Goal: Check status: Check status

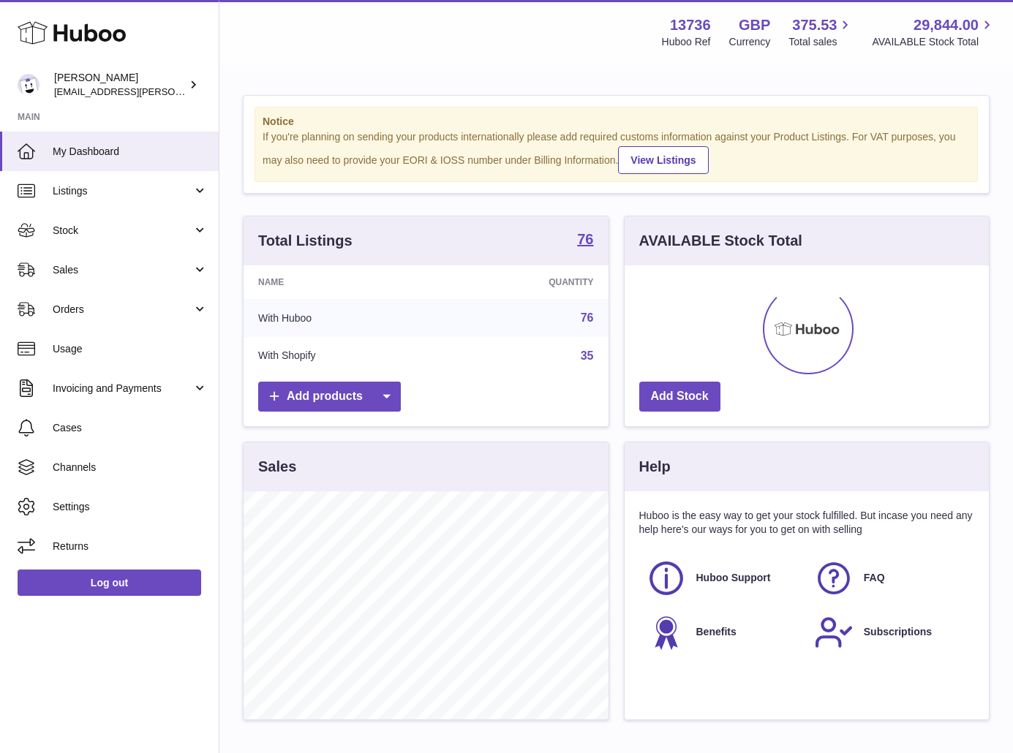
scroll to position [228, 364]
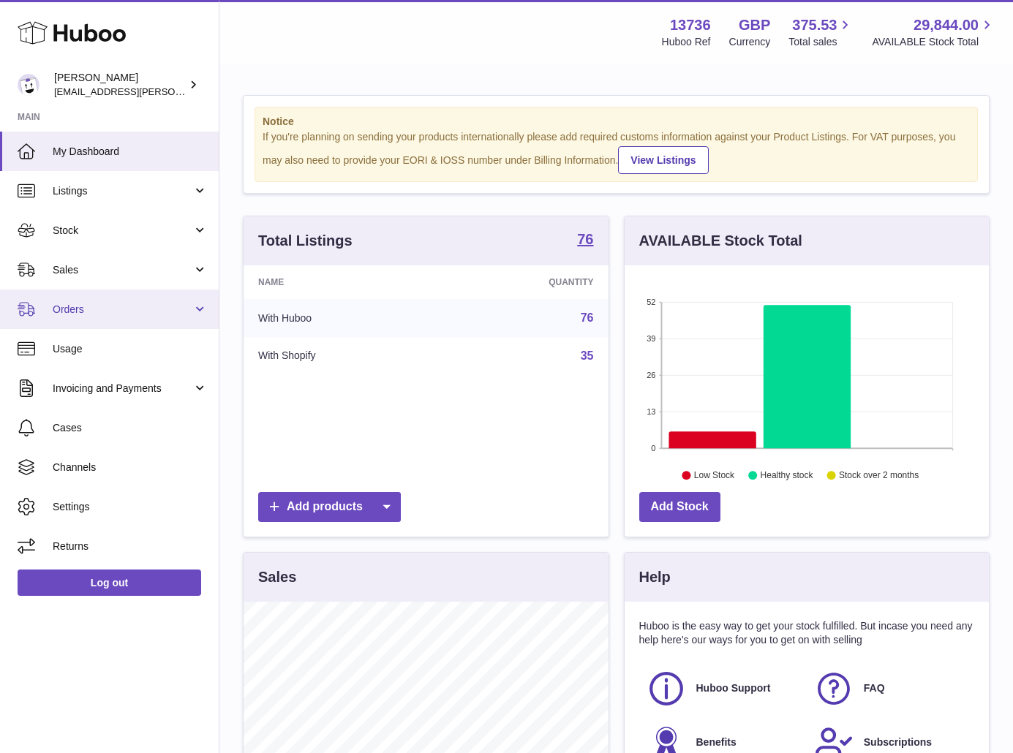
click at [172, 309] on span "Orders" at bounding box center [123, 310] width 140 height 14
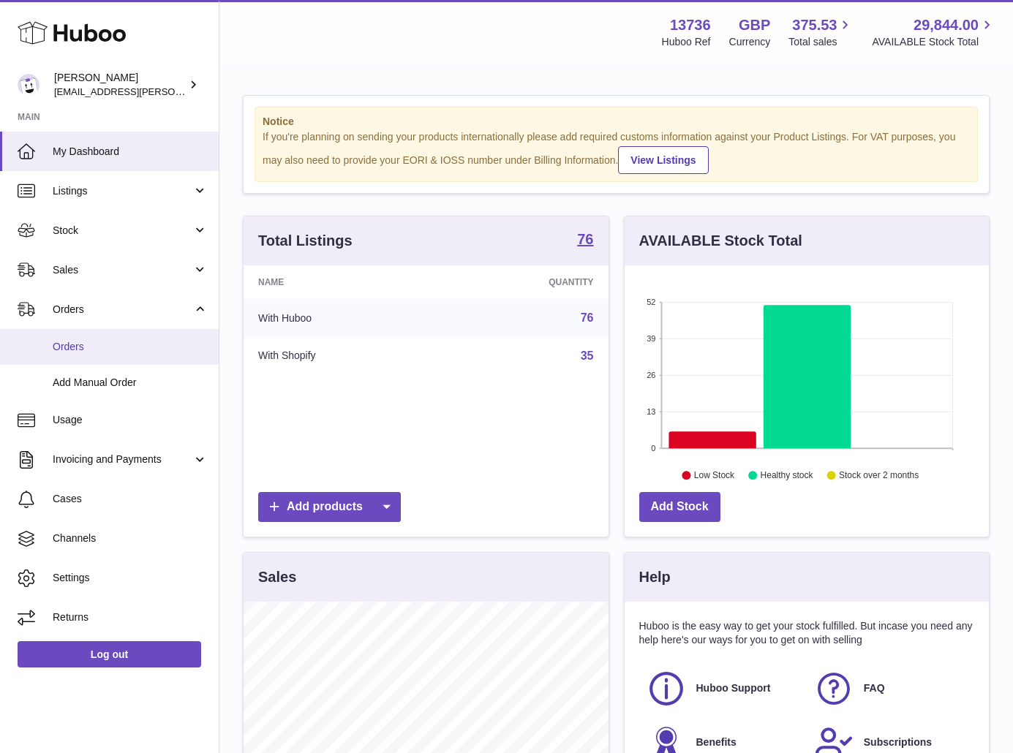
click at [124, 344] on span "Orders" at bounding box center [130, 347] width 155 height 14
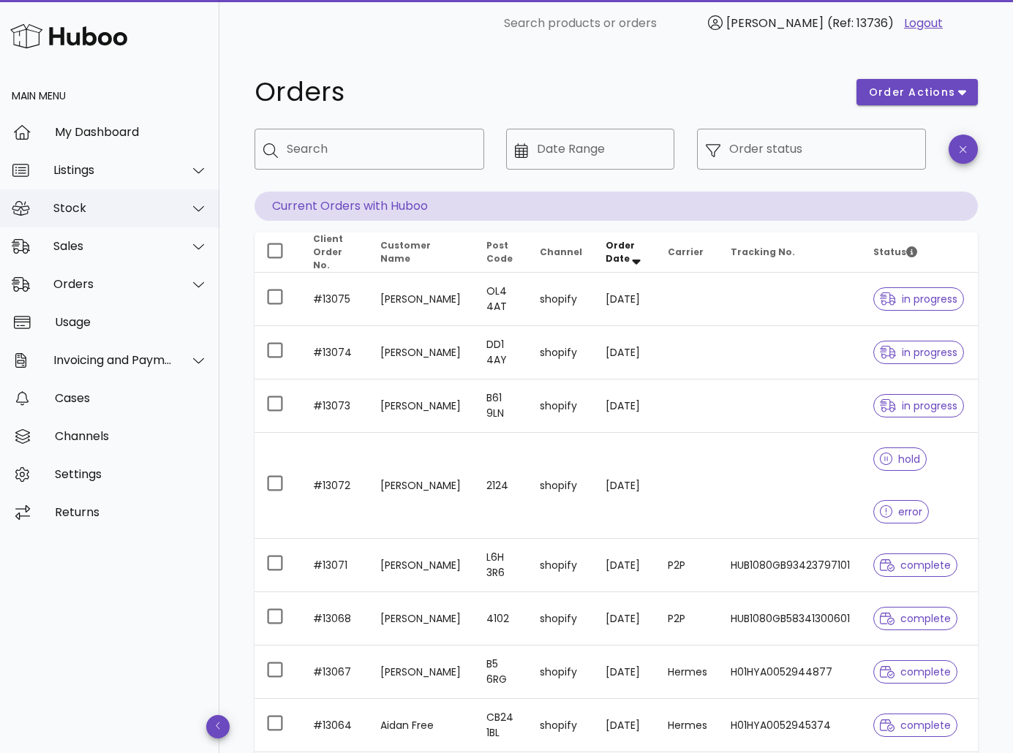
click at [92, 209] on div "Stock" at bounding box center [112, 208] width 119 height 14
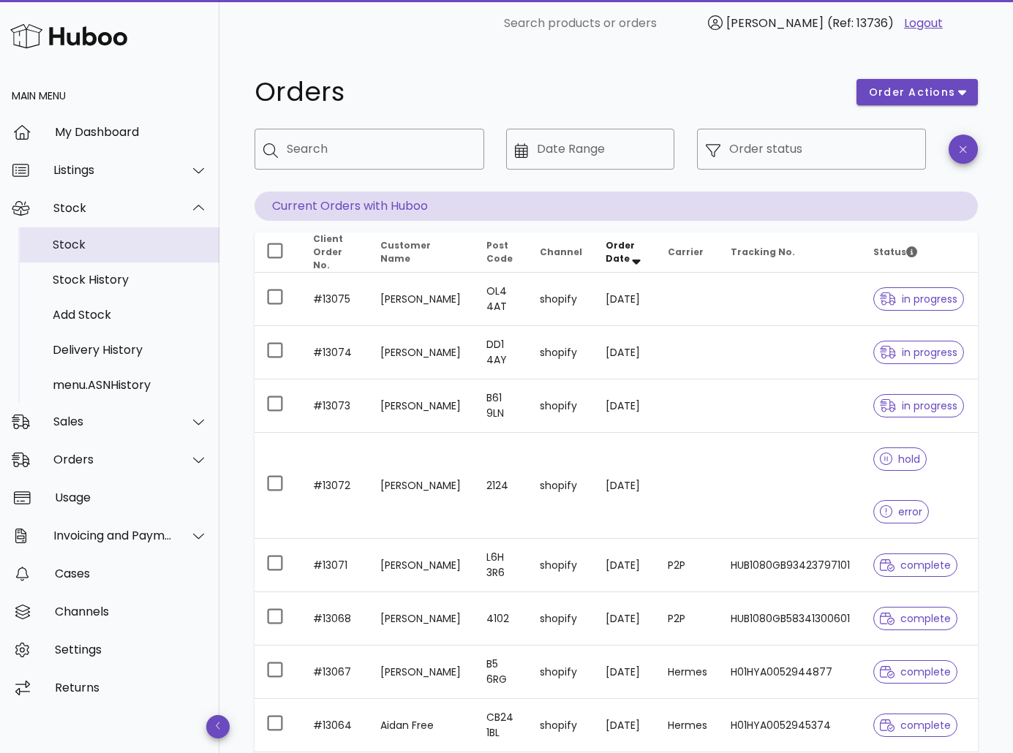
click at [93, 231] on div "Stock" at bounding box center [130, 244] width 155 height 31
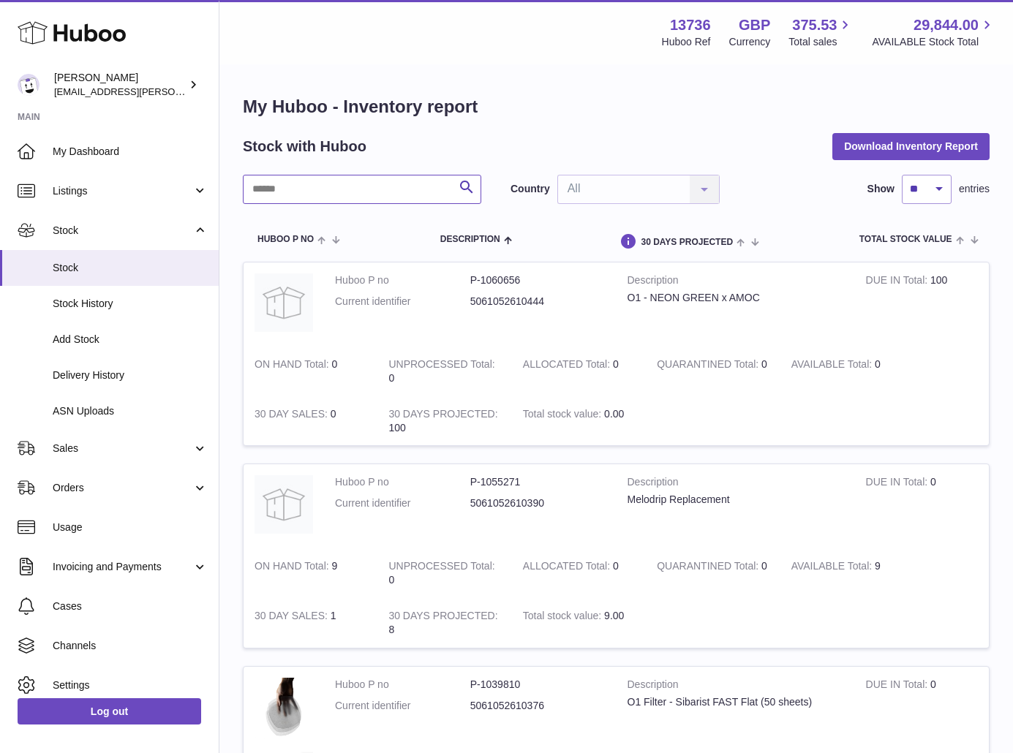
click at [339, 183] on input "text" at bounding box center [362, 189] width 238 height 29
type input "****"
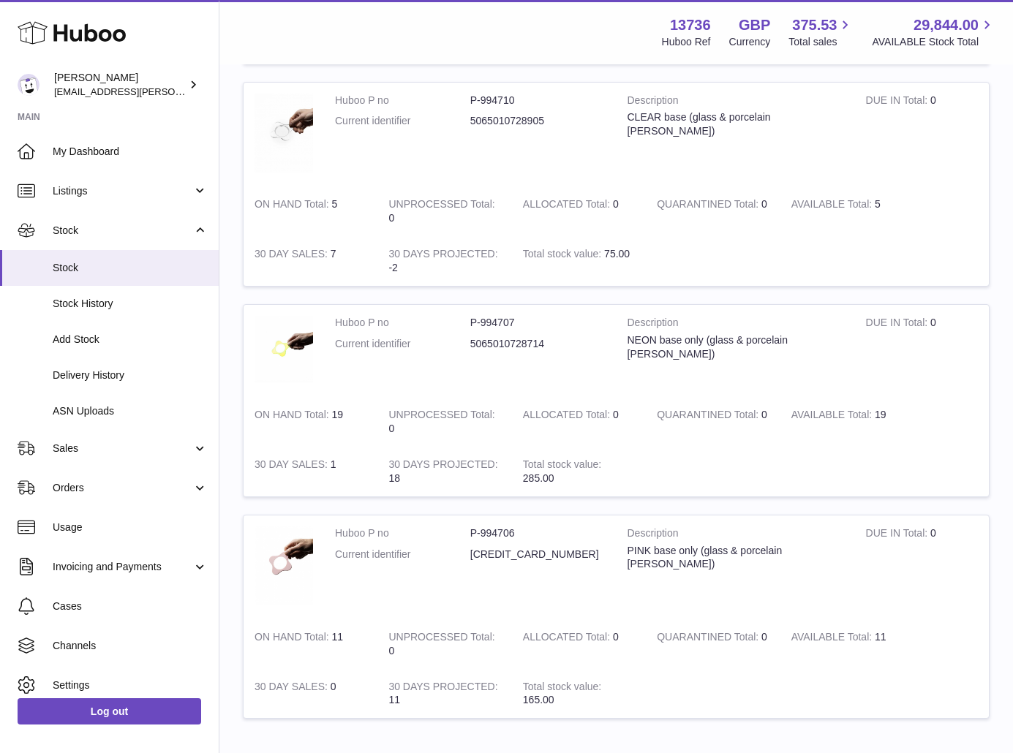
scroll to position [1243, 0]
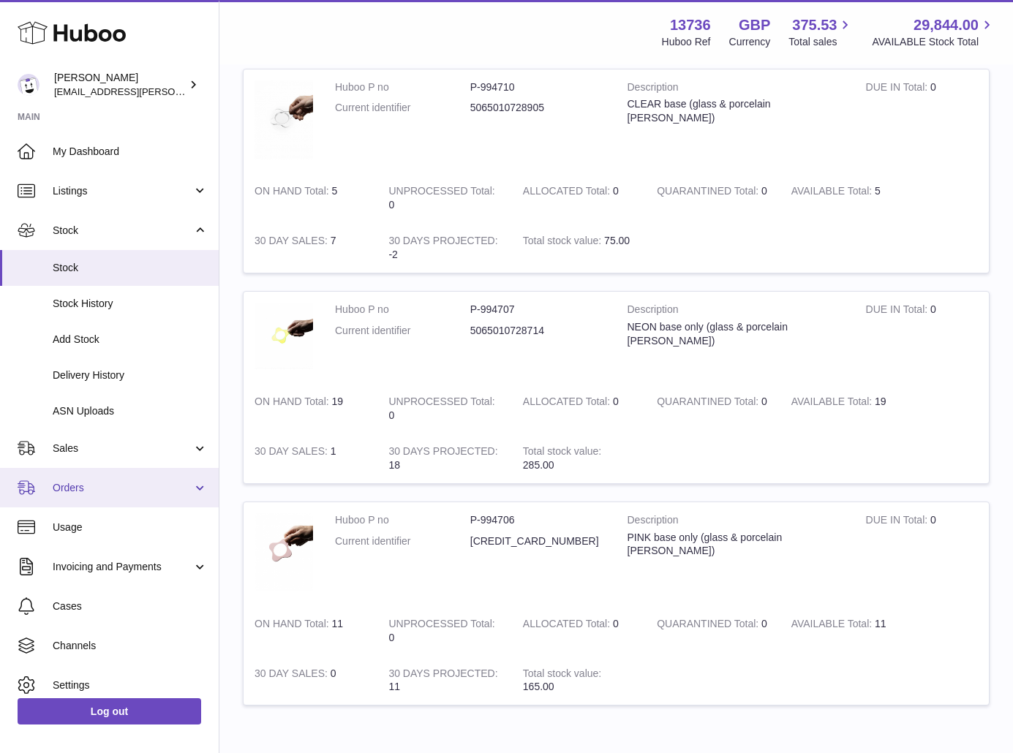
click at [86, 497] on link "Orders" at bounding box center [109, 487] width 219 height 39
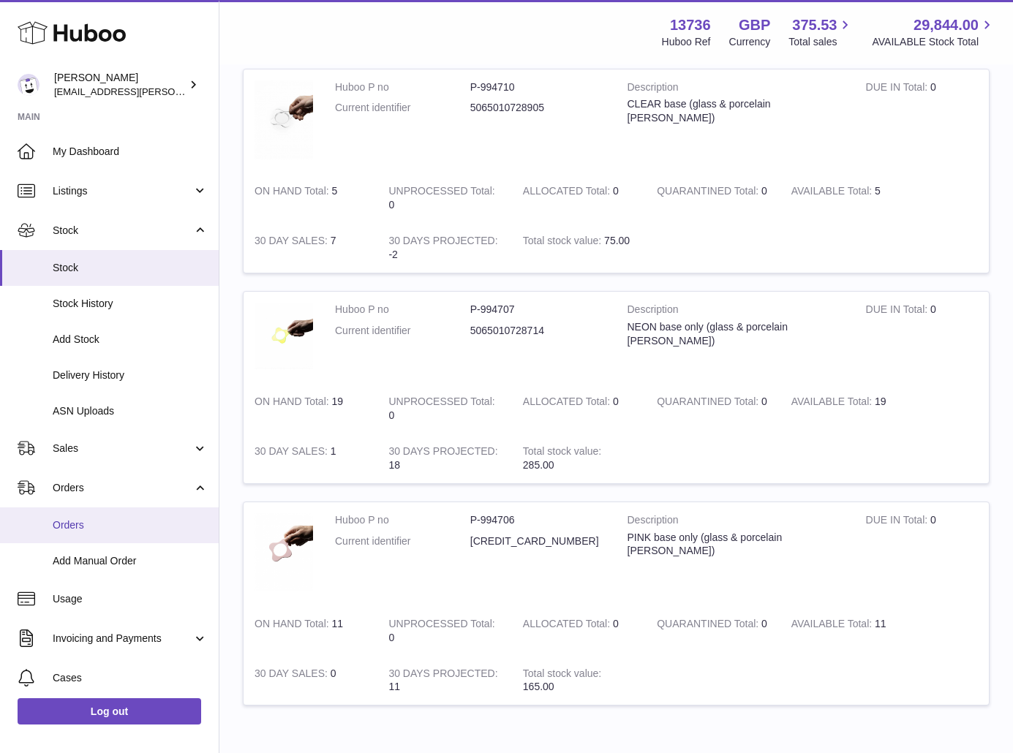
click at [97, 516] on link "Orders" at bounding box center [109, 526] width 219 height 36
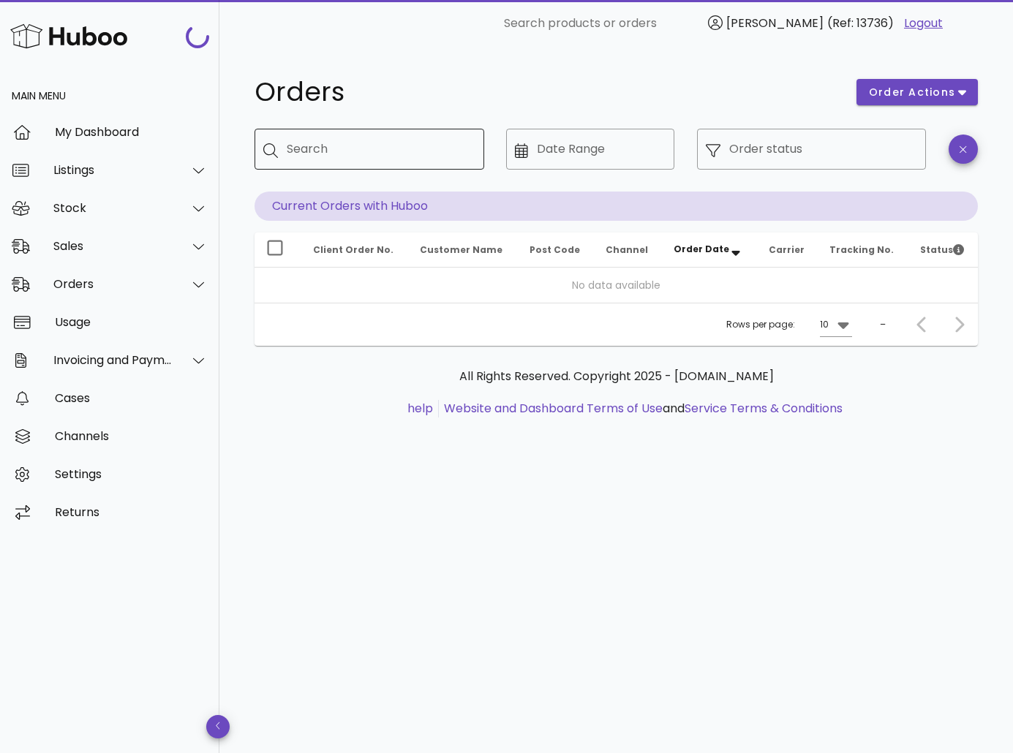
click at [361, 146] on input "Search" at bounding box center [380, 149] width 186 height 23
paste input "*****"
type input "*****"
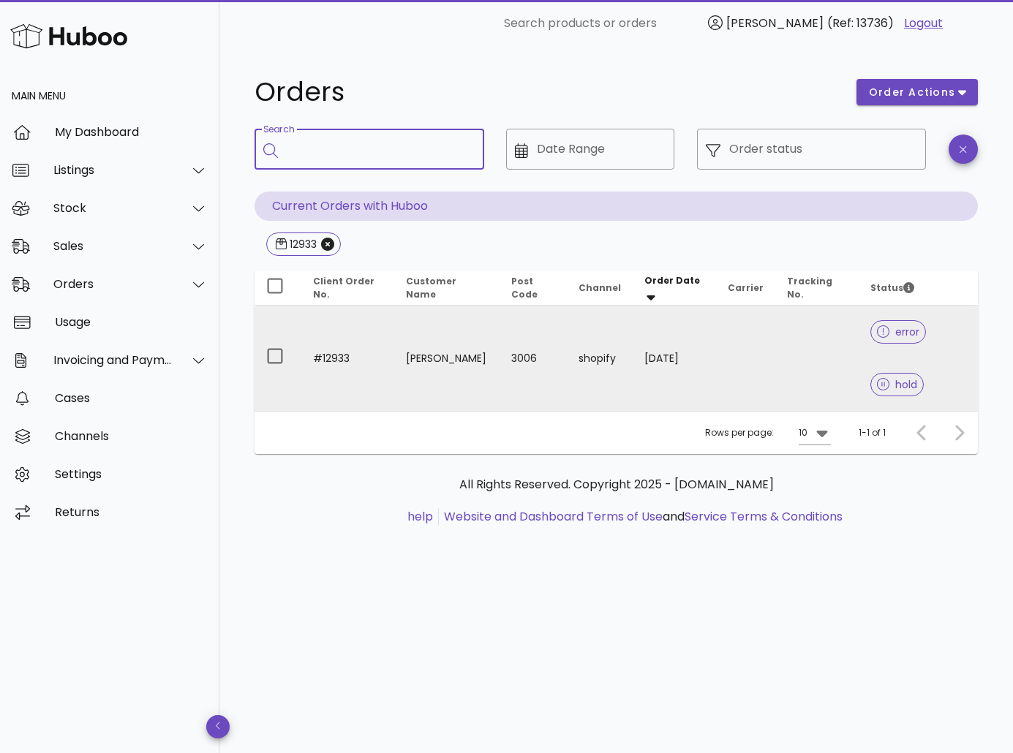
click at [404, 357] on td "[PERSON_NAME]" at bounding box center [446, 358] width 105 height 105
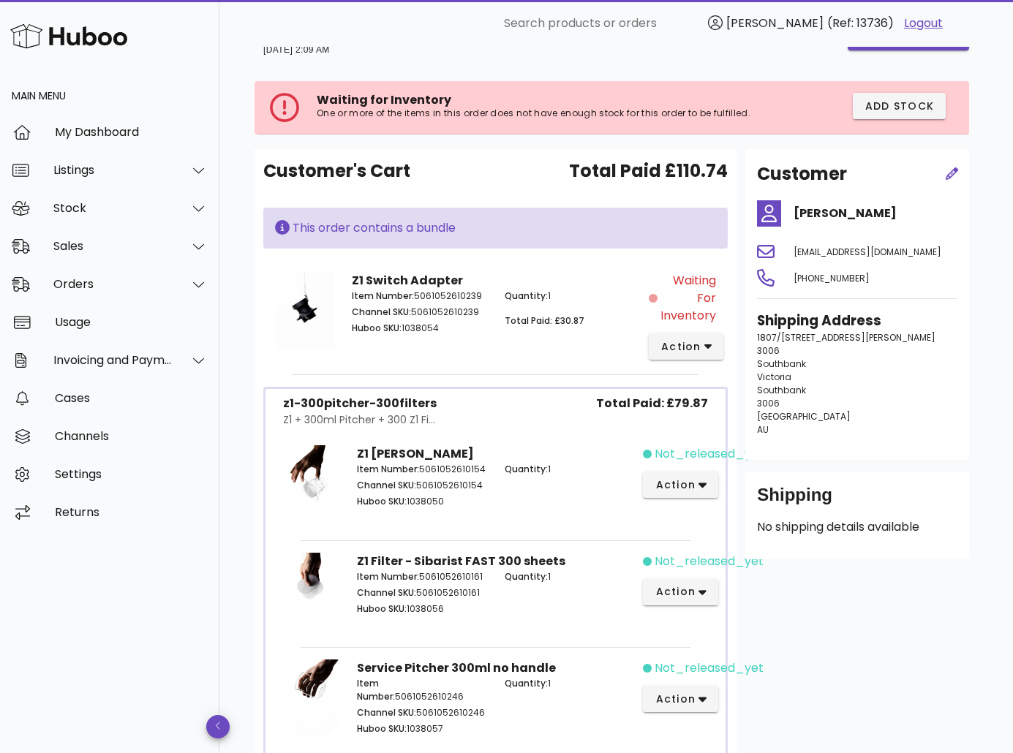
scroll to position [73, 0]
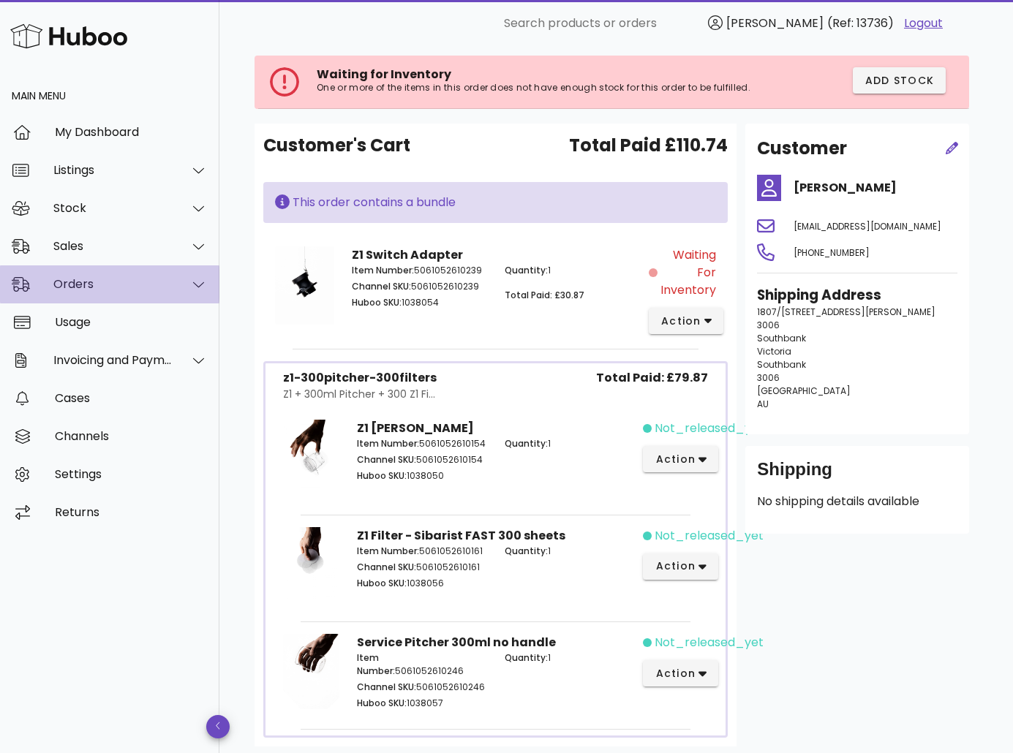
click at [108, 283] on div "Orders" at bounding box center [112, 284] width 119 height 14
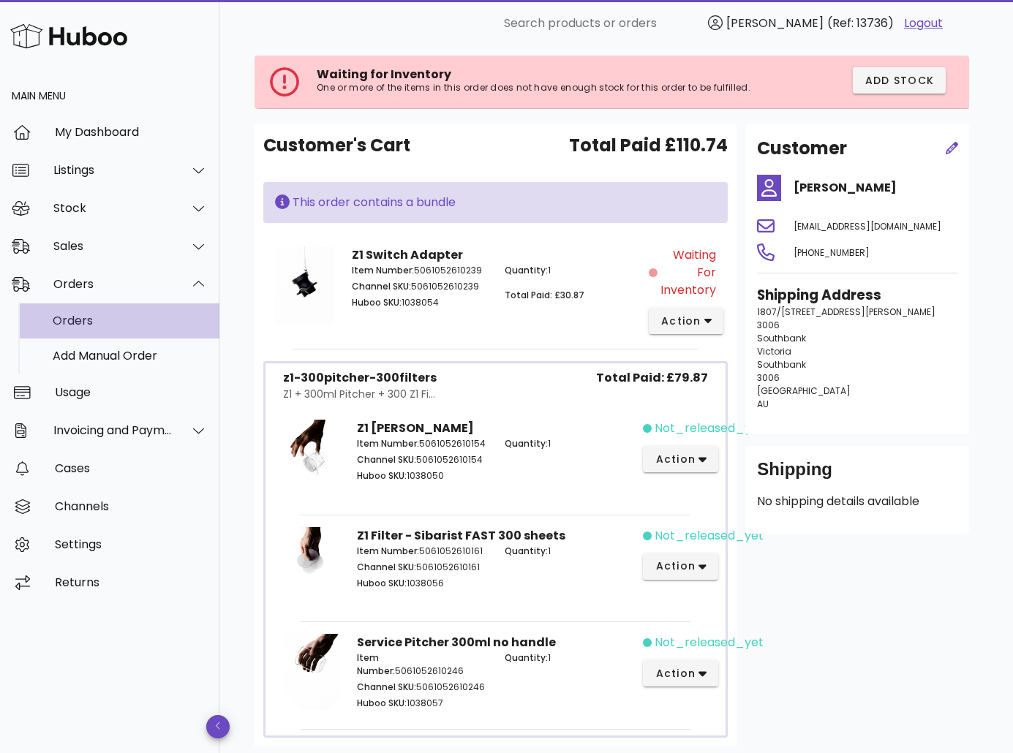
click at [118, 329] on div "Orders" at bounding box center [130, 320] width 155 height 31
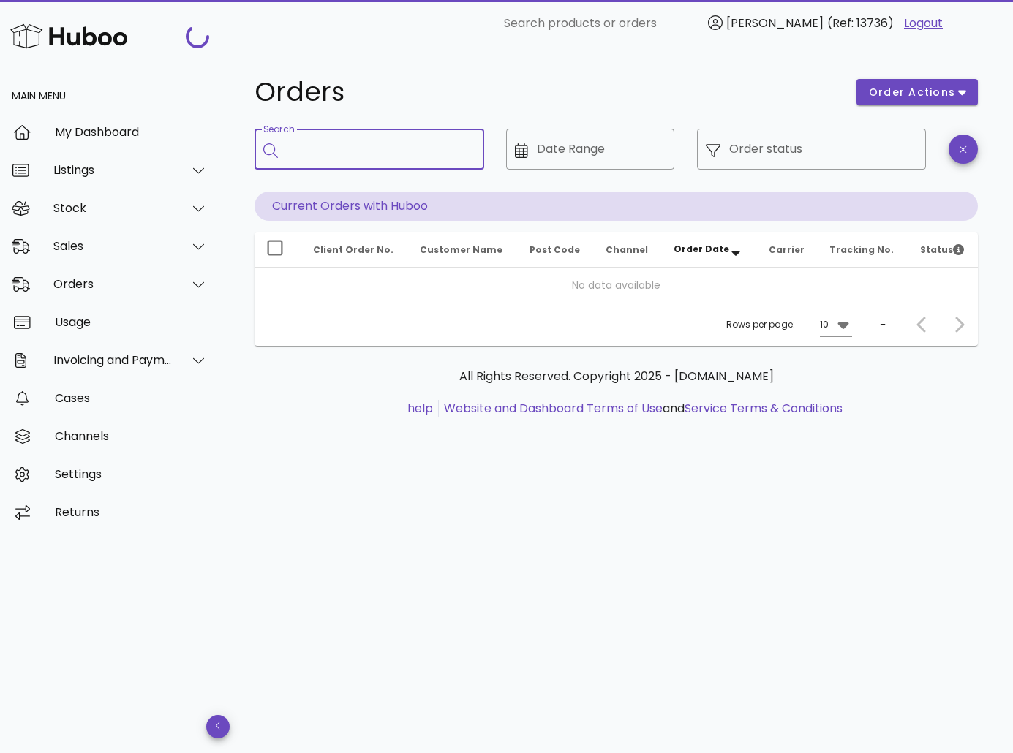
click at [362, 146] on input "Search" at bounding box center [380, 149] width 186 height 23
paste input "*****"
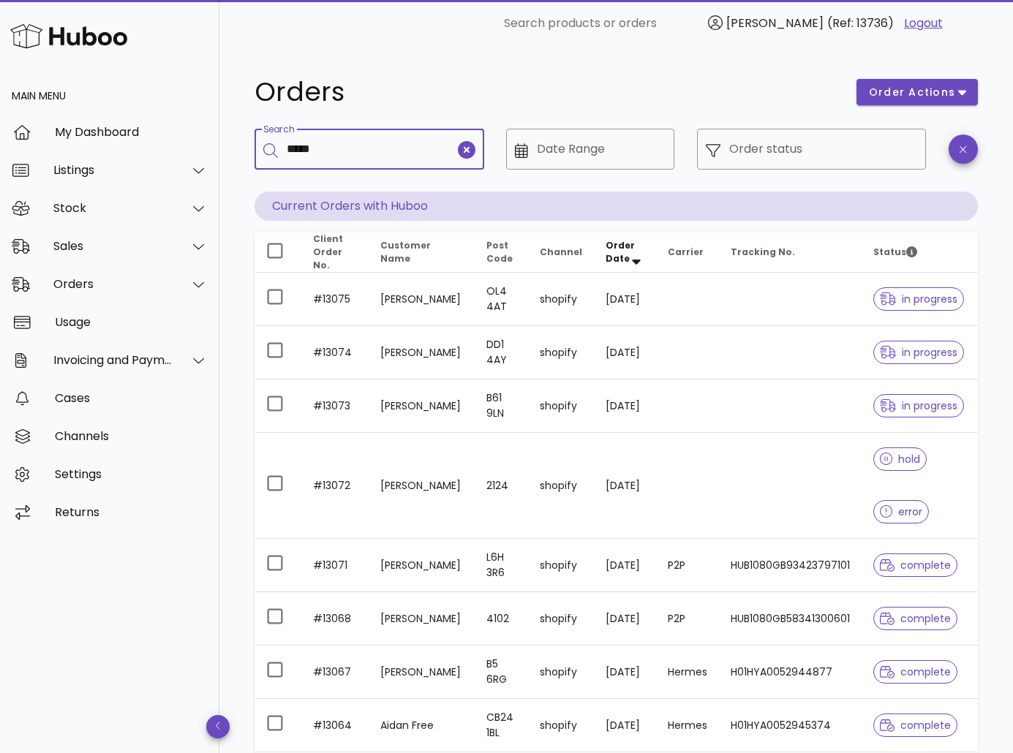
type input "*****"
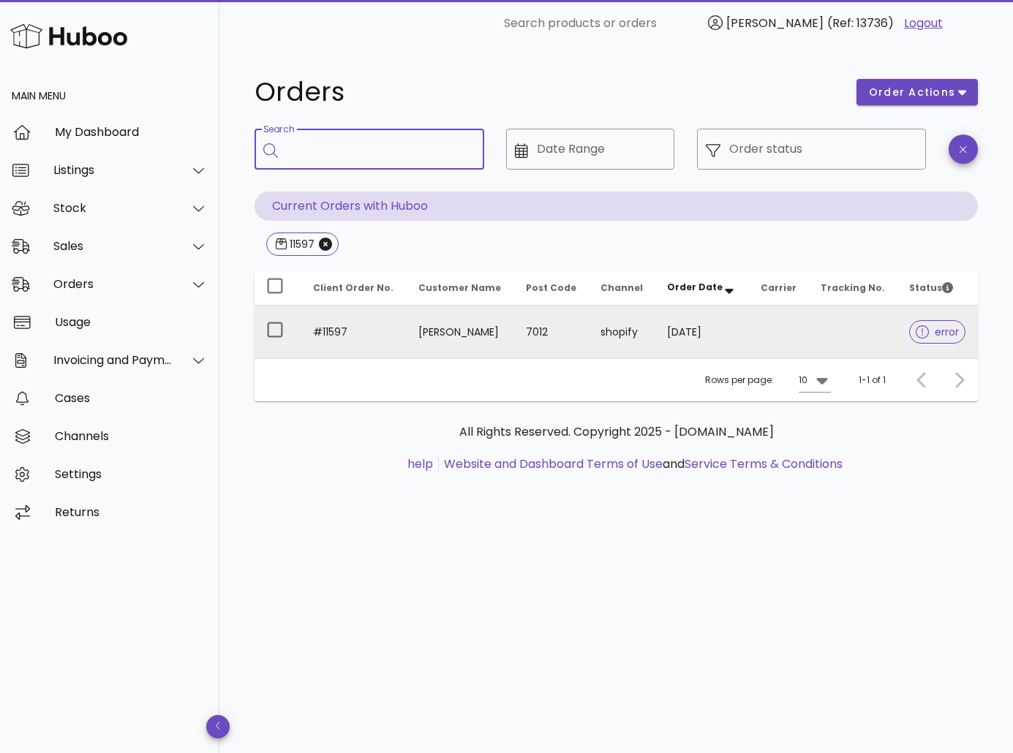
click at [407, 323] on td "[PERSON_NAME]" at bounding box center [461, 332] width 108 height 53
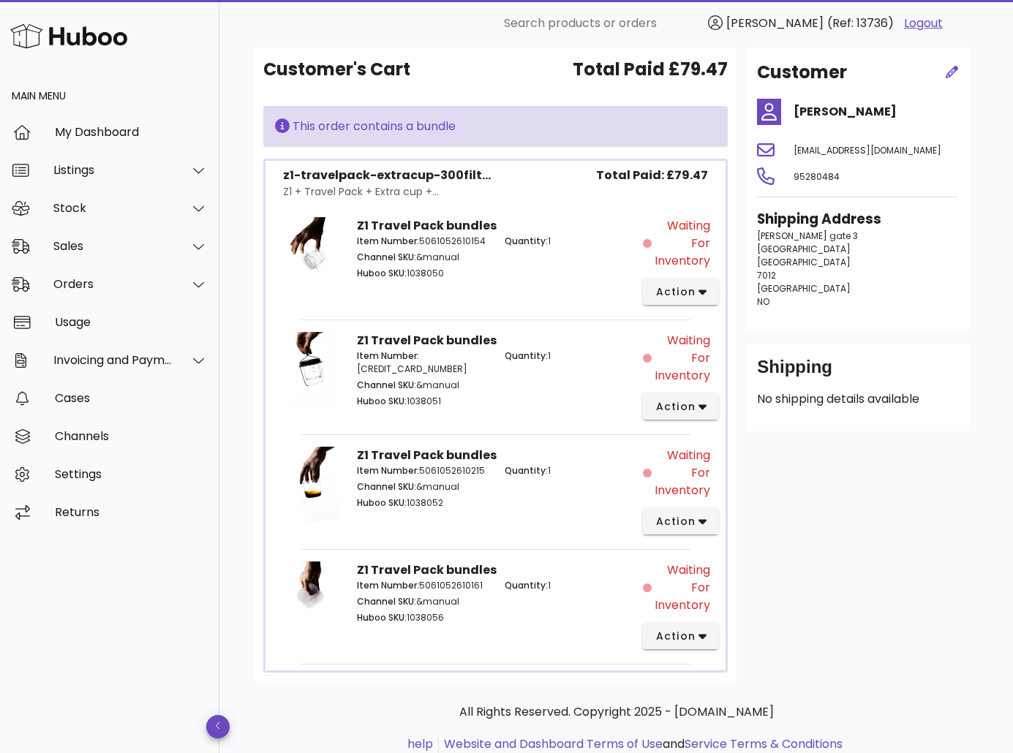
scroll to position [123, 0]
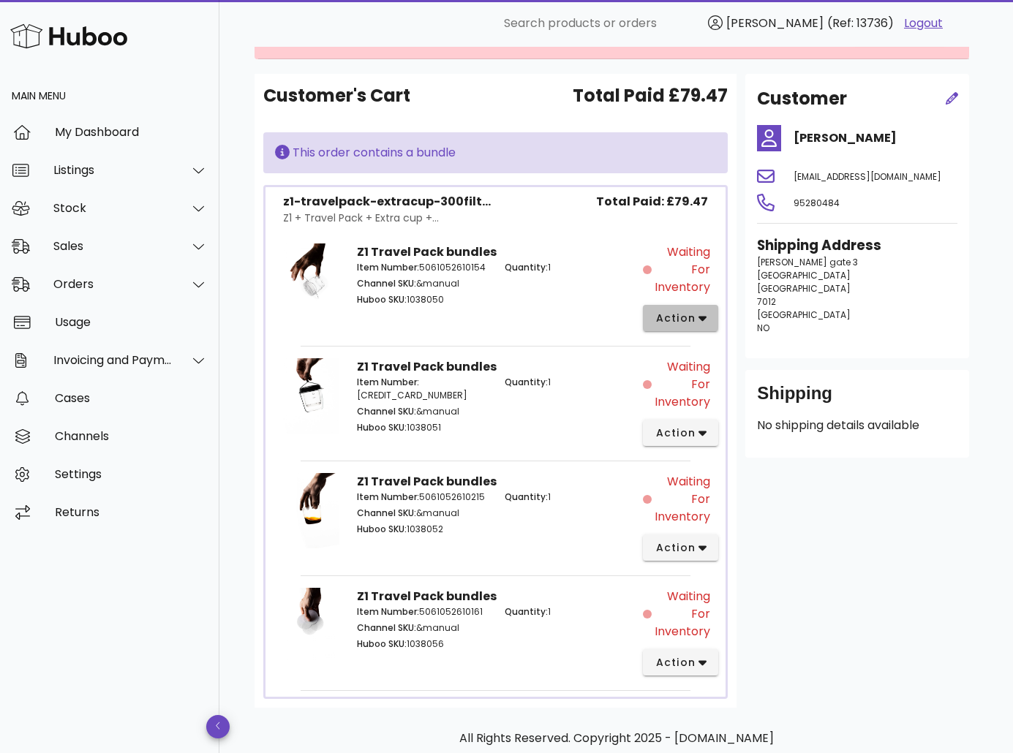
click at [703, 313] on icon "button" at bounding box center [702, 318] width 8 height 13
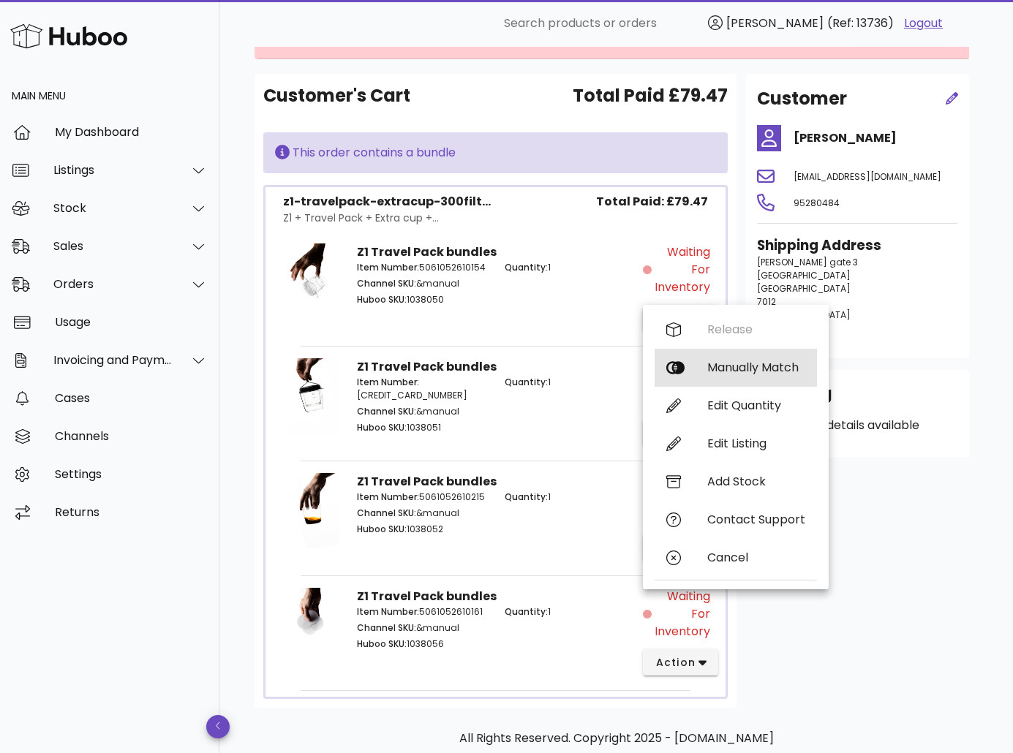
click at [712, 372] on div "Manually Match" at bounding box center [756, 368] width 98 height 14
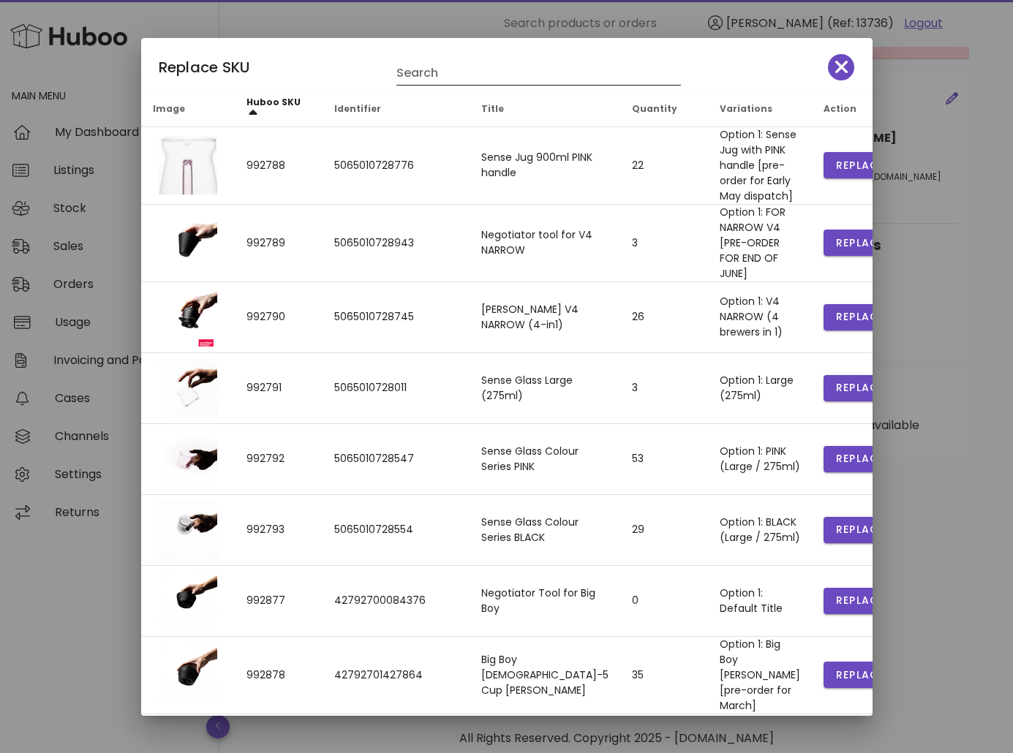
click at [440, 67] on input "Search" at bounding box center [528, 72] width 264 height 23
type input "**"
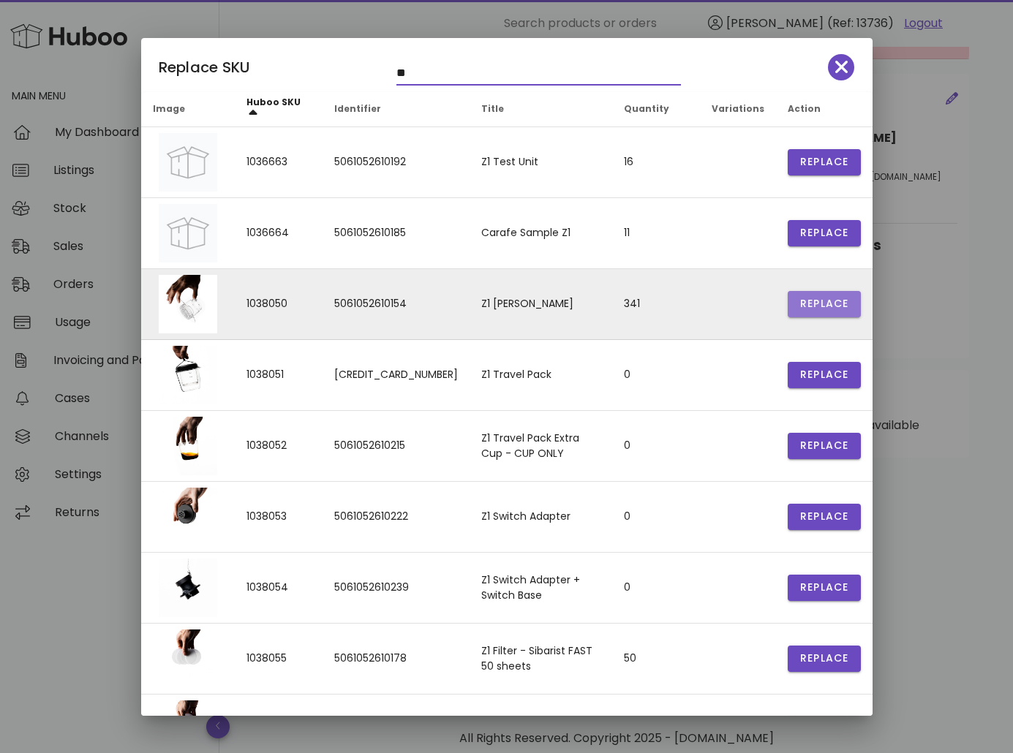
click at [823, 302] on span "Replace" at bounding box center [824, 303] width 50 height 15
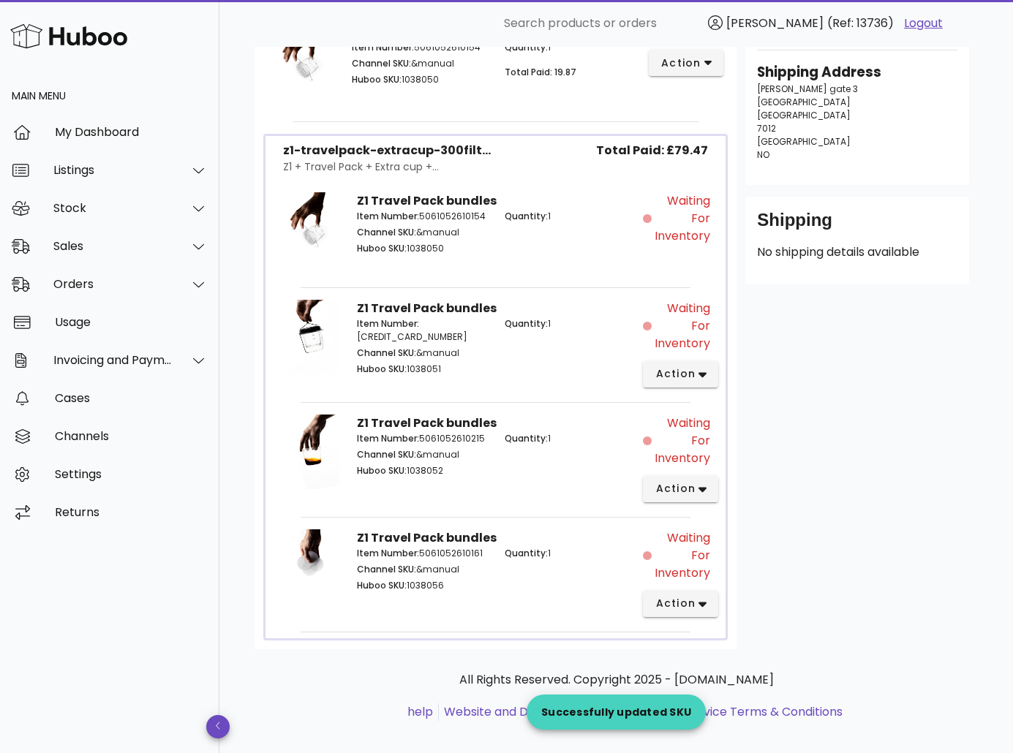
scroll to position [311, 0]
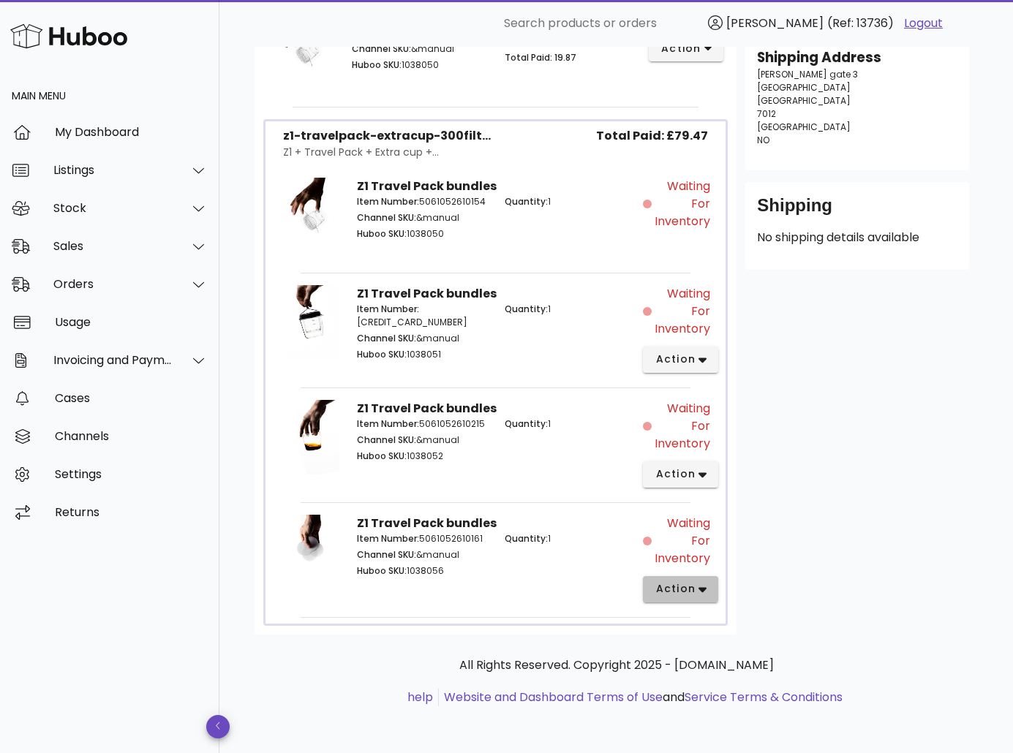
click at [694, 587] on span "action" at bounding box center [675, 588] width 41 height 15
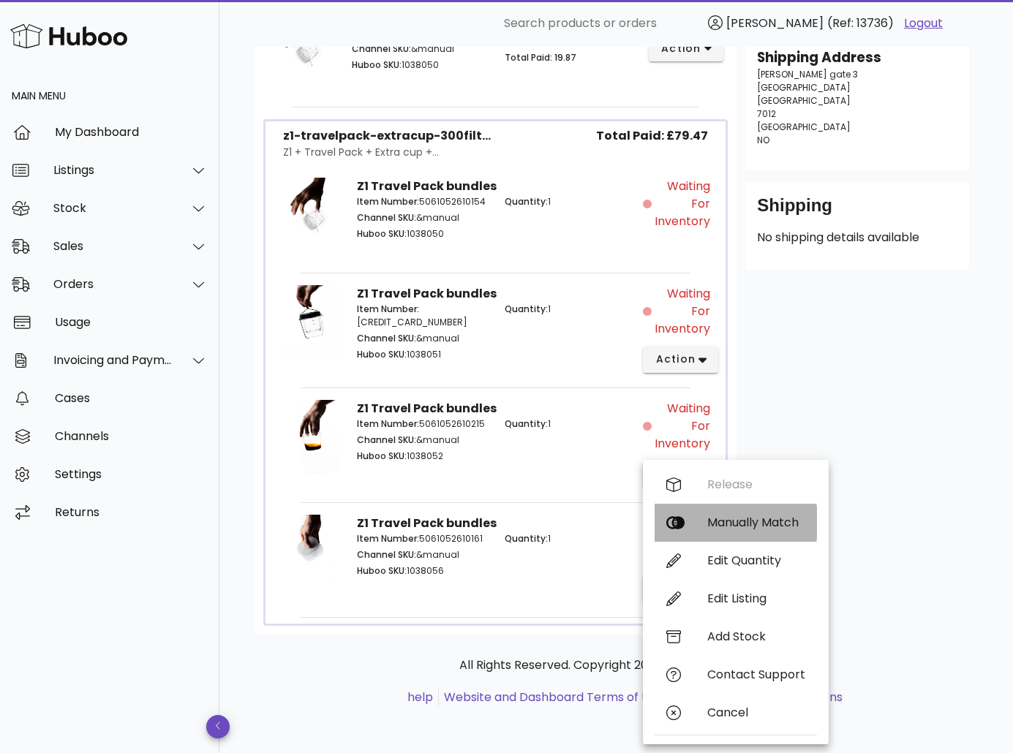
click at [713, 535] on div "Manually Match" at bounding box center [736, 523] width 162 height 38
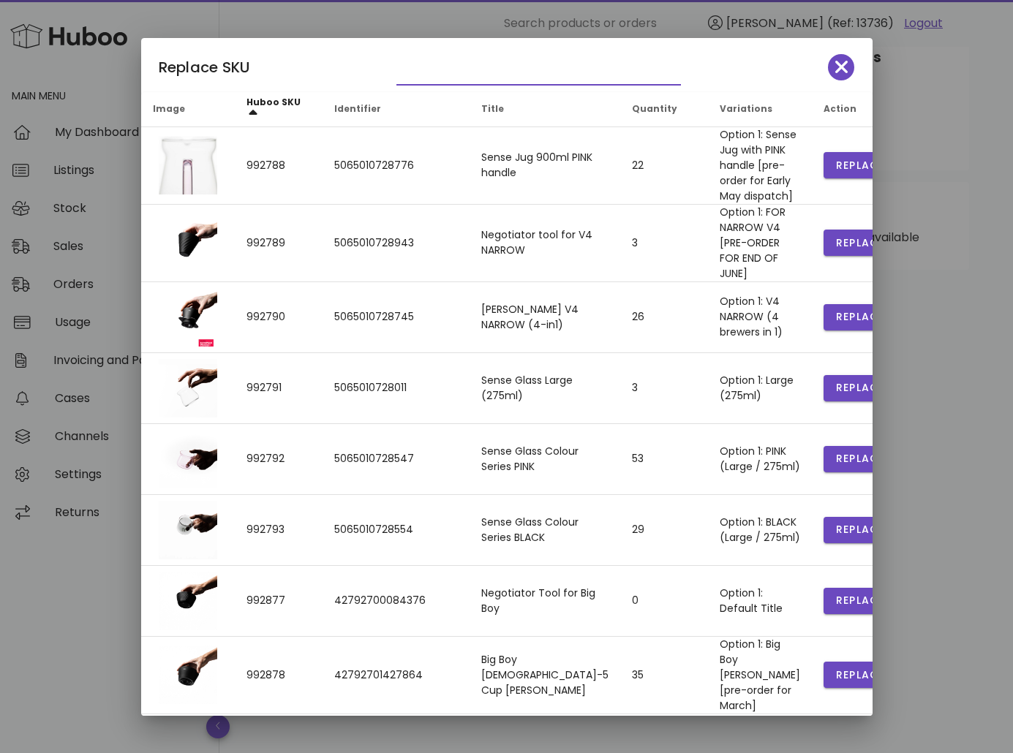
click at [468, 76] on input "text" at bounding box center [528, 72] width 264 height 23
type input "*********"
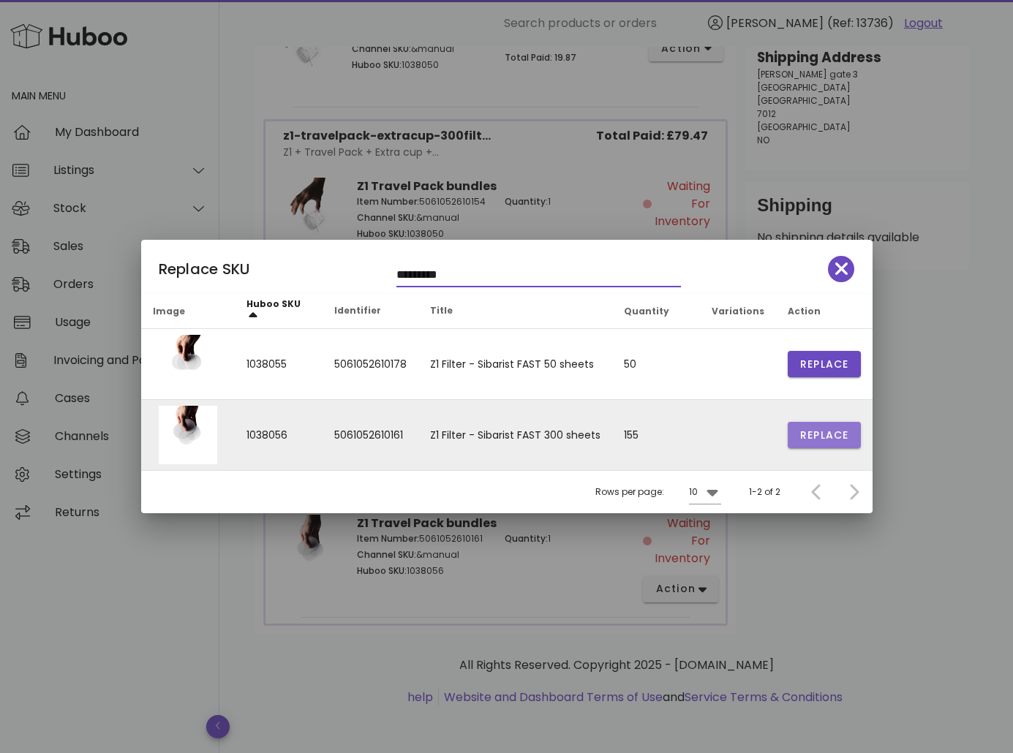
click at [808, 446] on button "Replace" at bounding box center [824, 435] width 73 height 26
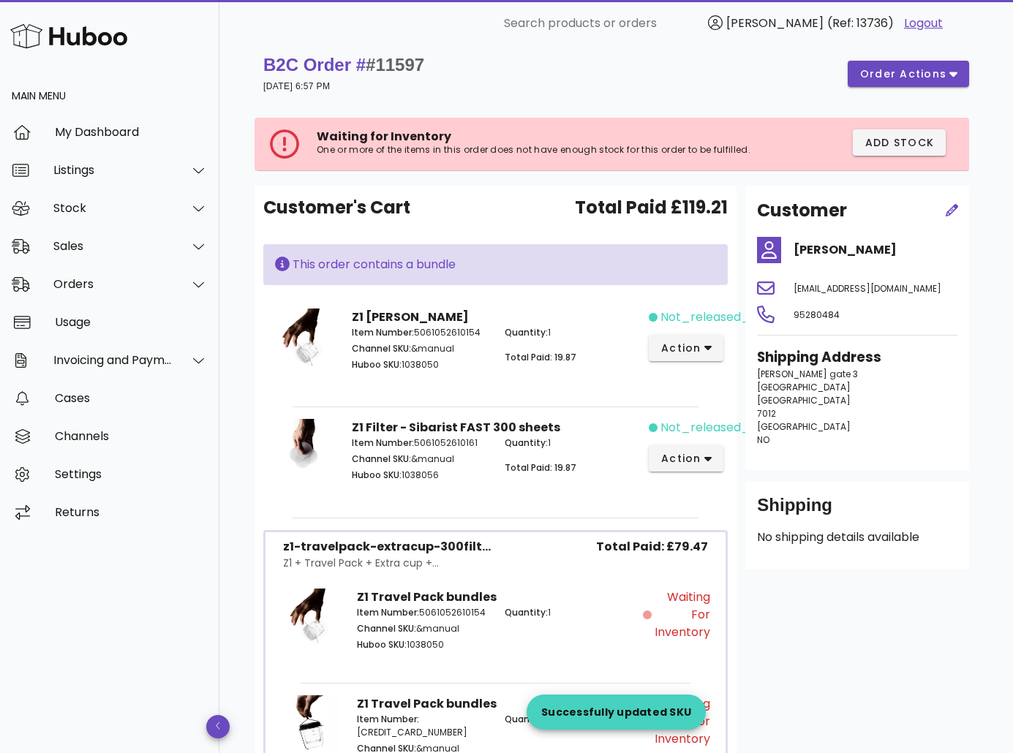
scroll to position [0, 0]
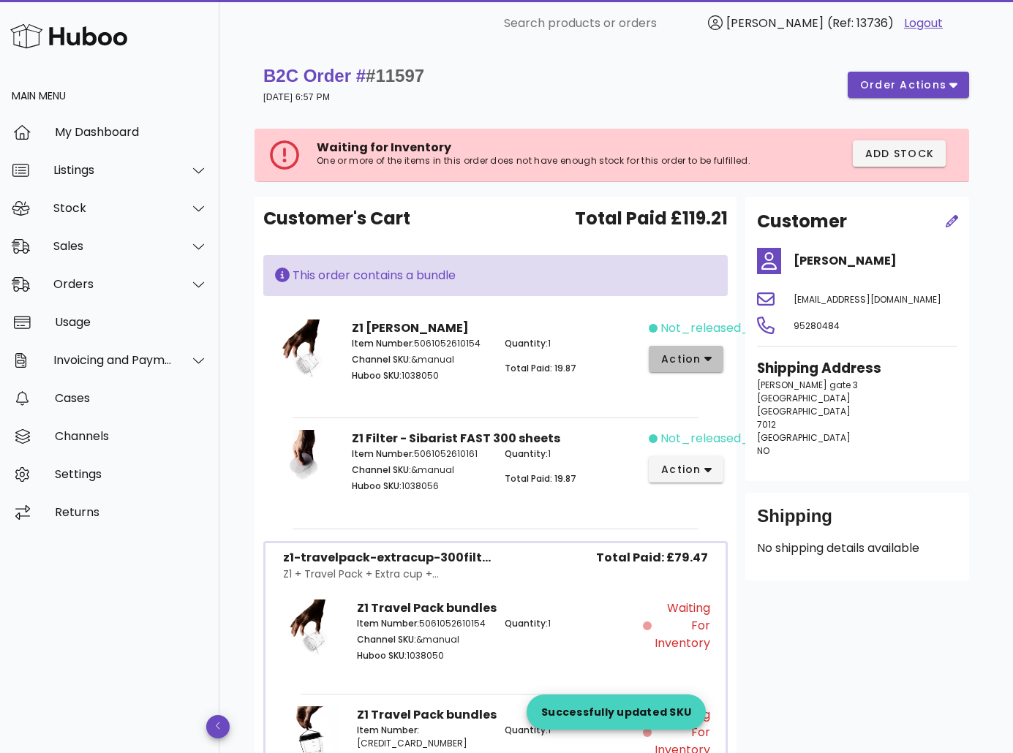
click at [689, 361] on span "action" at bounding box center [680, 359] width 41 height 15
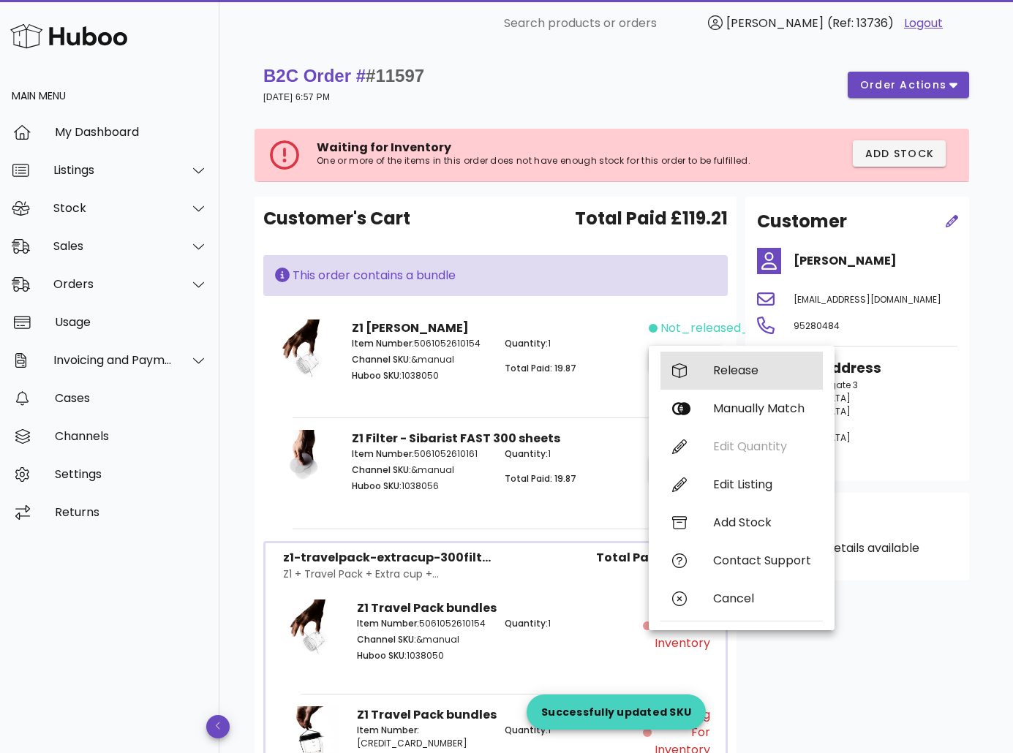
click at [698, 370] on div "Release" at bounding box center [741, 371] width 162 height 38
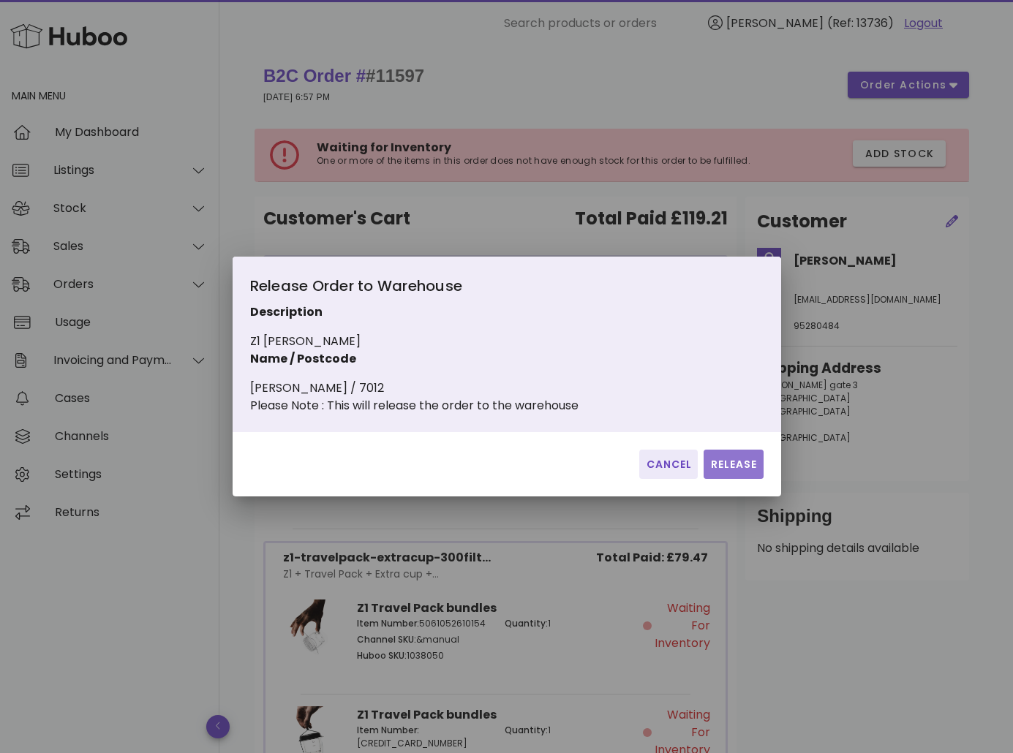
click at [730, 472] on span "Release" at bounding box center [733, 464] width 48 height 15
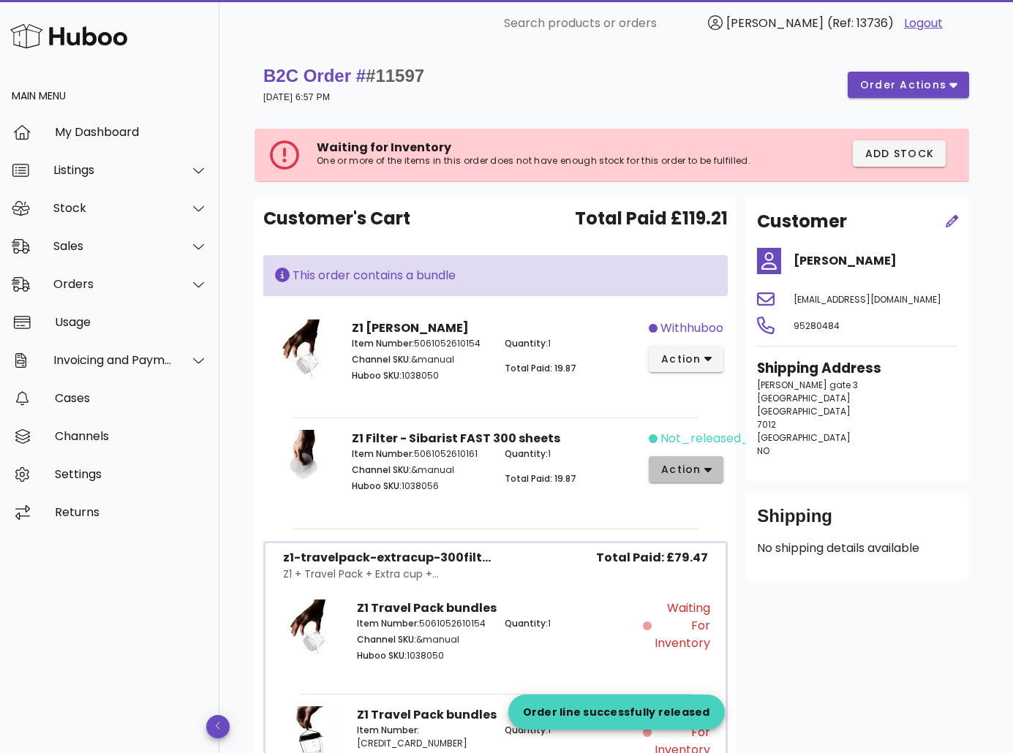
click at [684, 473] on span "action" at bounding box center [680, 469] width 41 height 15
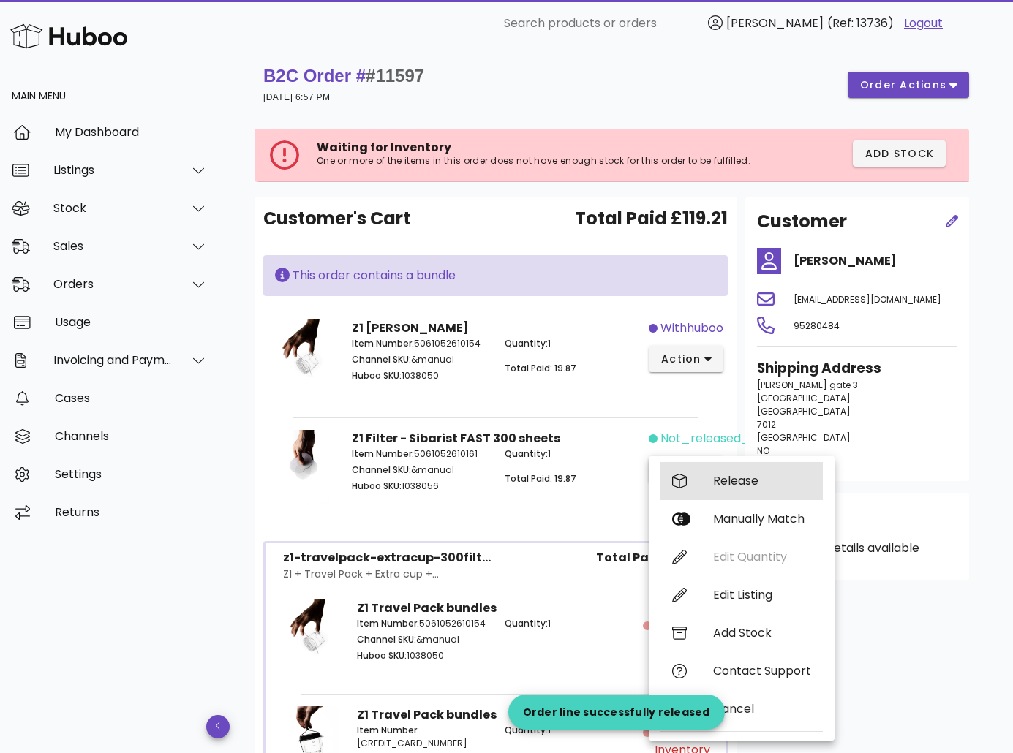
click at [731, 473] on div "Release" at bounding box center [741, 481] width 162 height 38
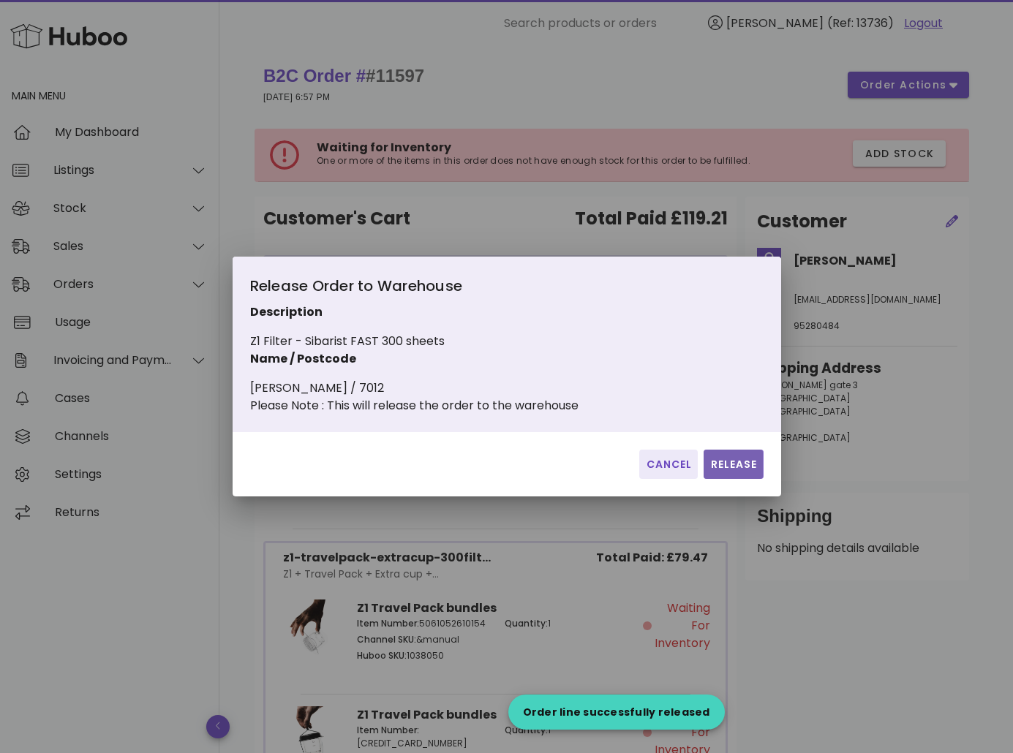
click at [727, 472] on span "Release" at bounding box center [733, 464] width 48 height 15
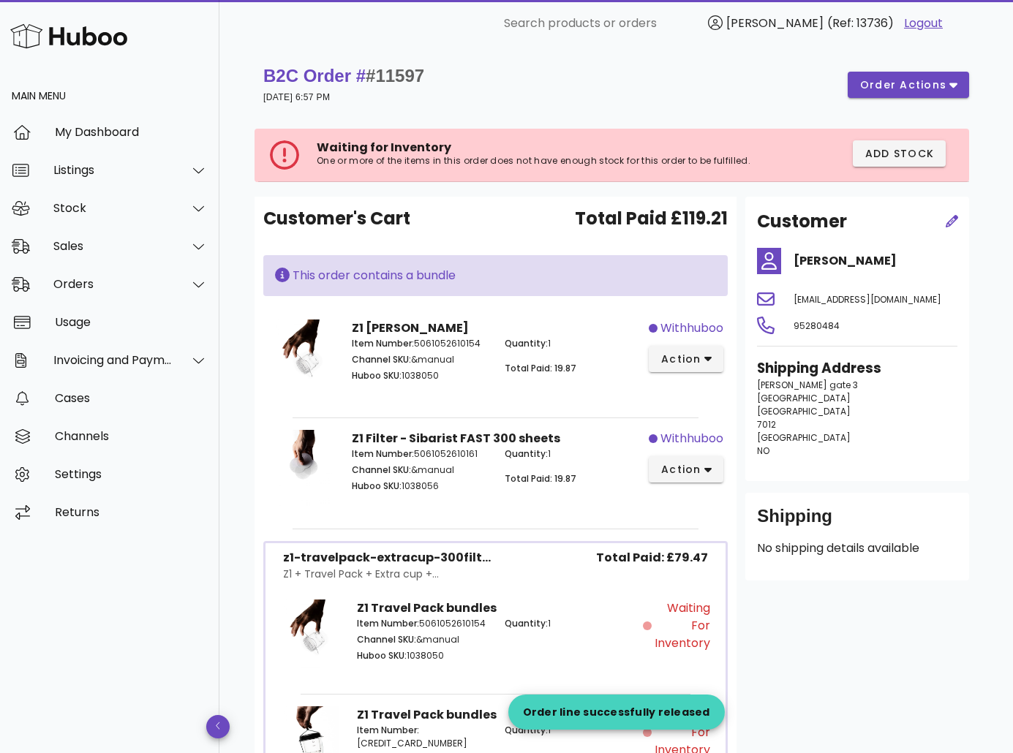
click at [826, 258] on h4 "[PERSON_NAME]" at bounding box center [876, 261] width 164 height 18
copy div "[PERSON_NAME]"
click at [129, 257] on div "Sales" at bounding box center [109, 246] width 219 height 38
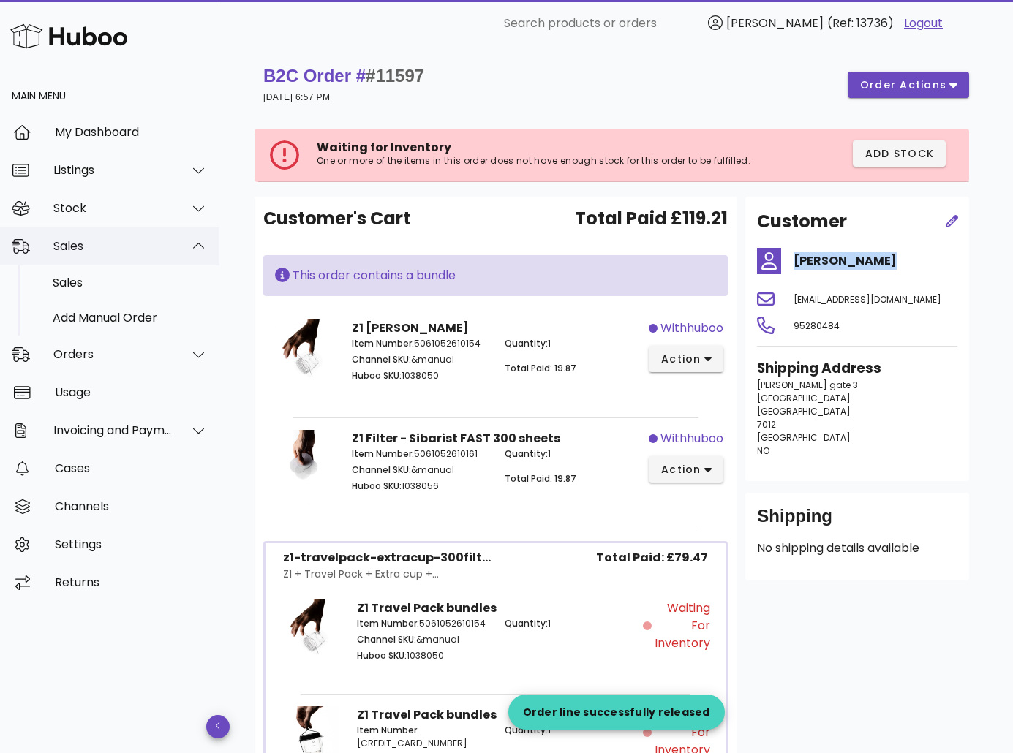
click at [159, 246] on div "Sales" at bounding box center [112, 246] width 119 height 14
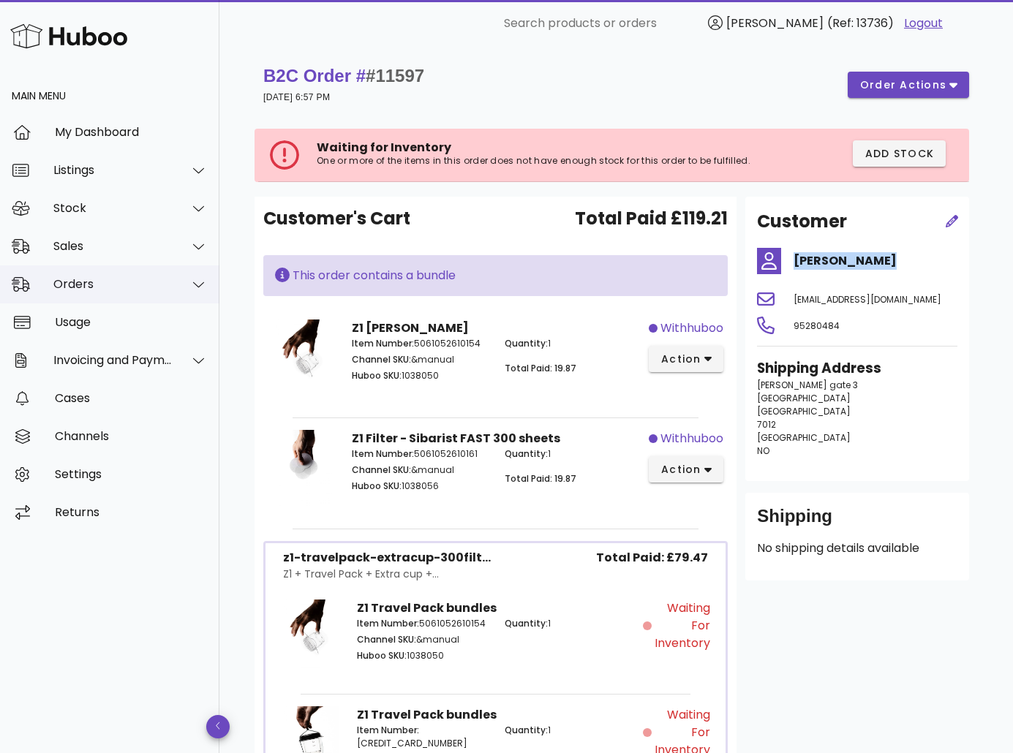
click at [112, 283] on div "Orders" at bounding box center [112, 284] width 119 height 14
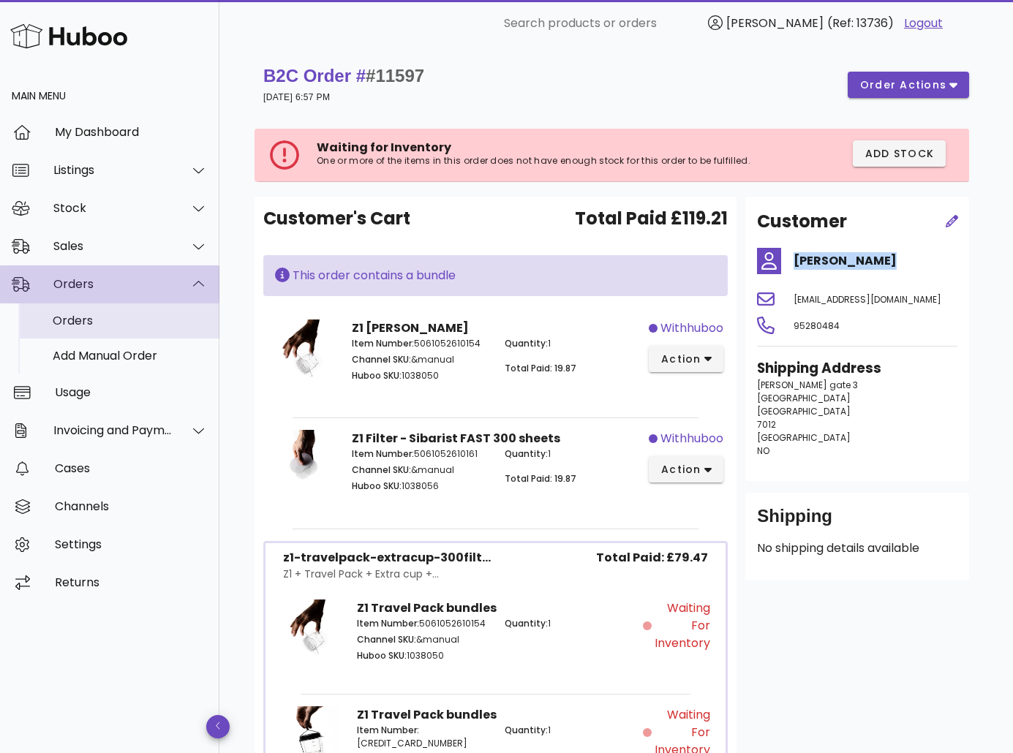
click at [103, 323] on div "Orders" at bounding box center [130, 321] width 155 height 14
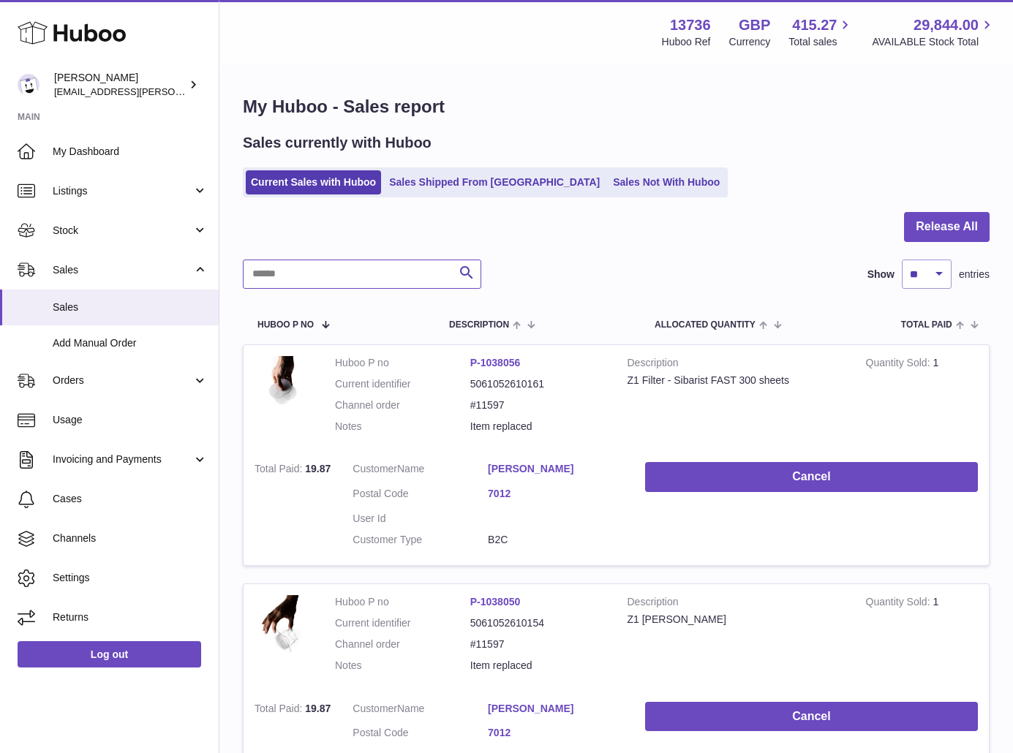
click at [302, 269] on input "text" at bounding box center [362, 274] width 238 height 29
paste input "**********"
type input "**********"
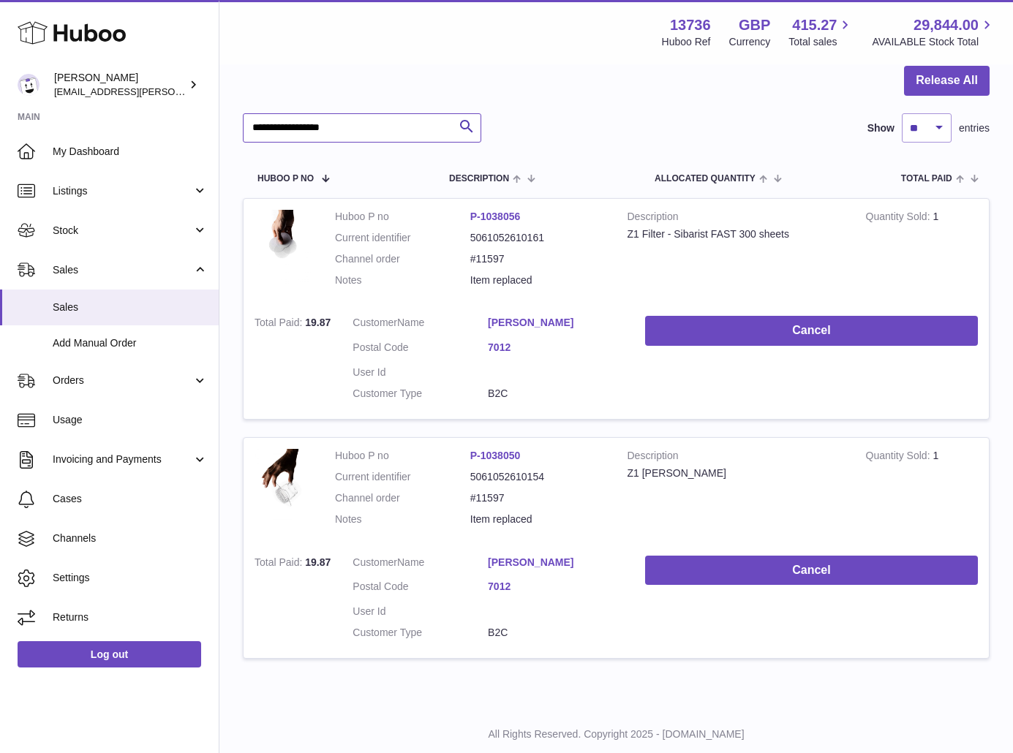
scroll to position [73, 0]
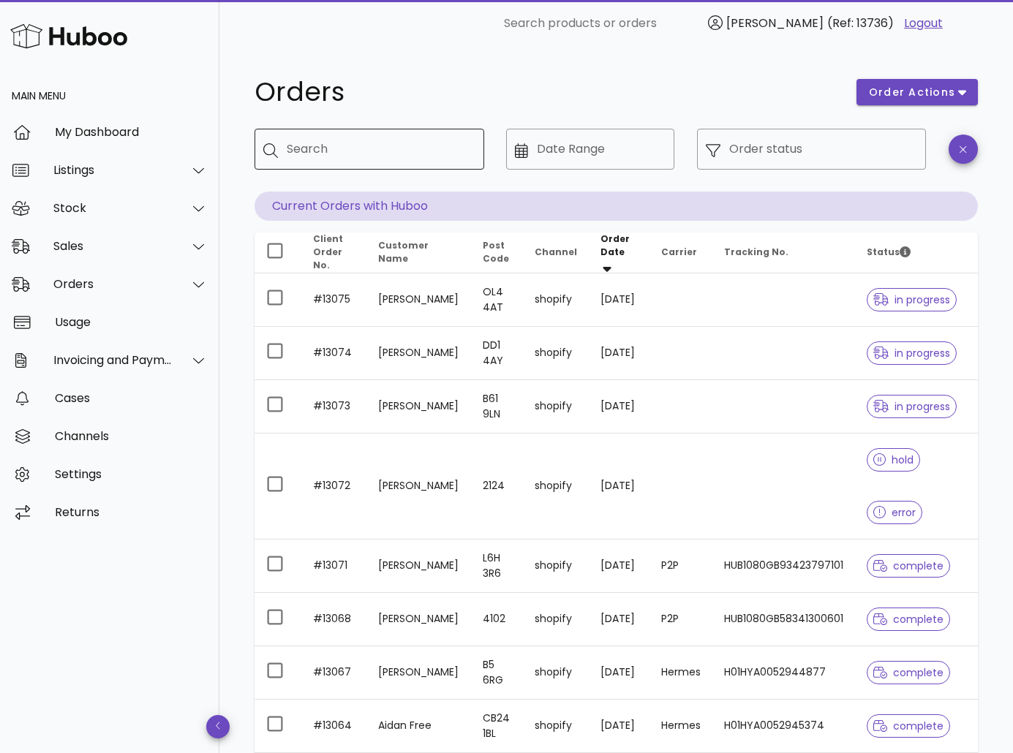
click at [325, 165] on div "Search" at bounding box center [380, 149] width 186 height 41
type input "*****"
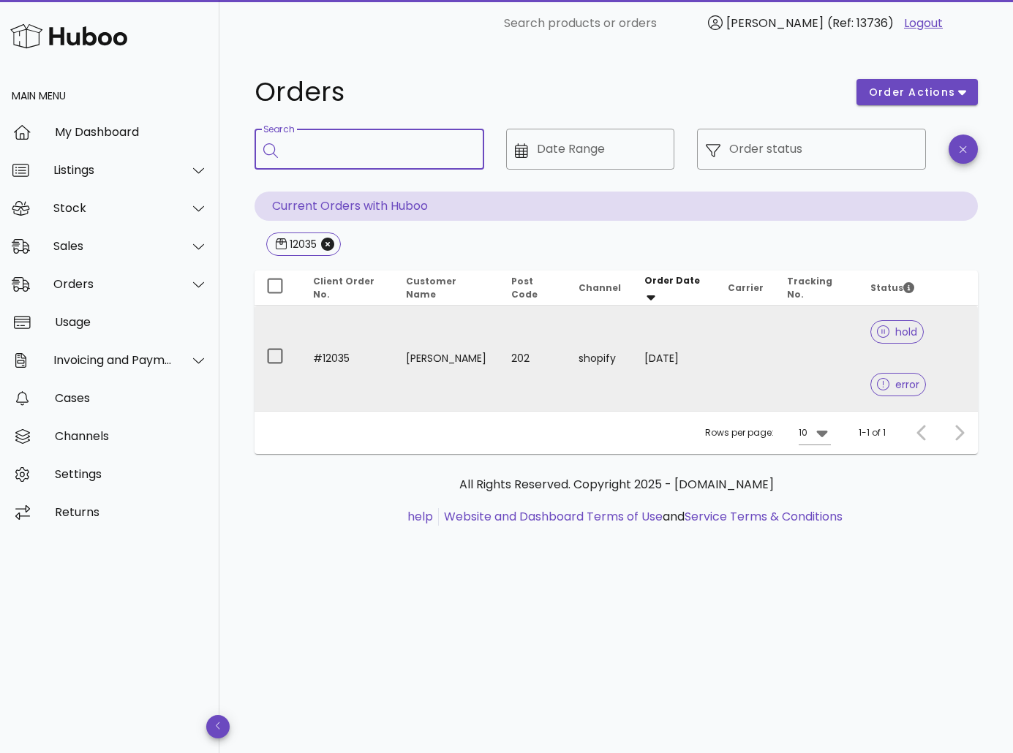
click at [451, 334] on td "[PERSON_NAME]" at bounding box center [446, 358] width 105 height 105
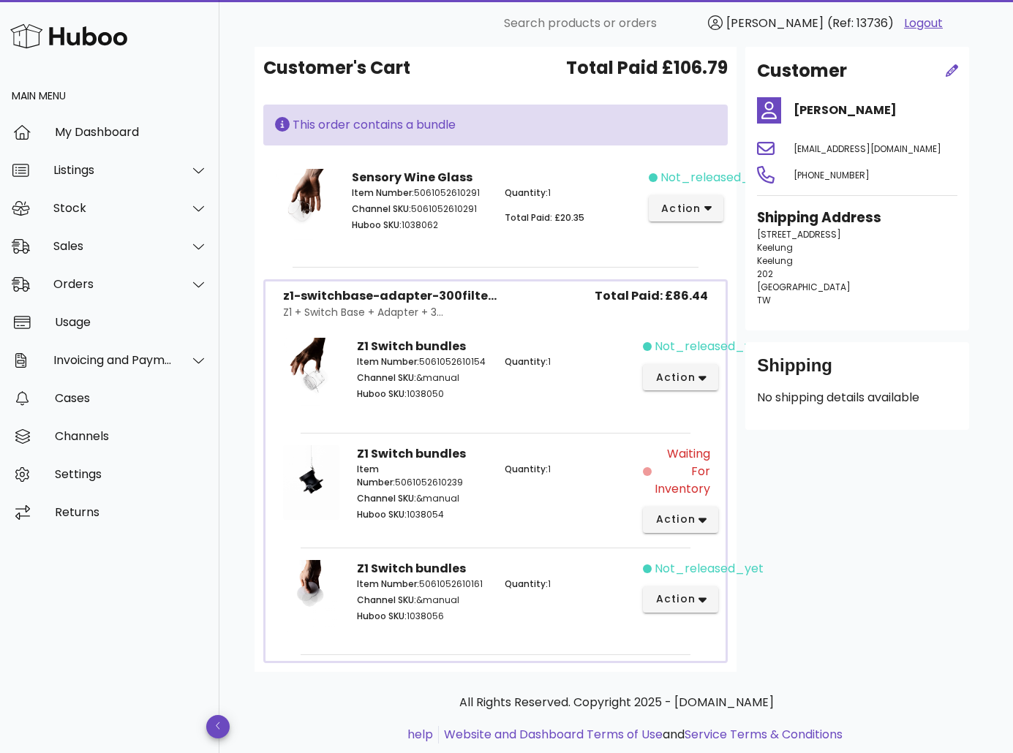
scroll to position [115, 0]
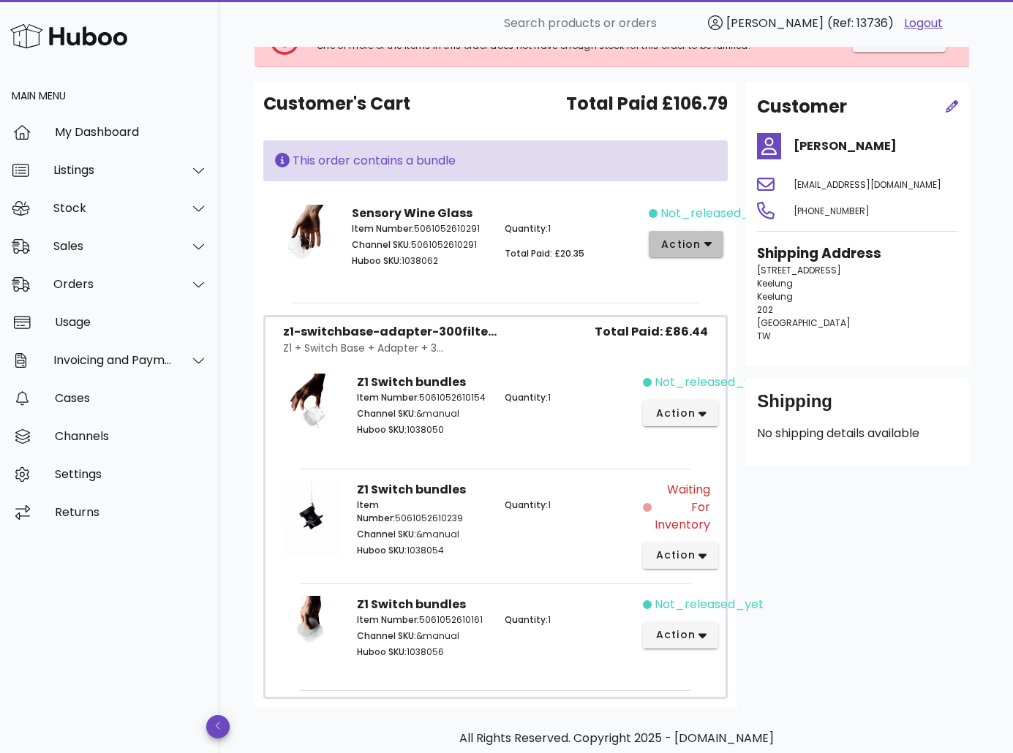
click at [690, 246] on span "action" at bounding box center [680, 244] width 41 height 15
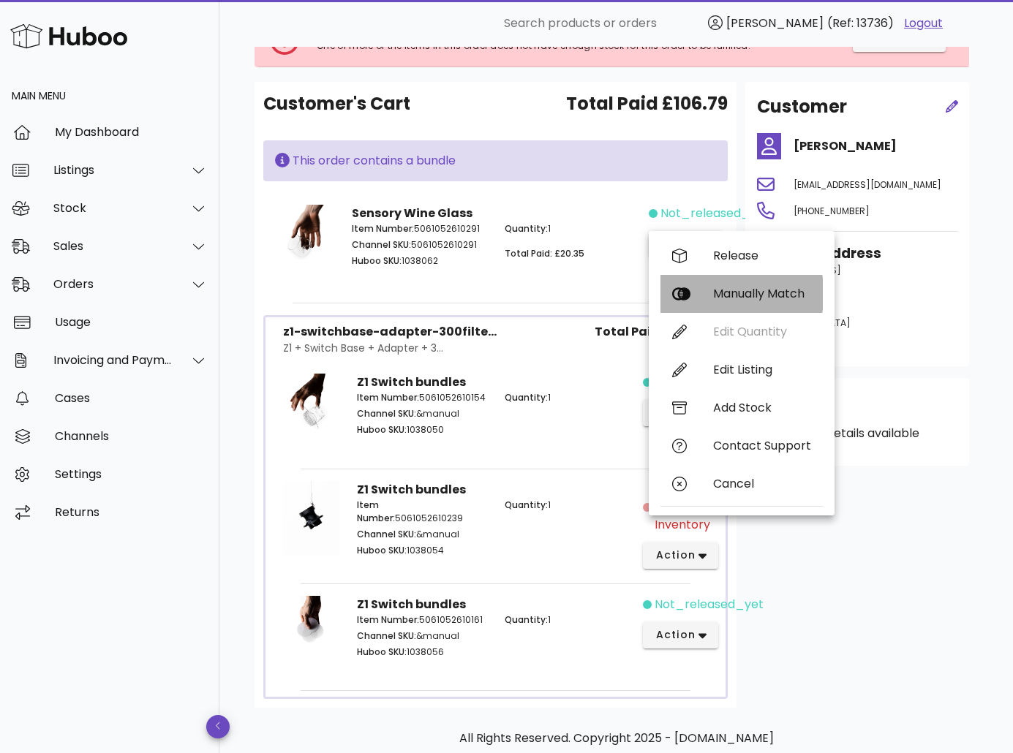
click at [747, 291] on div "Manually Match" at bounding box center [762, 294] width 98 height 14
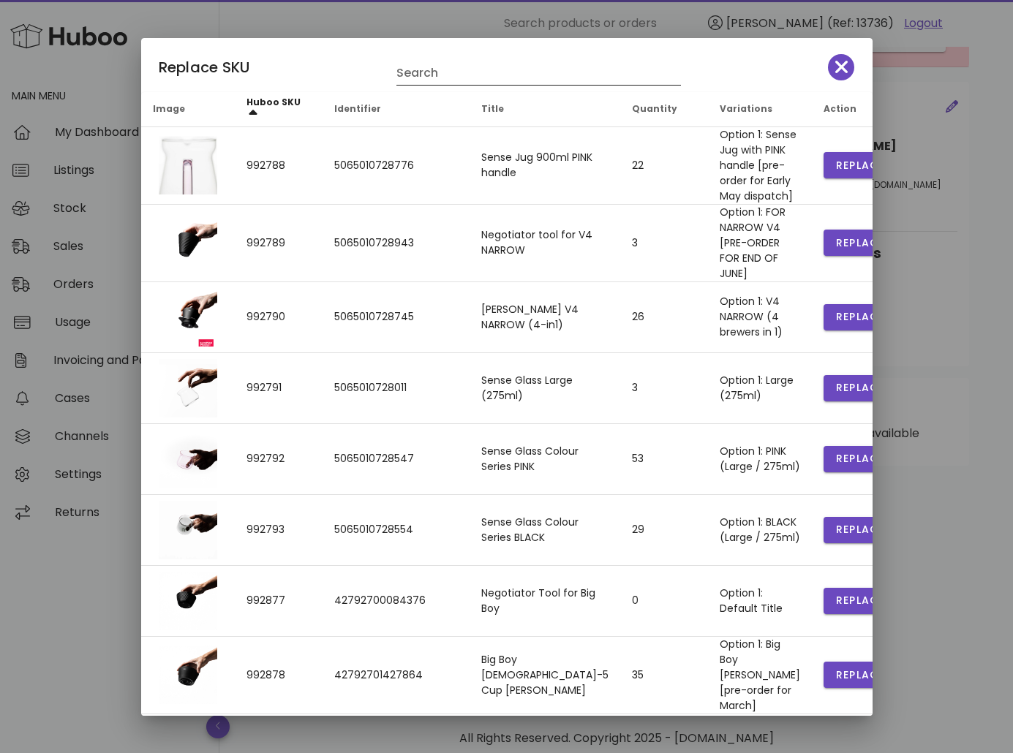
click at [443, 82] on input "Search" at bounding box center [528, 72] width 264 height 23
type input "**********"
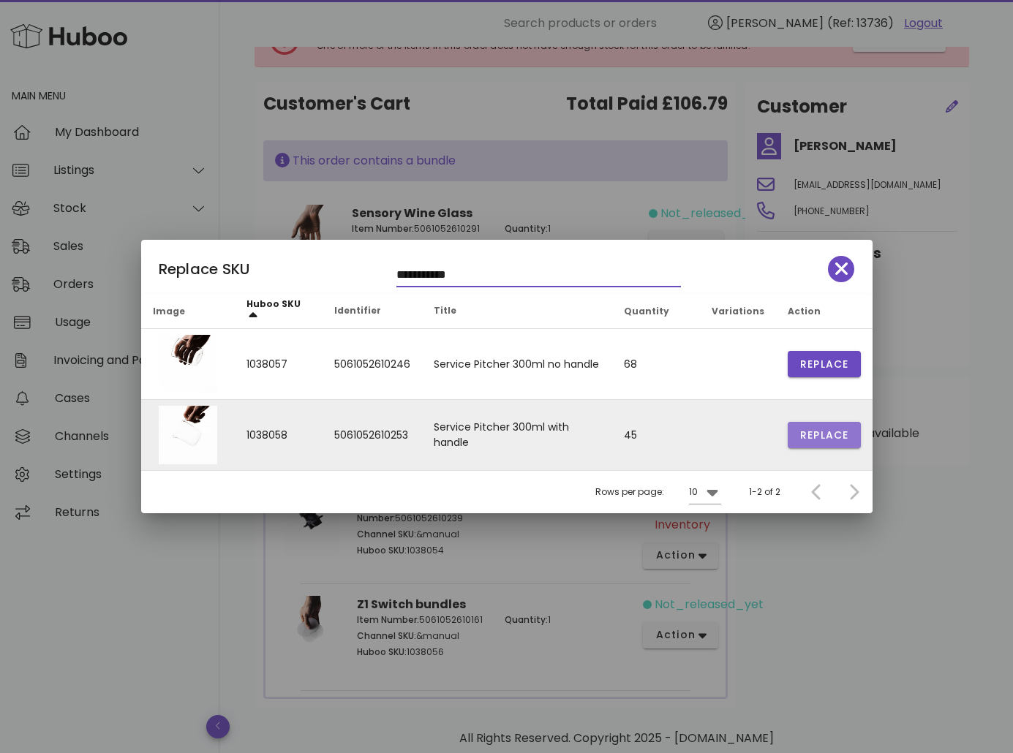
click at [831, 445] on button "Replace" at bounding box center [824, 435] width 73 height 26
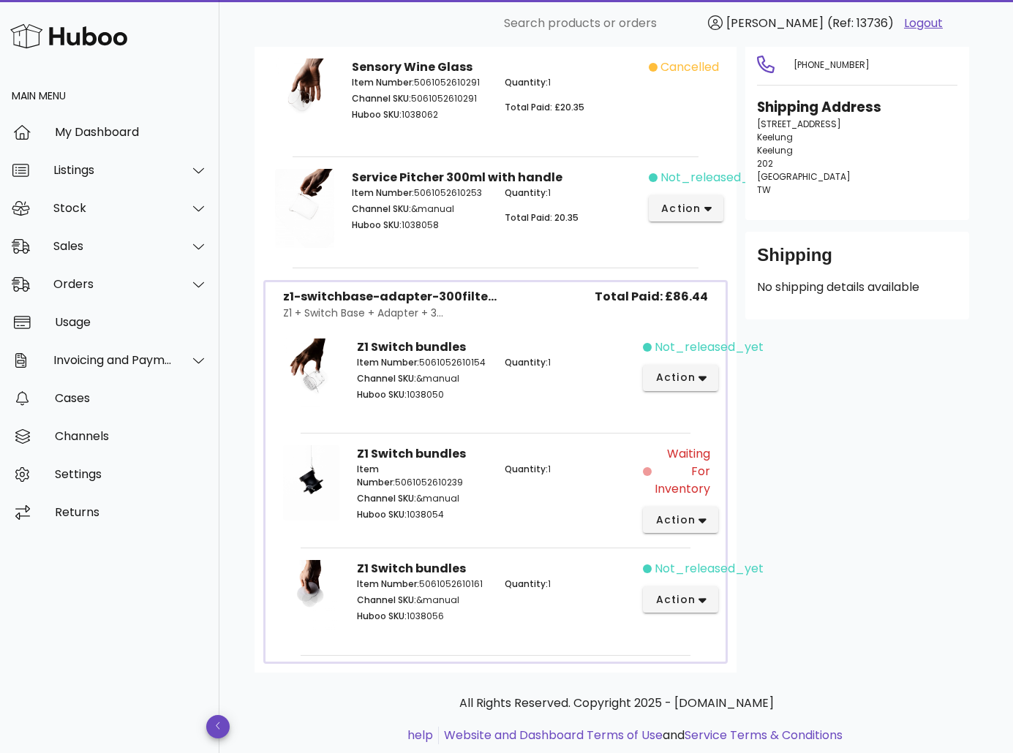
scroll to position [188, 0]
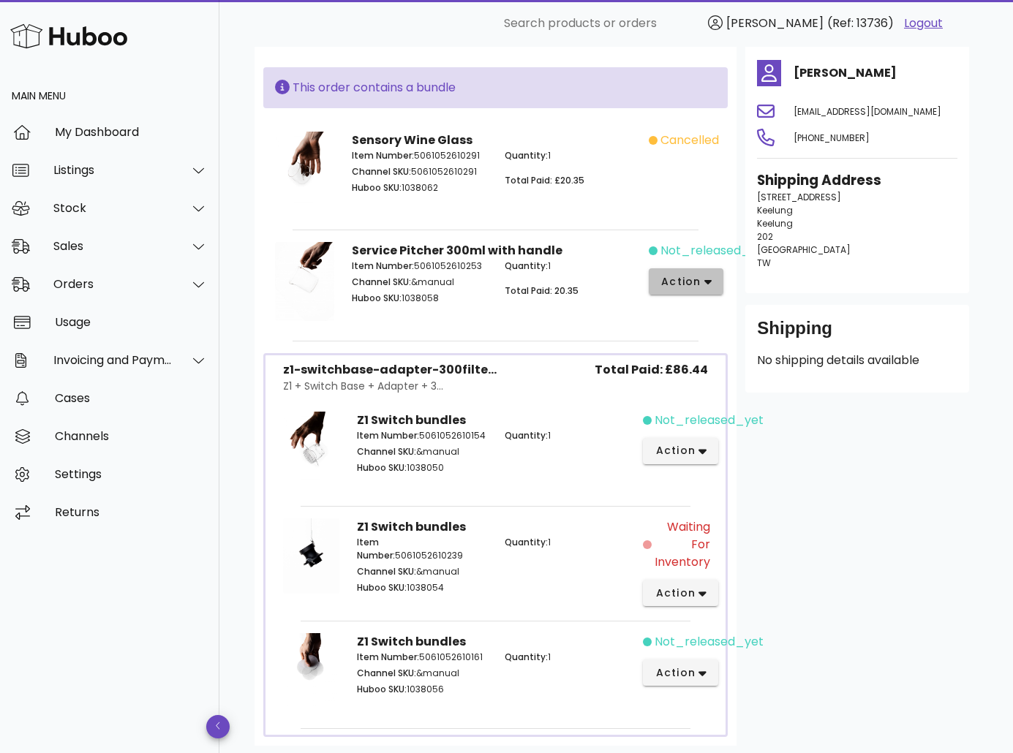
click at [674, 282] on span "action" at bounding box center [680, 281] width 41 height 15
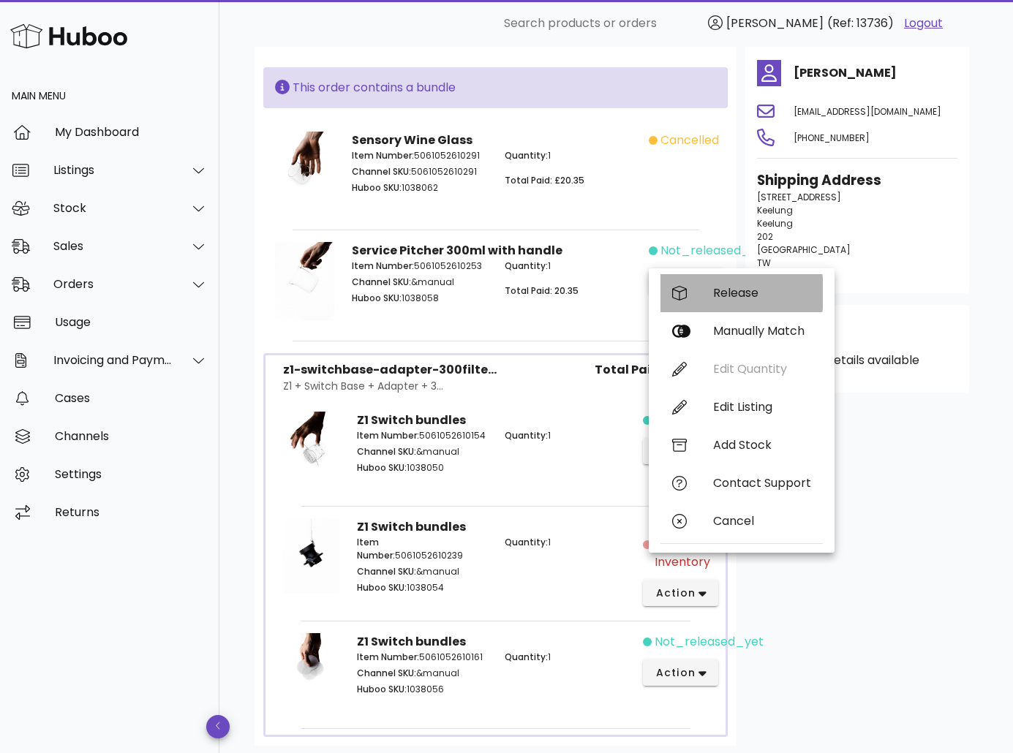
click at [729, 293] on div "Release" at bounding box center [762, 293] width 98 height 14
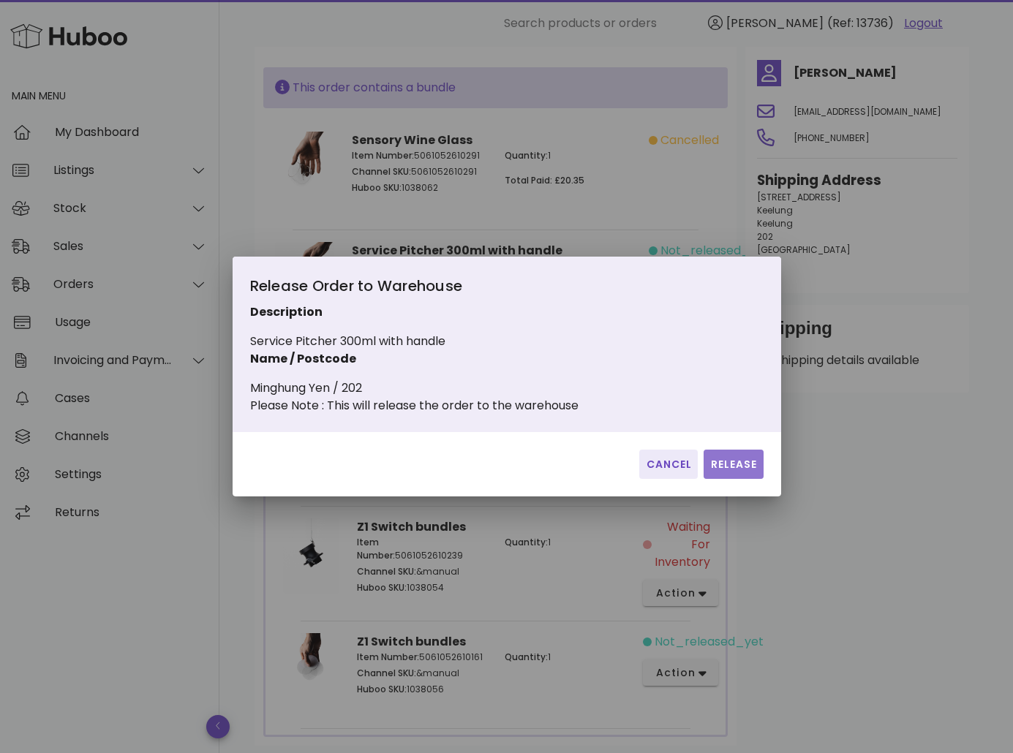
click at [734, 472] on span "Release" at bounding box center [733, 464] width 48 height 15
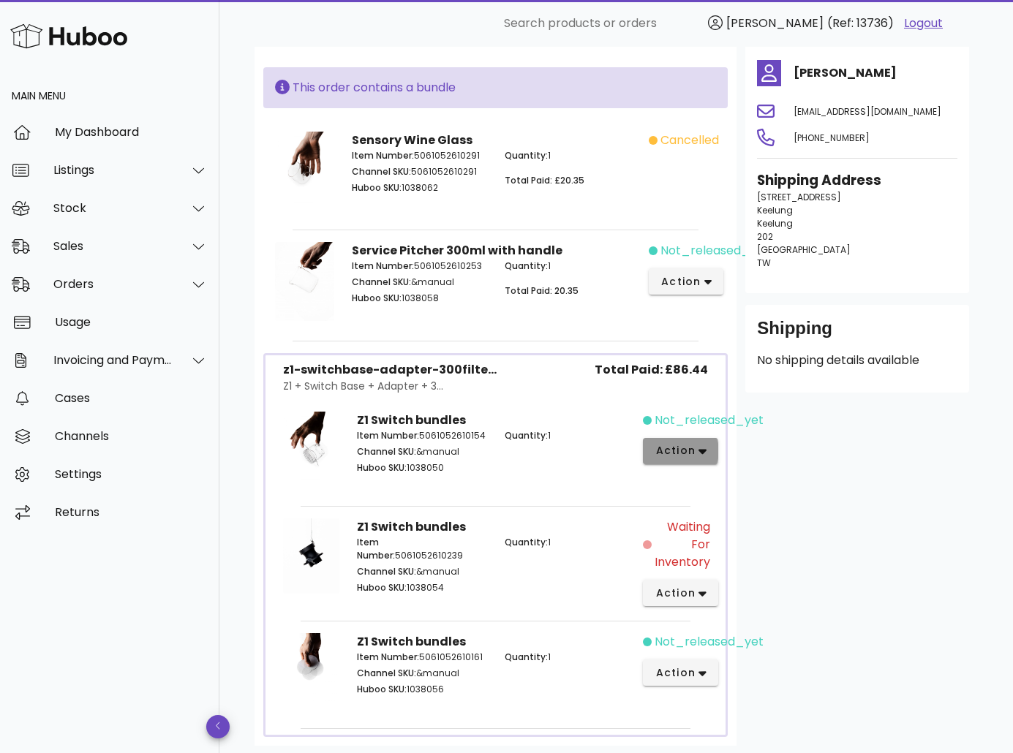
click at [685, 450] on span "action" at bounding box center [675, 450] width 41 height 15
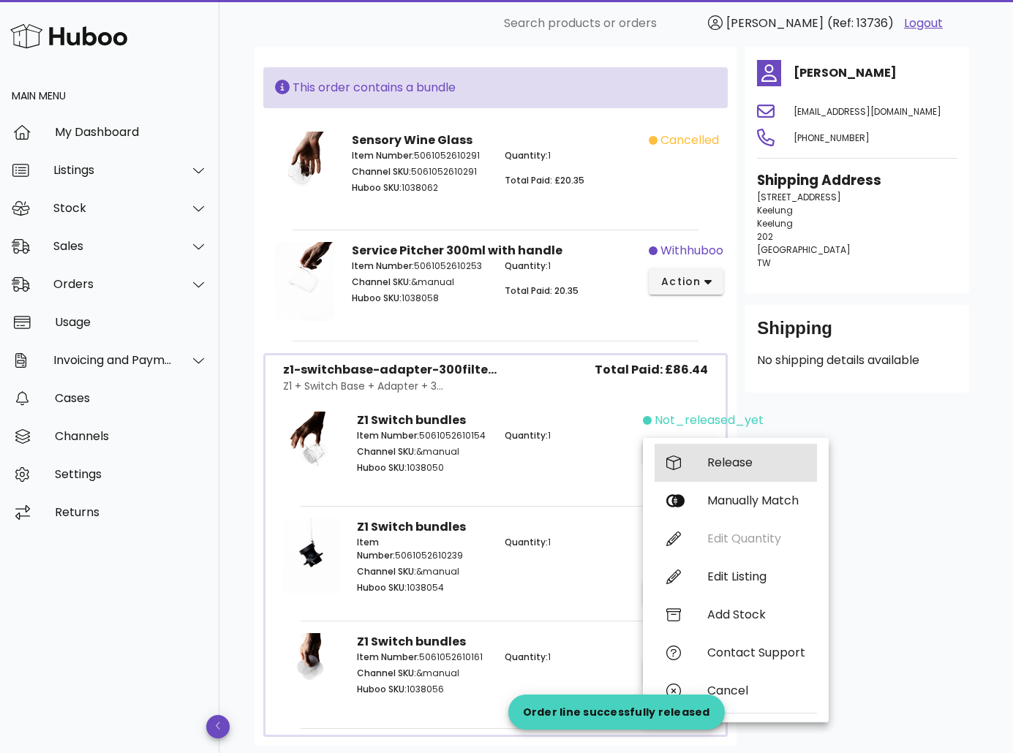
click at [712, 449] on div "Release" at bounding box center [736, 463] width 162 height 38
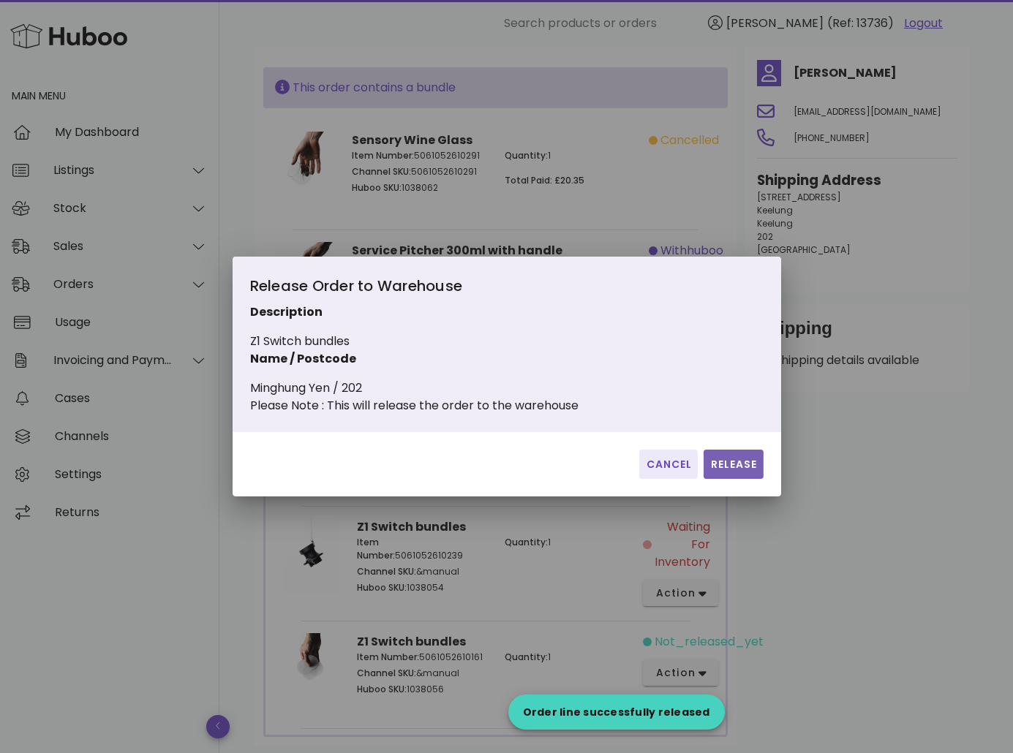
click at [745, 467] on span "Release" at bounding box center [733, 464] width 48 height 15
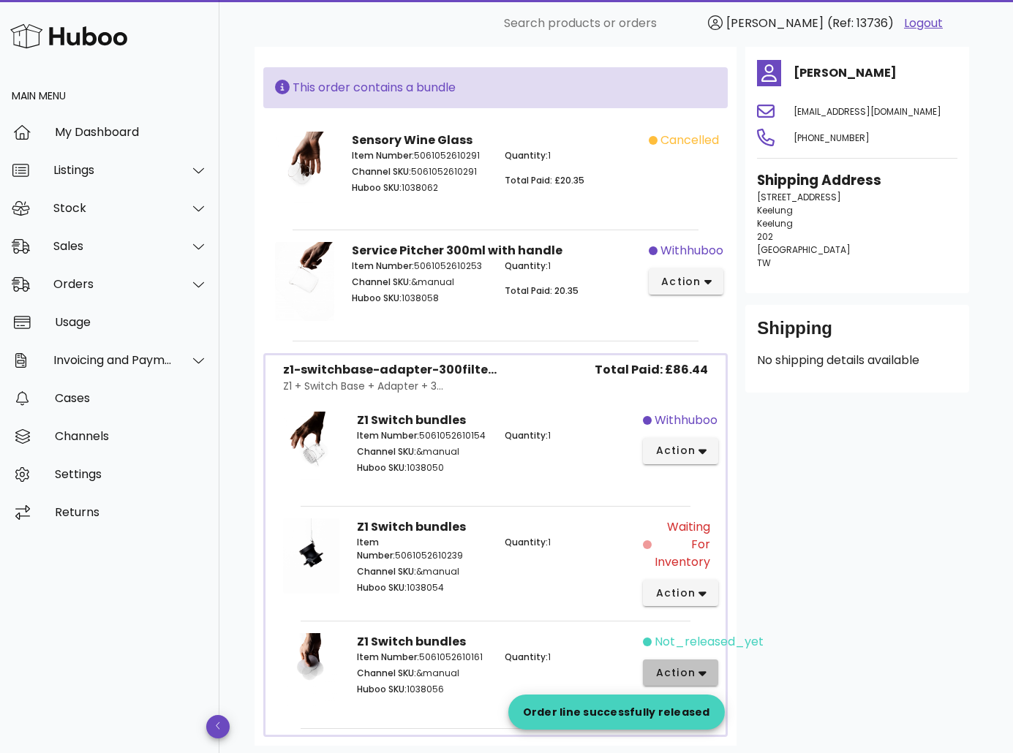
click at [683, 678] on span "action" at bounding box center [675, 673] width 41 height 15
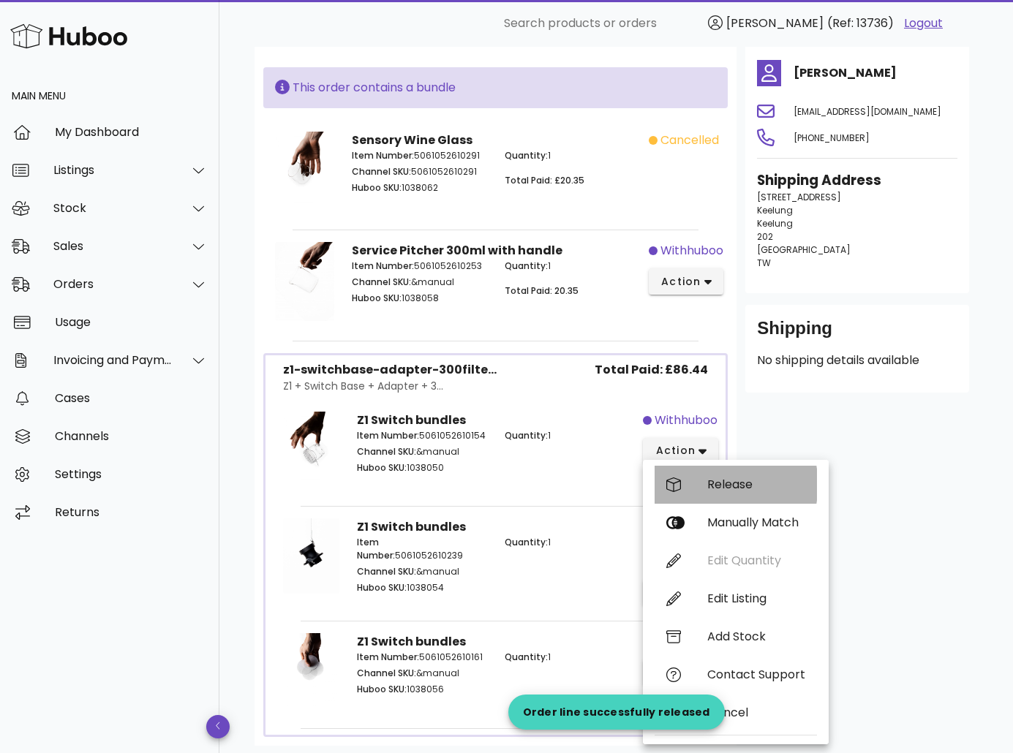
click at [730, 498] on div "Release" at bounding box center [736, 485] width 162 height 38
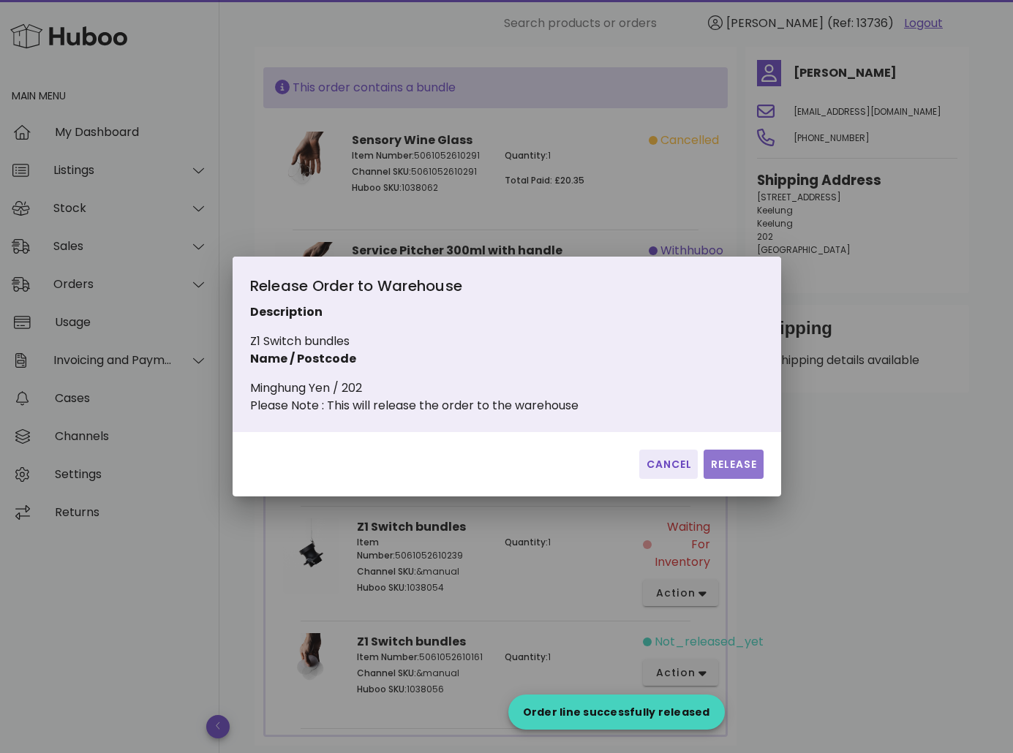
click at [751, 467] on span "Release" at bounding box center [733, 464] width 48 height 15
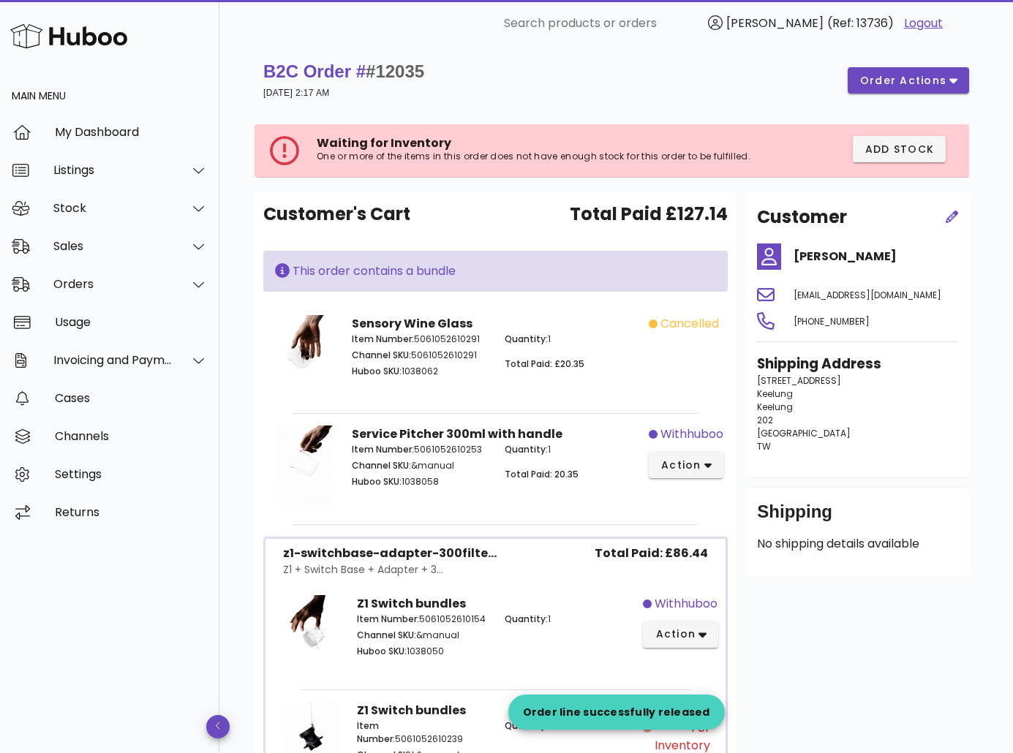
scroll to position [0, 0]
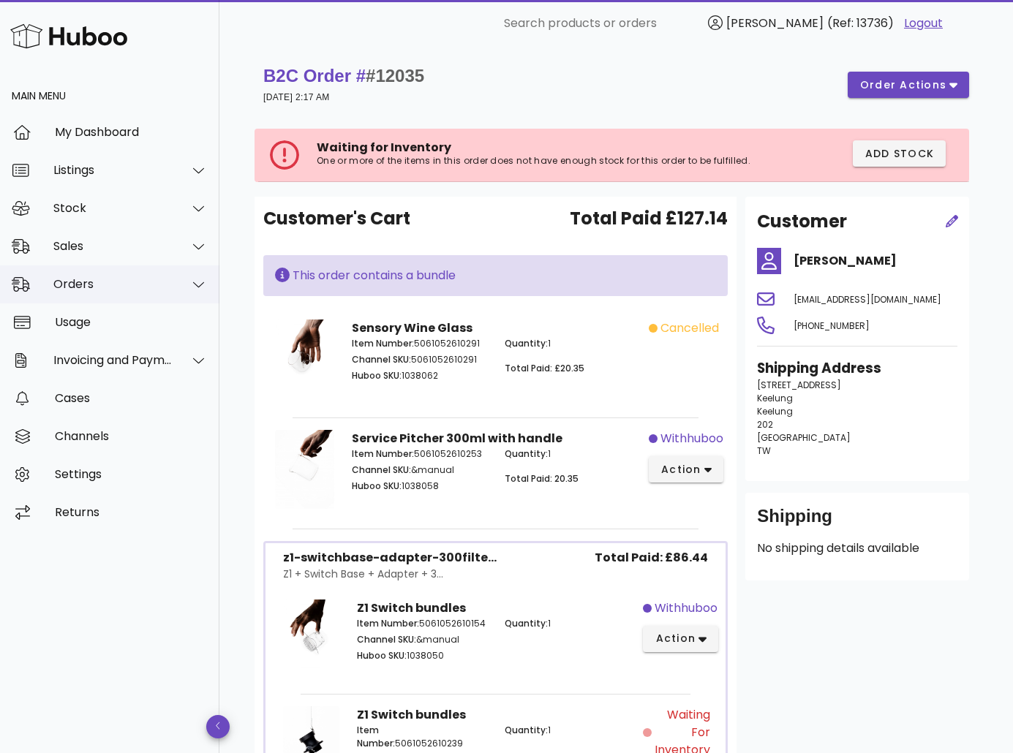
click at [112, 292] on div "Orders" at bounding box center [109, 284] width 219 height 38
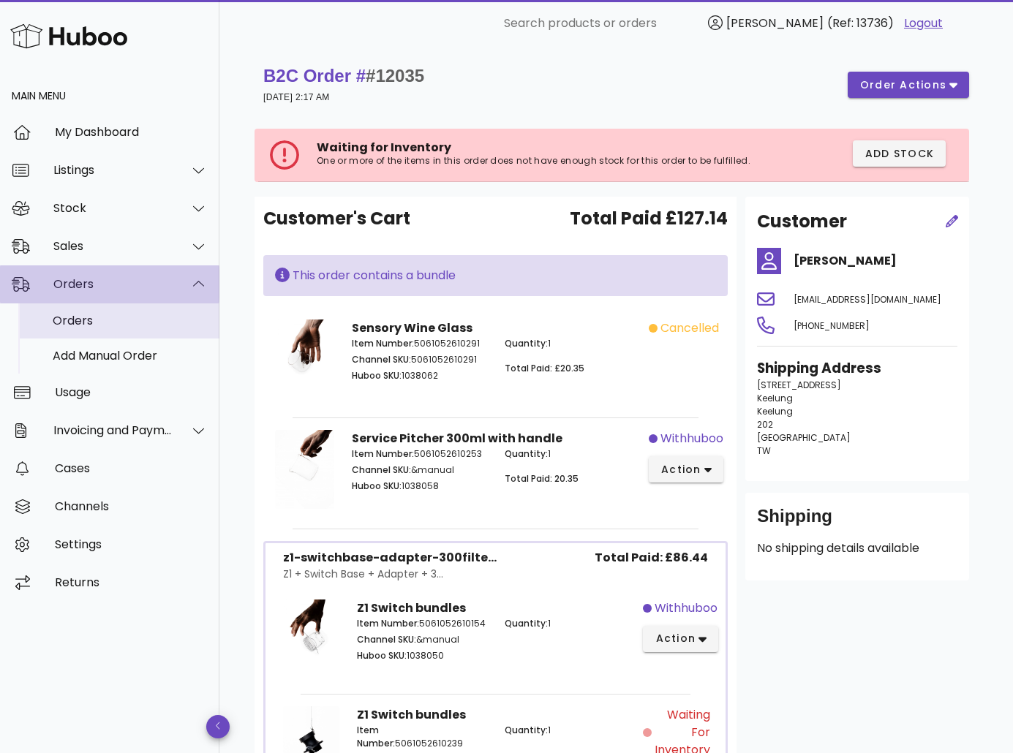
click at [115, 321] on div "Orders" at bounding box center [130, 321] width 155 height 14
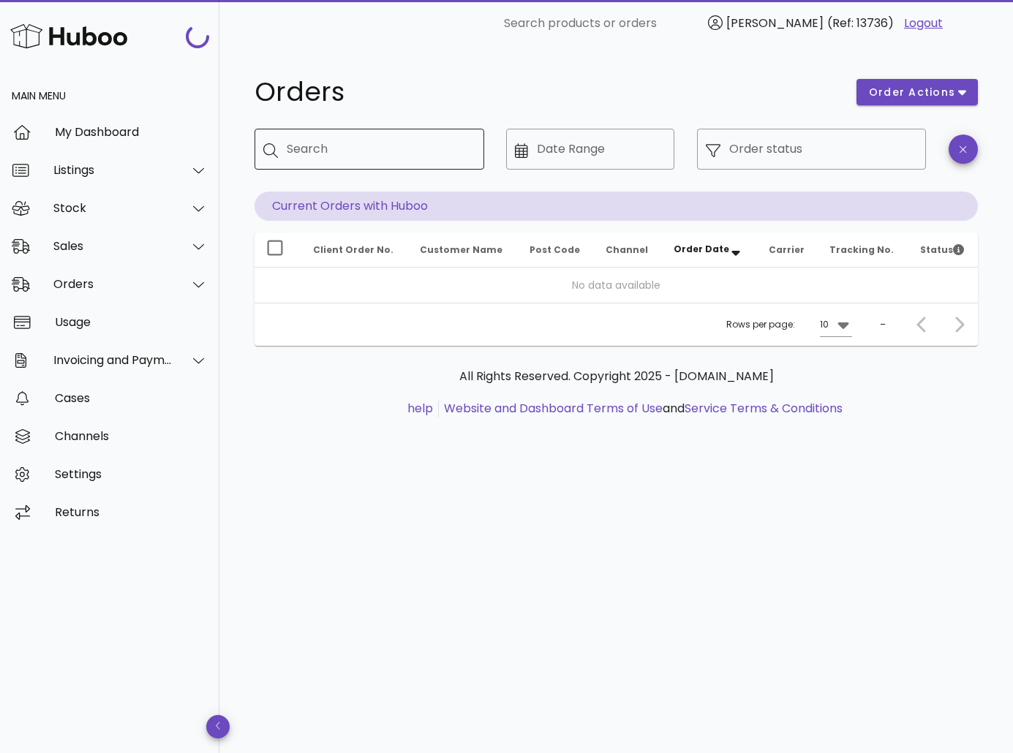
click at [363, 153] on input "Search" at bounding box center [380, 149] width 186 height 23
paste input "*****"
type input "*****"
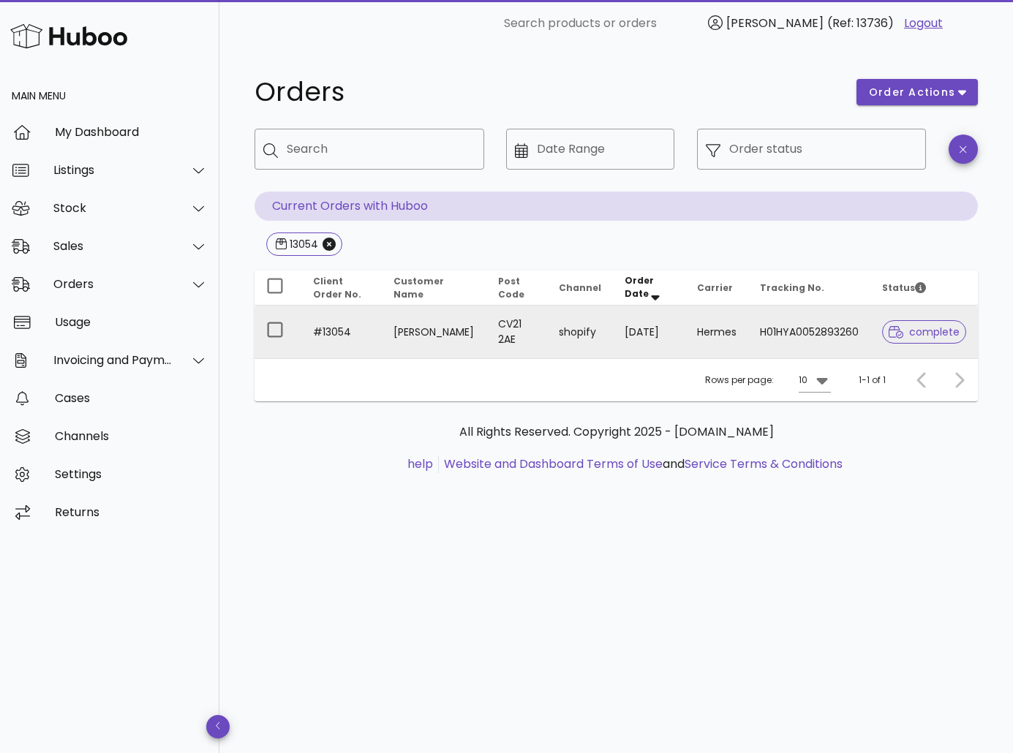
click at [378, 344] on td "#13054" at bounding box center [341, 332] width 80 height 53
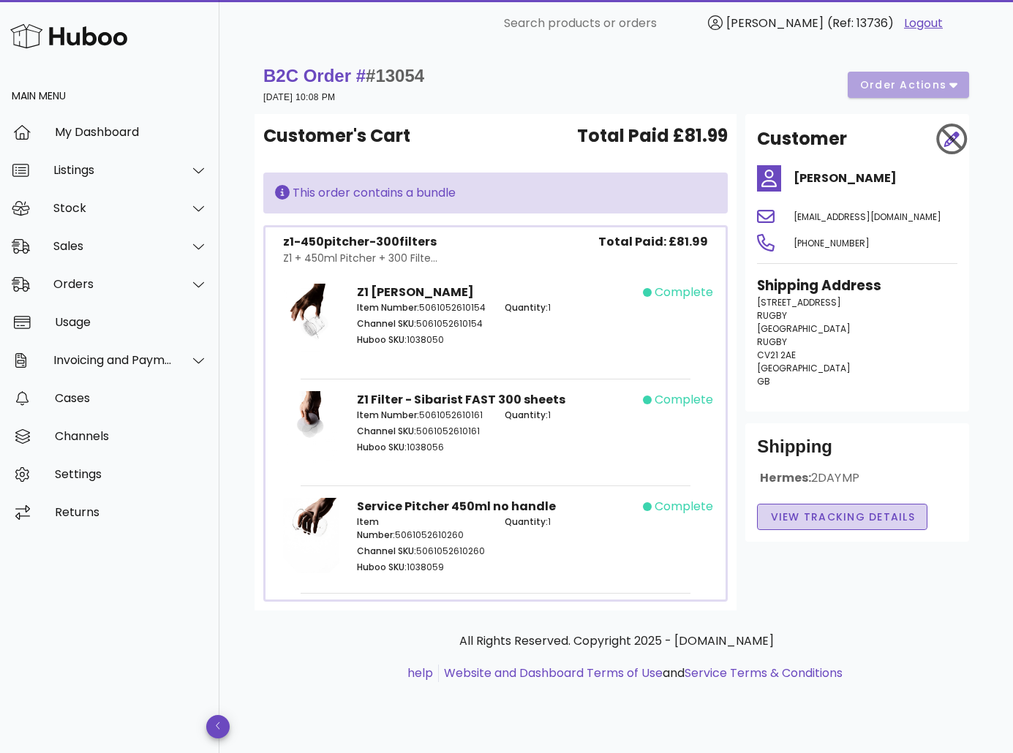
click at [818, 510] on span "View Tracking details" at bounding box center [842, 517] width 146 height 15
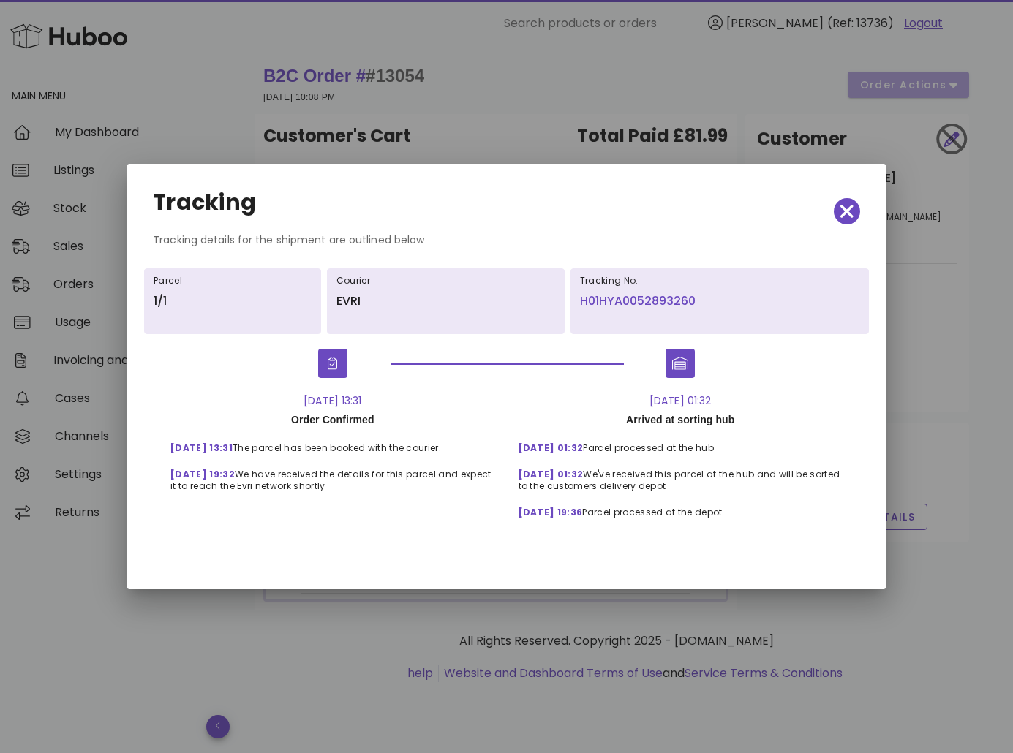
click at [633, 298] on link "H01HYA0052893260" at bounding box center [719, 302] width 279 height 18
click at [849, 214] on icon "button" at bounding box center [846, 211] width 13 height 13
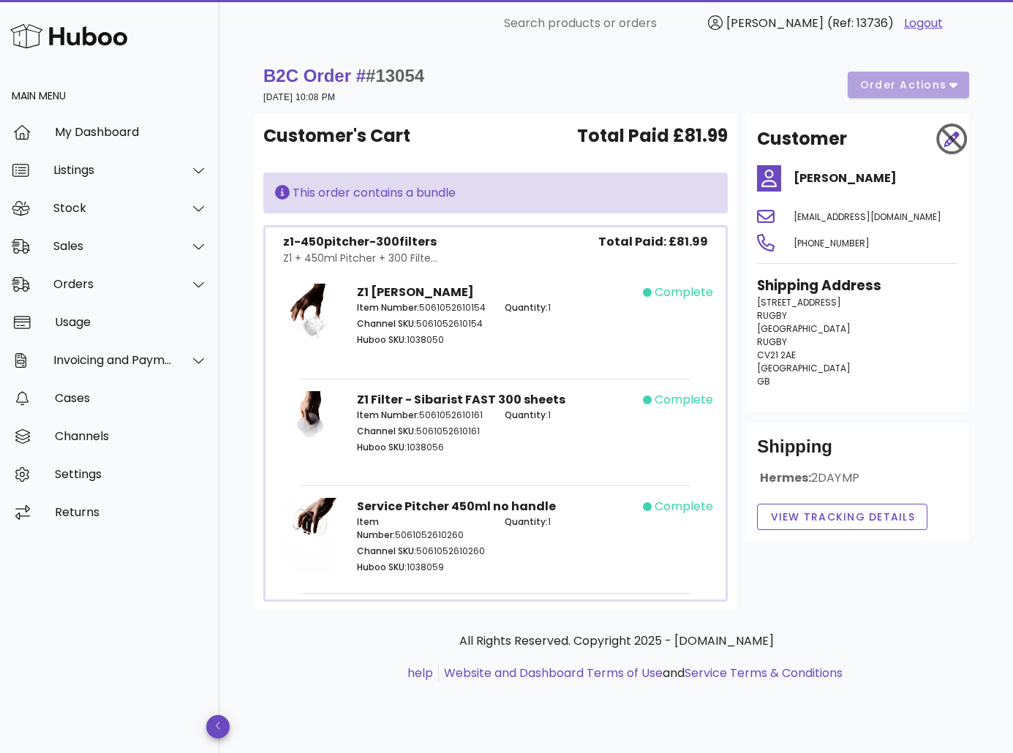
click at [774, 351] on span "CV21 2AE" at bounding box center [776, 355] width 39 height 12
copy span "CV21 2AE"
click at [116, 276] on div "Orders" at bounding box center [109, 284] width 219 height 38
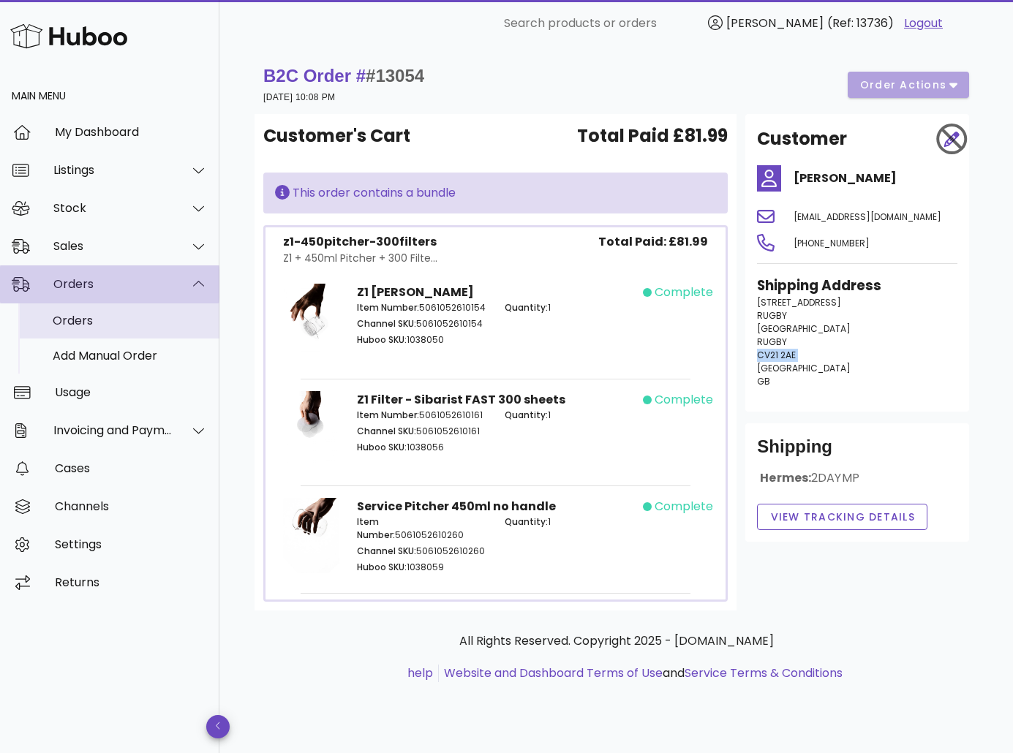
drag, startPoint x: 116, startPoint y: 291, endPoint x: 111, endPoint y: 325, distance: 34.7
click at [111, 325] on div "Orders" at bounding box center [130, 321] width 155 height 14
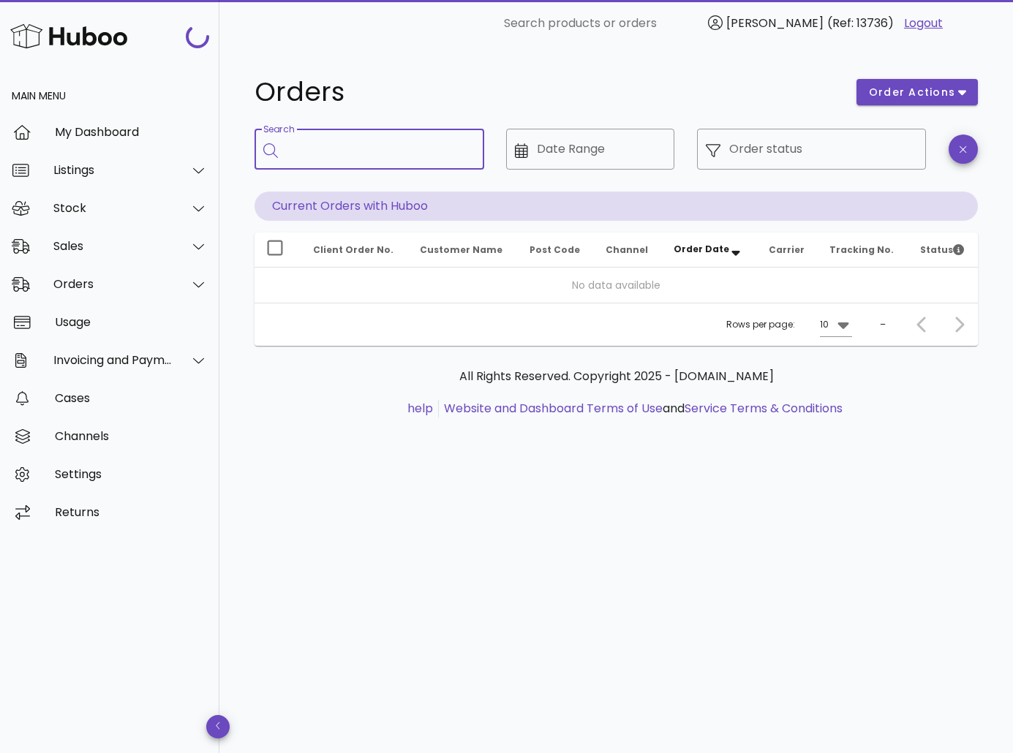
click at [324, 159] on input "Search" at bounding box center [380, 149] width 186 height 23
paste input "*****"
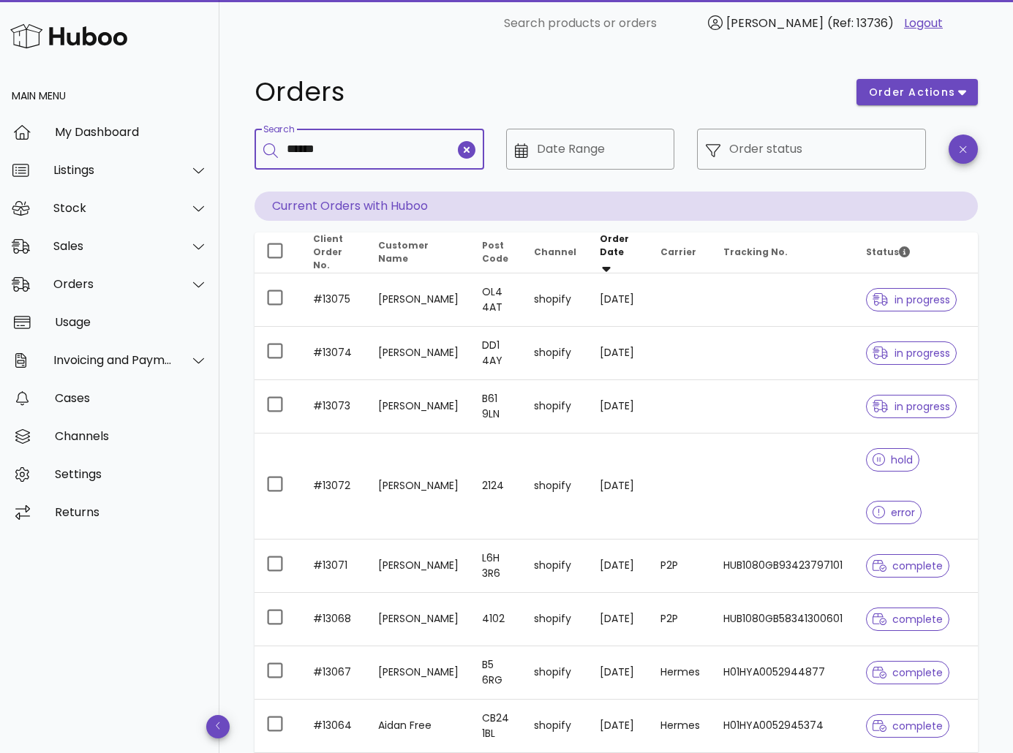
type input "*****"
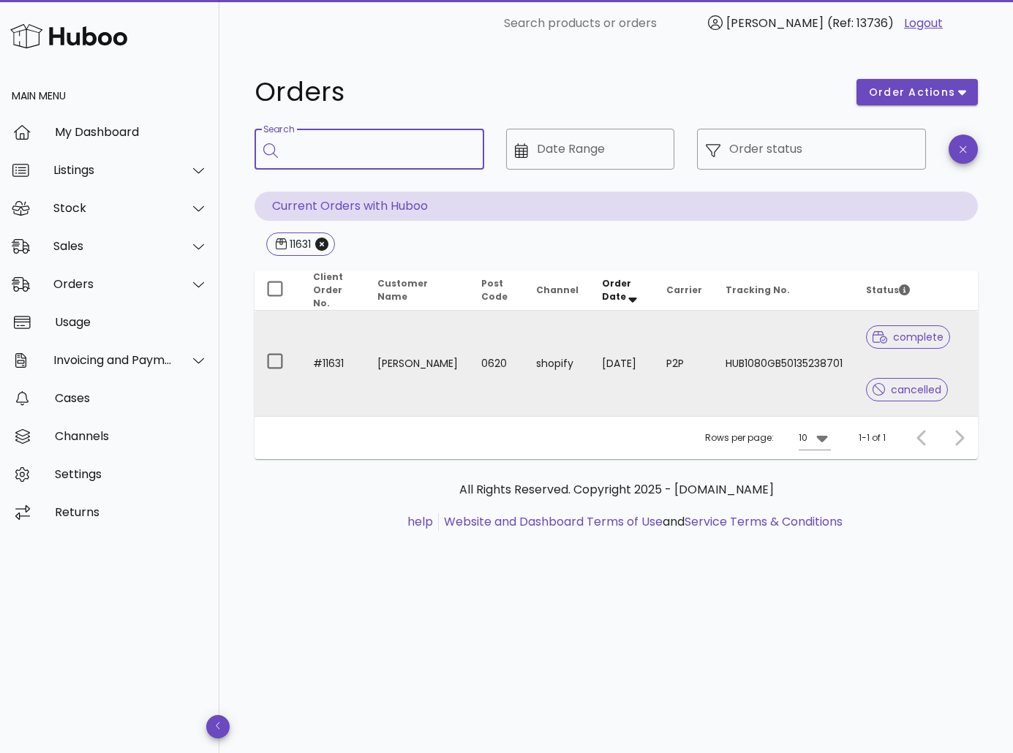
click at [401, 330] on td "Gary Lu" at bounding box center [418, 363] width 105 height 105
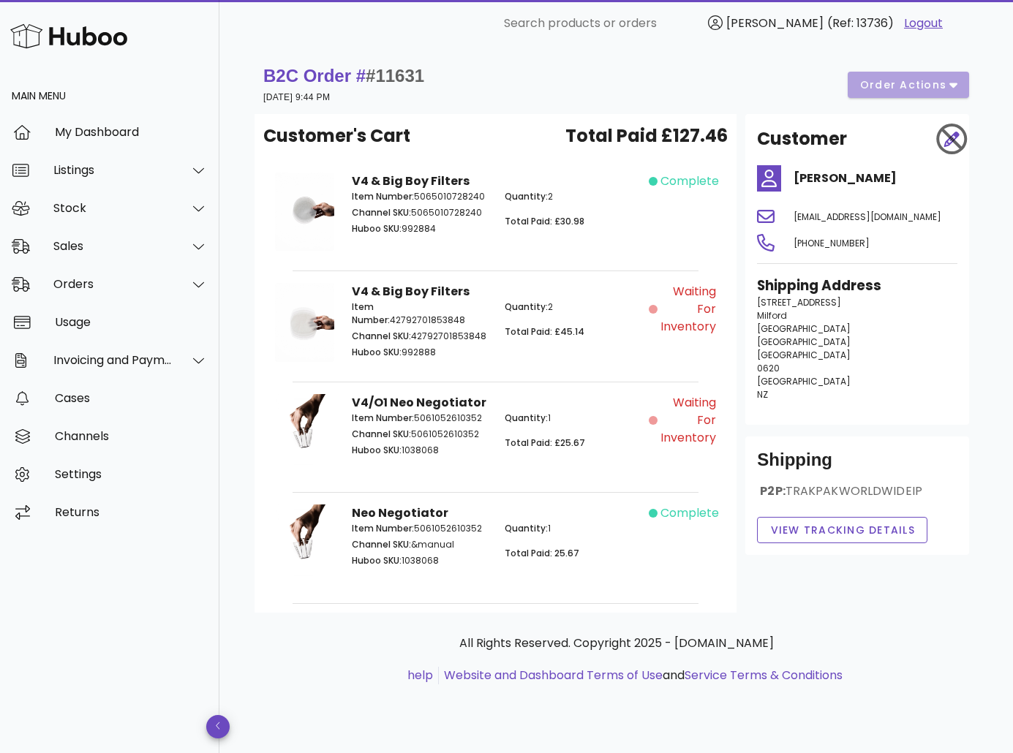
click at [686, 342] on div "Waiting for Inventory" at bounding box center [687, 324] width 77 height 101
click at [694, 314] on span "Waiting for Inventory" at bounding box center [688, 309] width 56 height 53
click at [801, 175] on h4 "Gary Lu" at bounding box center [876, 179] width 164 height 18
click at [801, 175] on h4 "[PERSON_NAME]" at bounding box center [876, 179] width 164 height 18
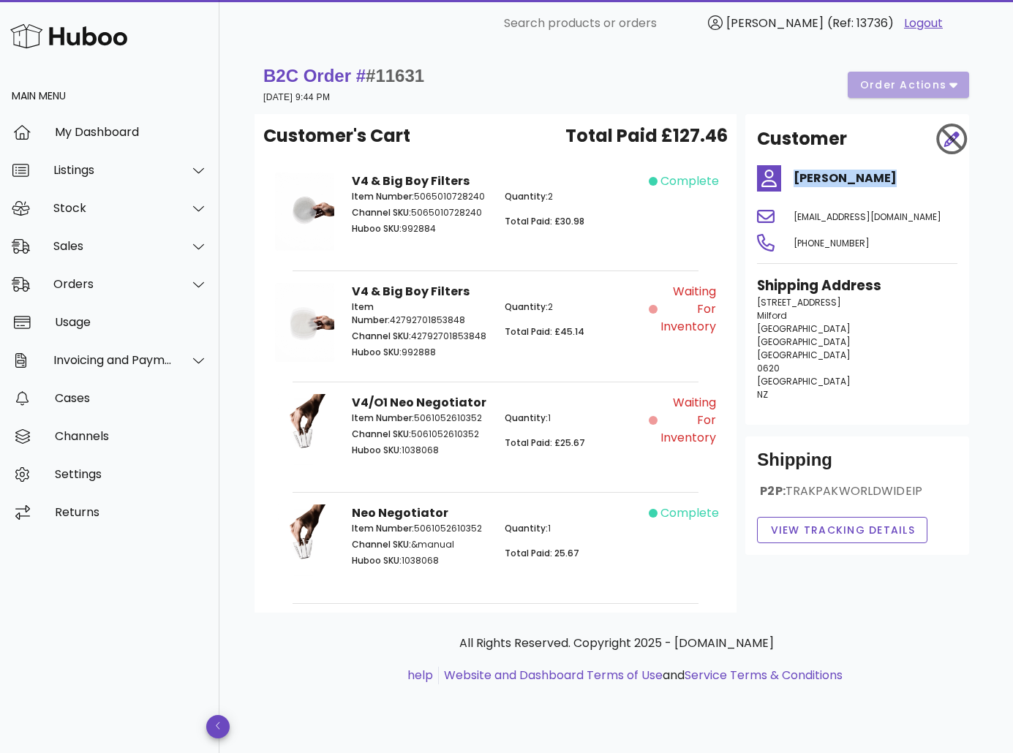
copy div "[PERSON_NAME]"
click at [112, 276] on div "Orders" at bounding box center [109, 284] width 219 height 38
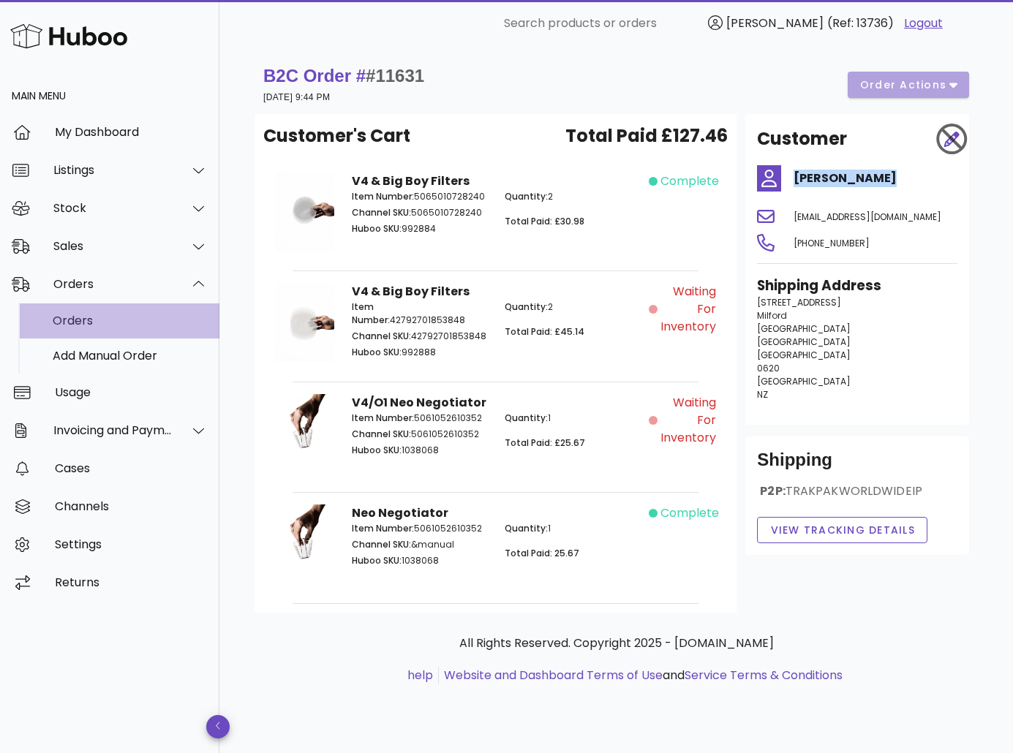
click at [121, 321] on div "Orders" at bounding box center [130, 321] width 155 height 14
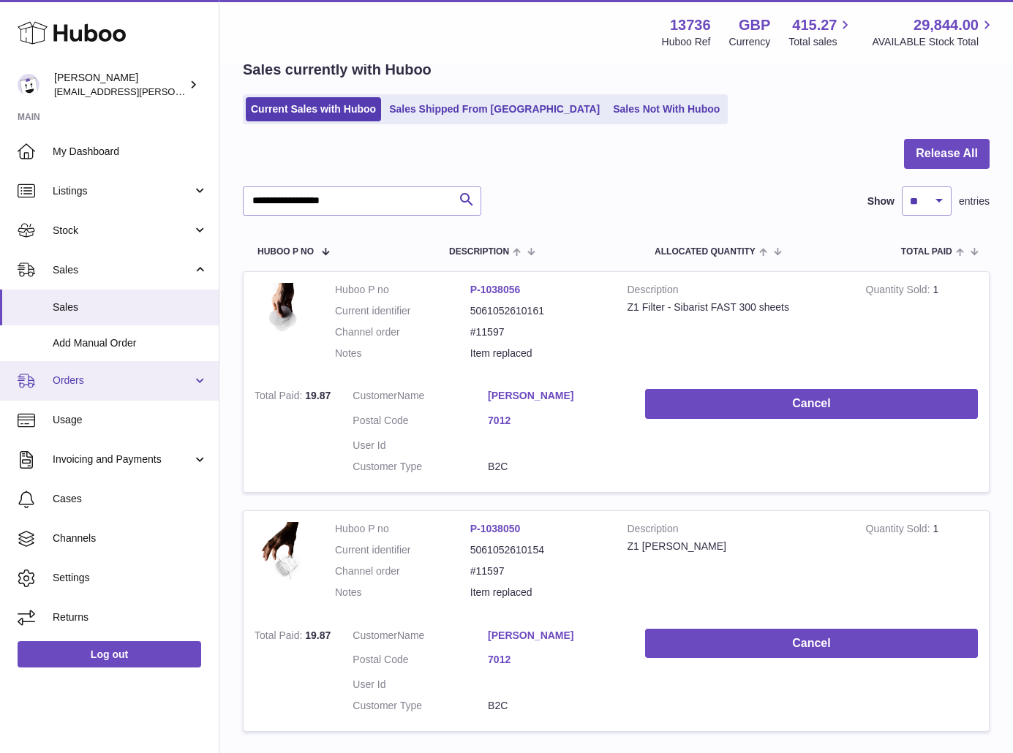
click at [97, 381] on span "Orders" at bounding box center [123, 381] width 140 height 14
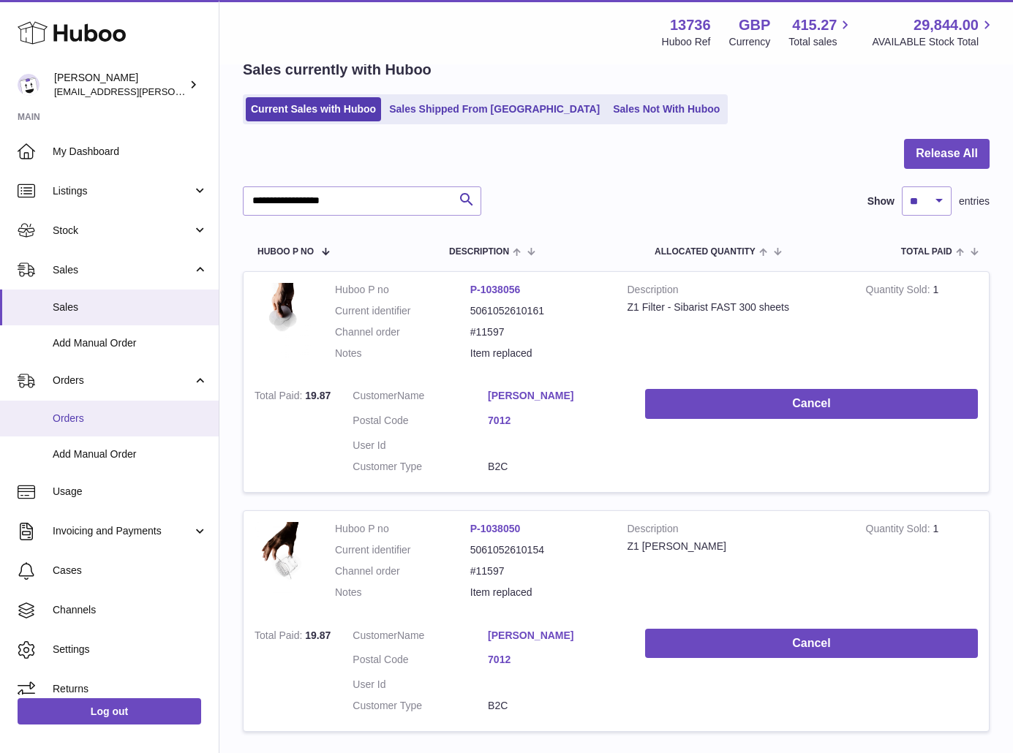
click at [97, 408] on link "Orders" at bounding box center [109, 419] width 219 height 36
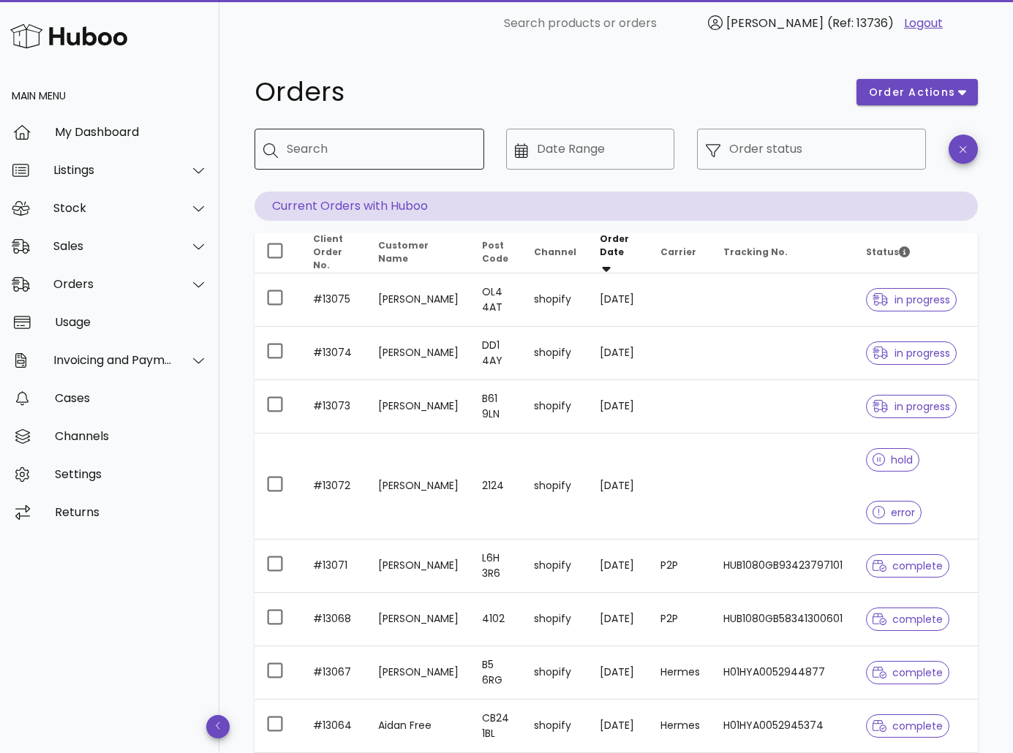
click at [325, 157] on input "Search" at bounding box center [380, 149] width 186 height 23
paste input "*****"
type input "*****"
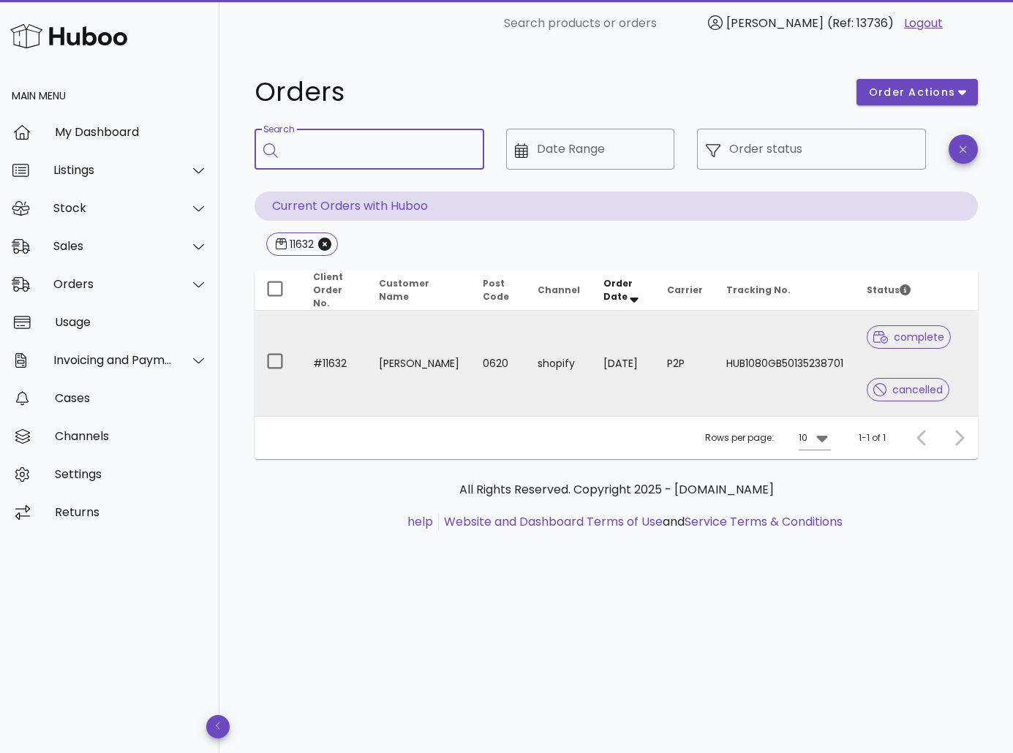
click at [445, 347] on td "Gary Lu" at bounding box center [419, 363] width 105 height 105
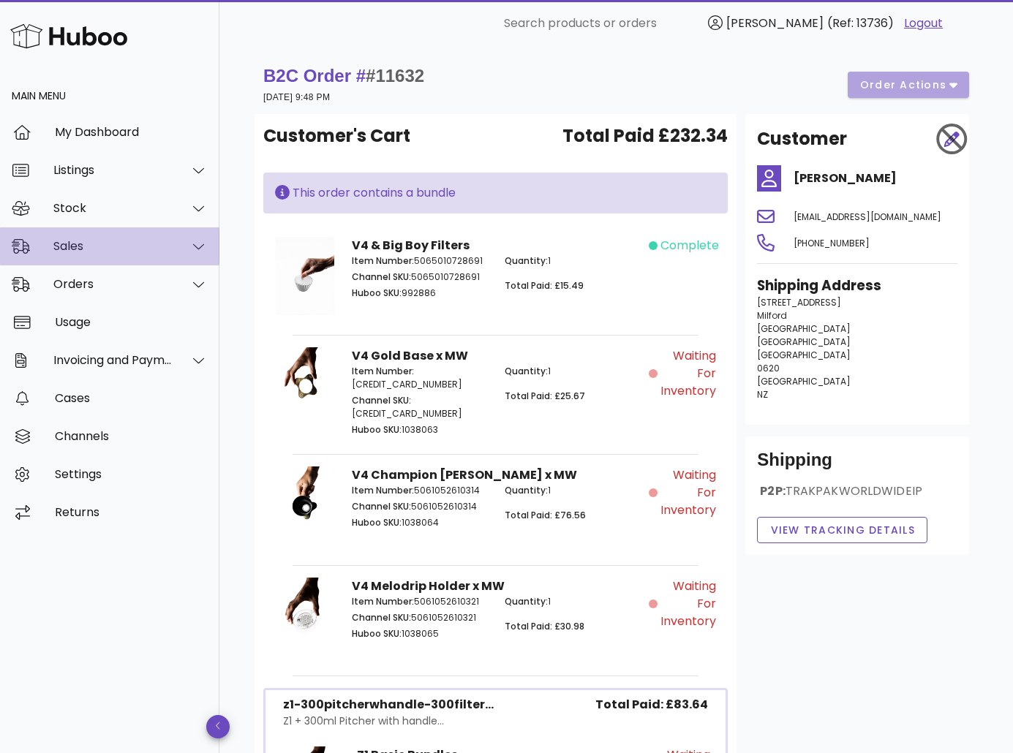
click at [160, 233] on div "Sales" at bounding box center [109, 246] width 219 height 38
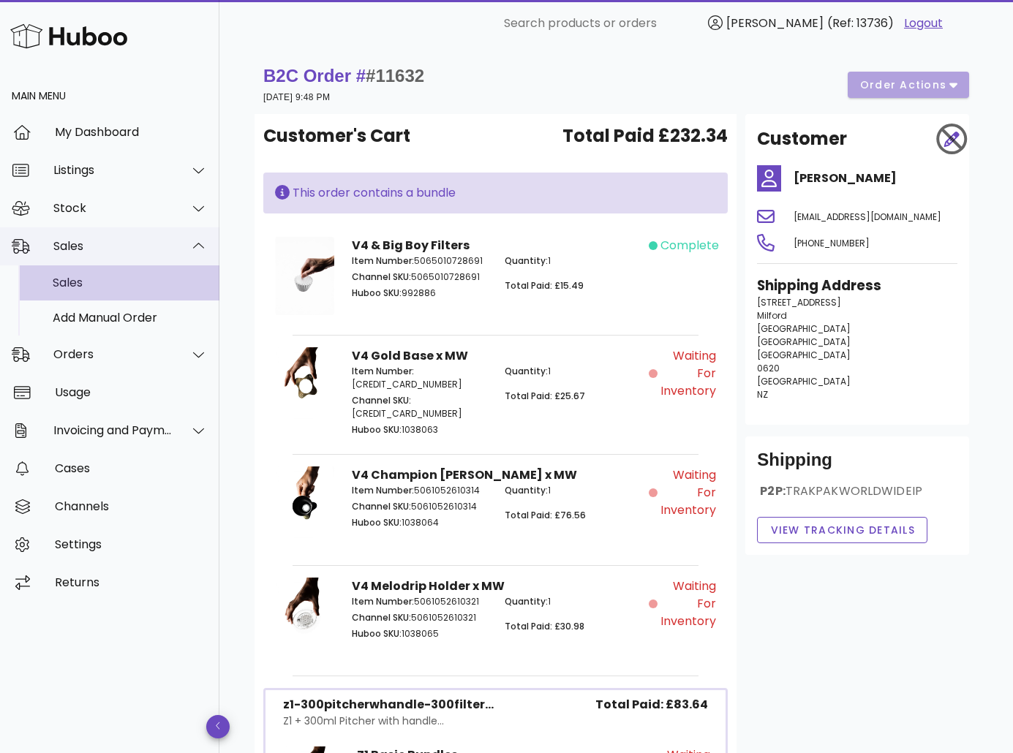
click at [163, 242] on div "Sales" at bounding box center [112, 246] width 119 height 14
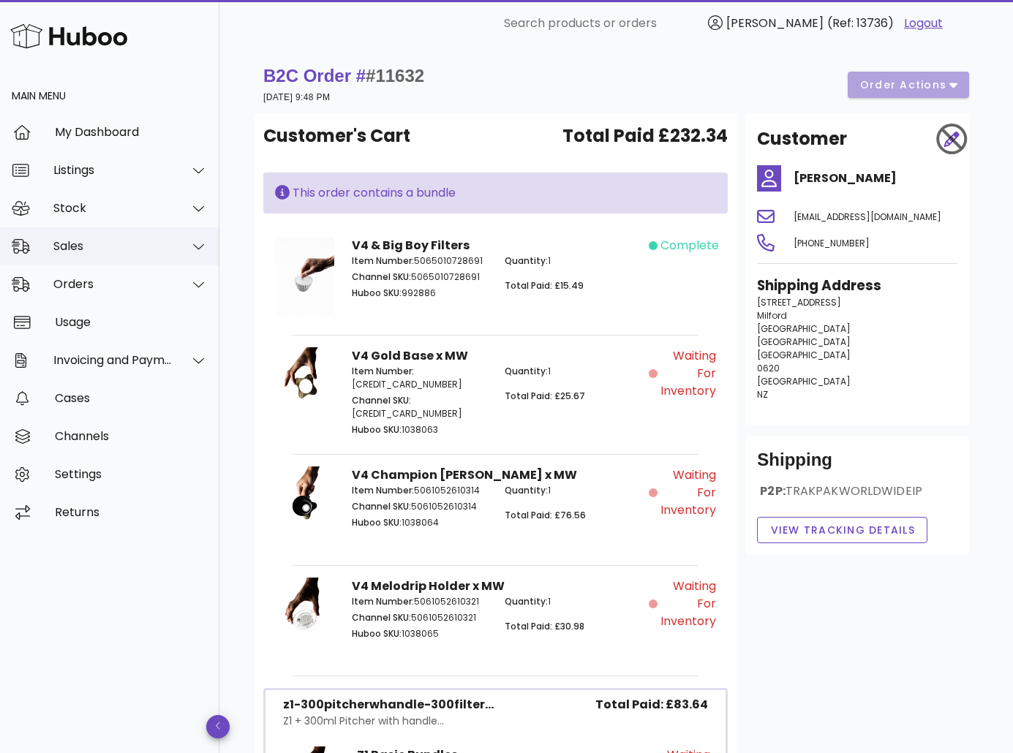
click at [132, 259] on div "Sales" at bounding box center [109, 246] width 219 height 38
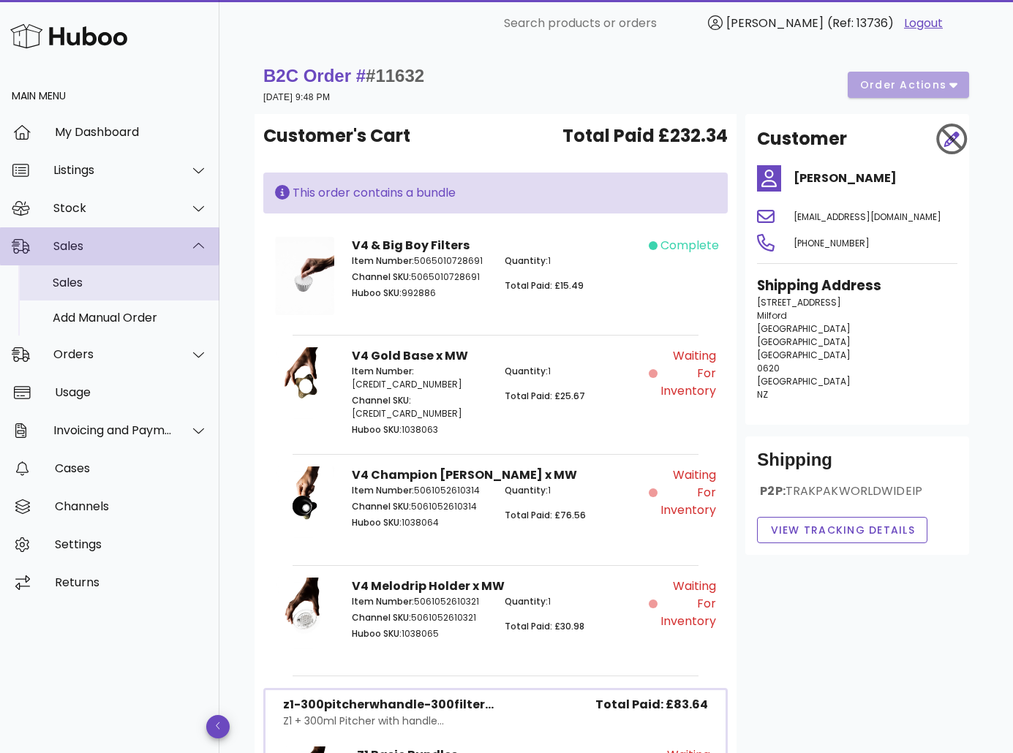
click at [118, 281] on div "Sales" at bounding box center [130, 283] width 155 height 14
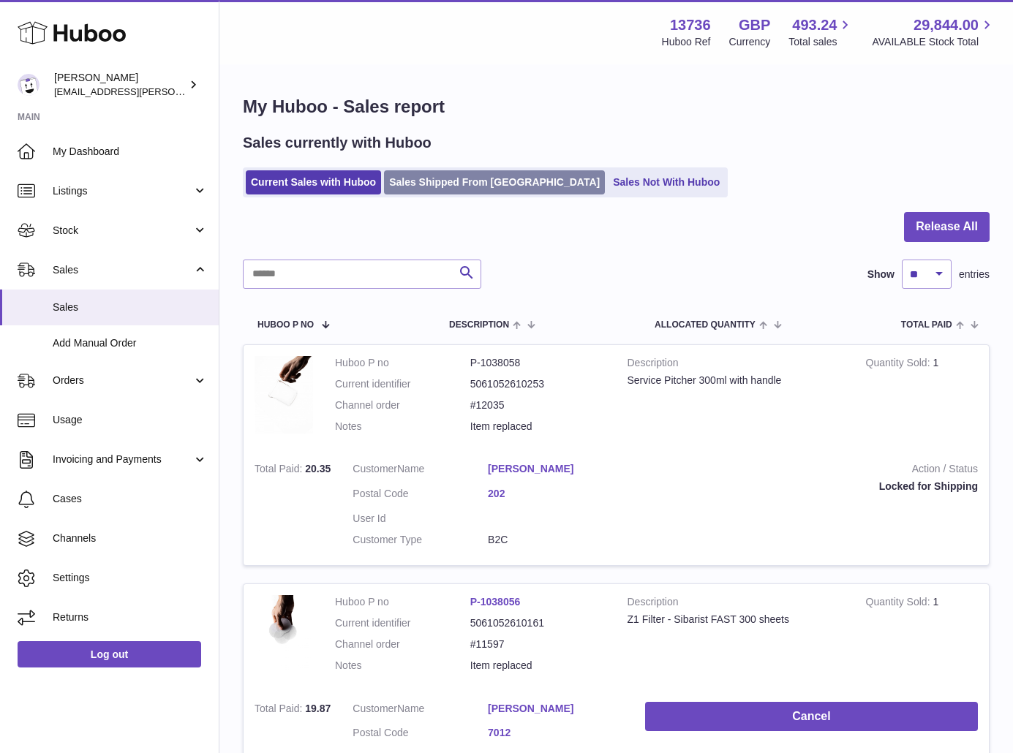
click at [429, 178] on link "Sales Shipped From [GEOGRAPHIC_DATA]" at bounding box center [494, 182] width 221 height 24
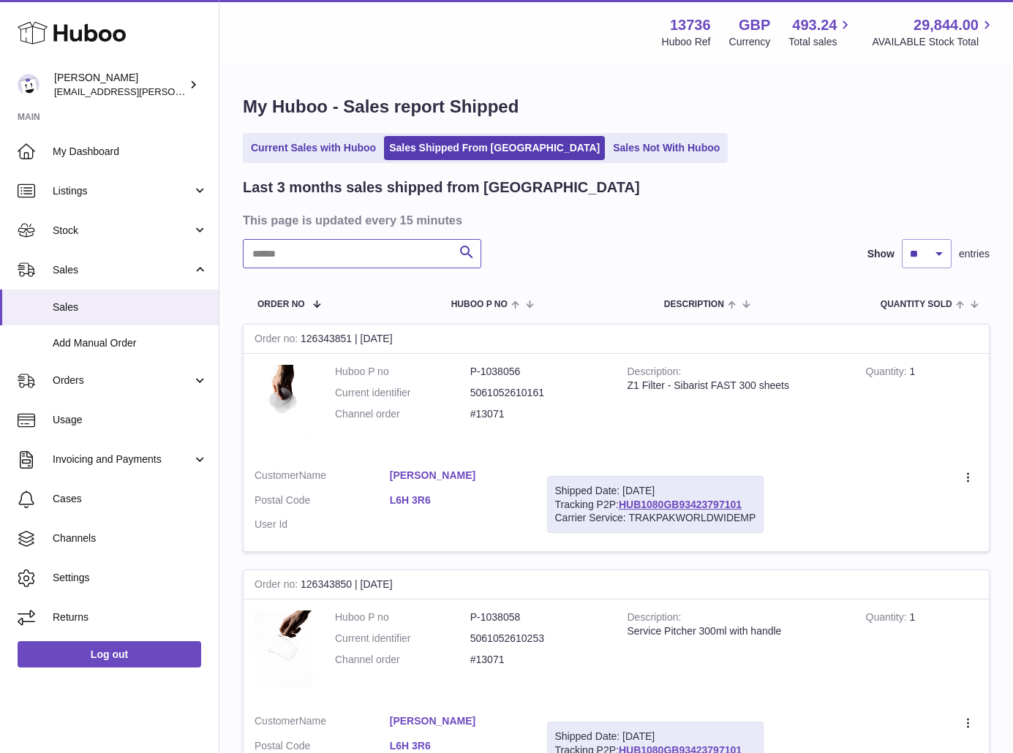
click at [291, 262] on input "text" at bounding box center [362, 253] width 238 height 29
paste input "*******"
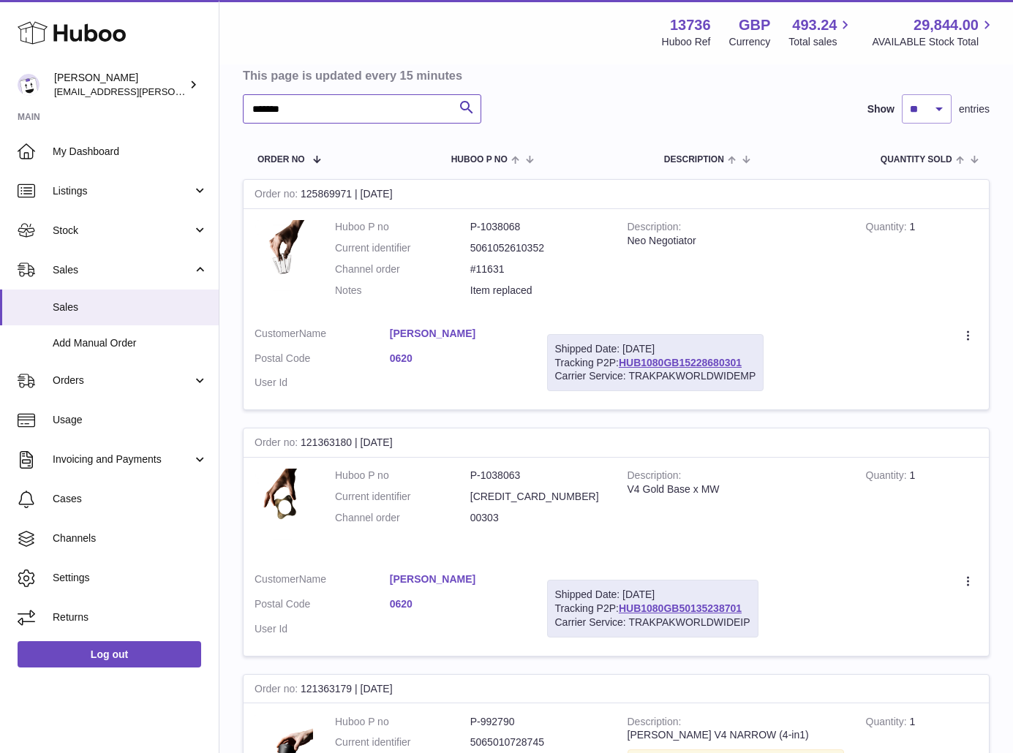
scroll to position [146, 0]
type input "*******"
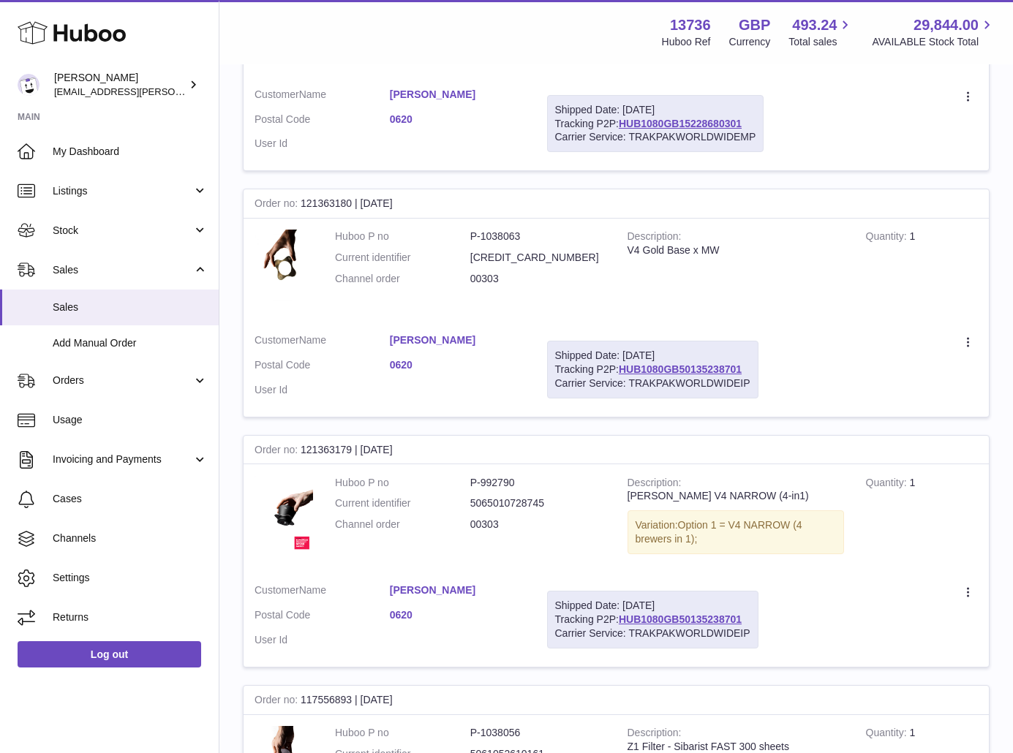
scroll to position [366, 0]
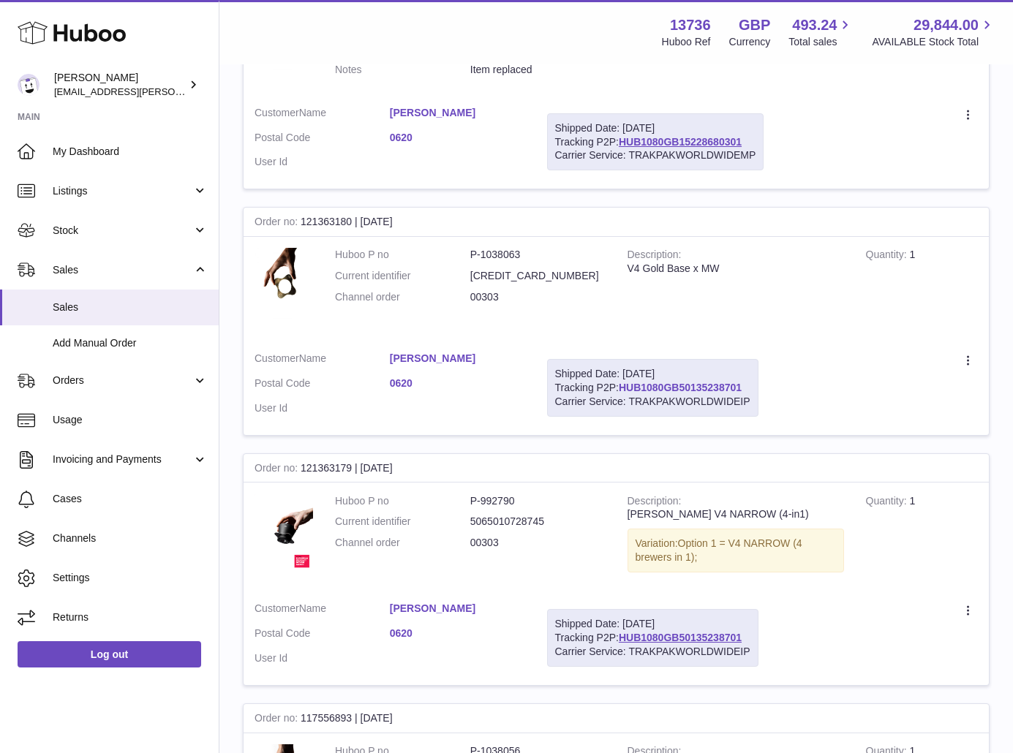
click at [663, 384] on link "HUB1080GB50135238701" at bounding box center [680, 388] width 123 height 12
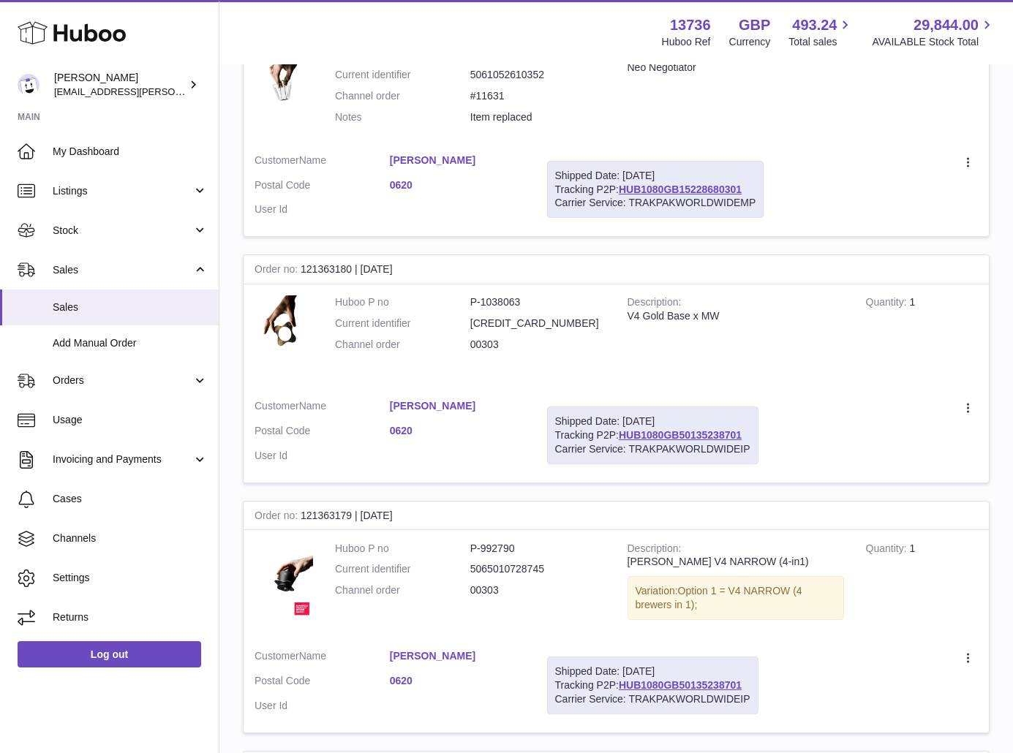
scroll to position [293, 0]
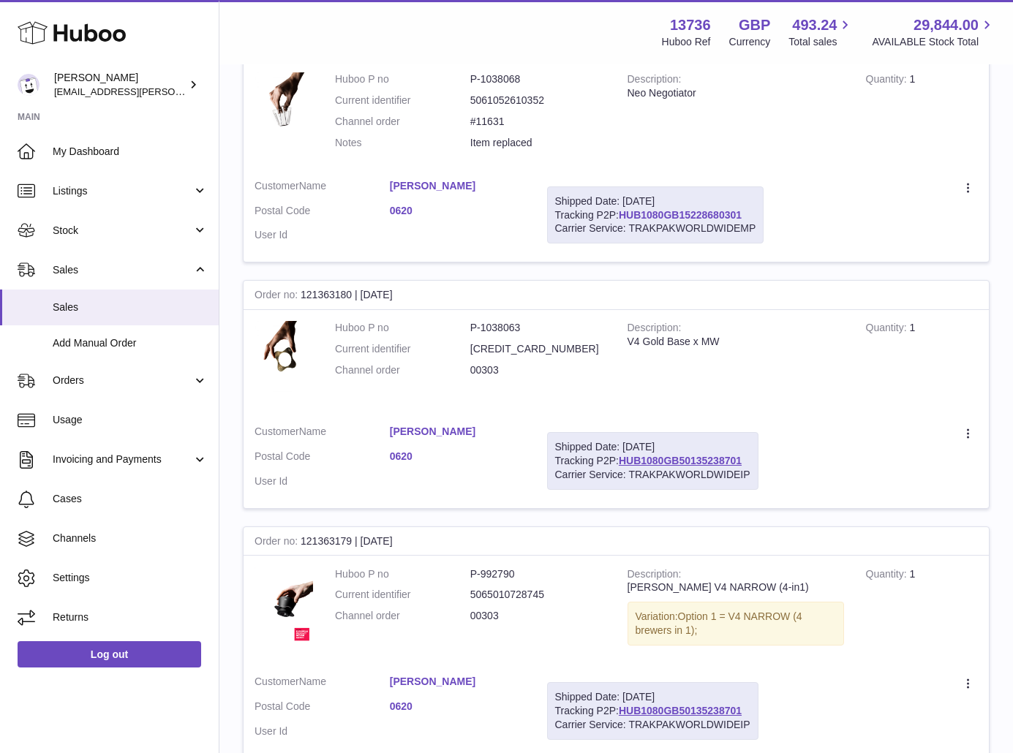
click at [673, 211] on link "HUB1080GB15228680301" at bounding box center [680, 215] width 123 height 12
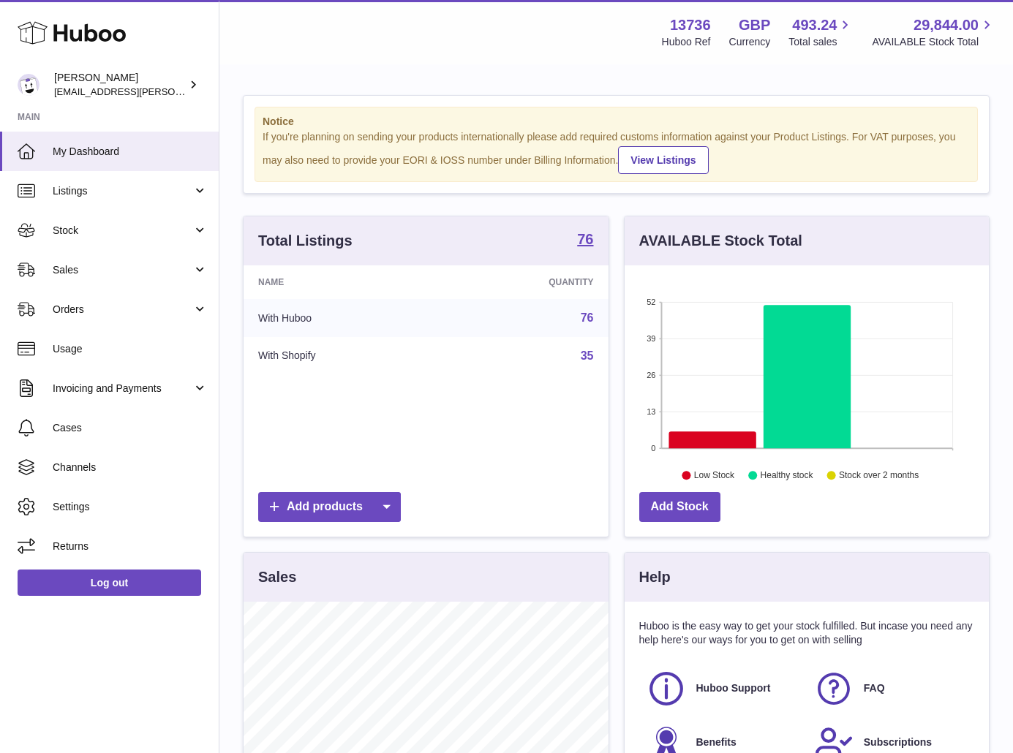
scroll to position [228, 364]
click at [105, 274] on span "Sales" at bounding box center [123, 270] width 140 height 14
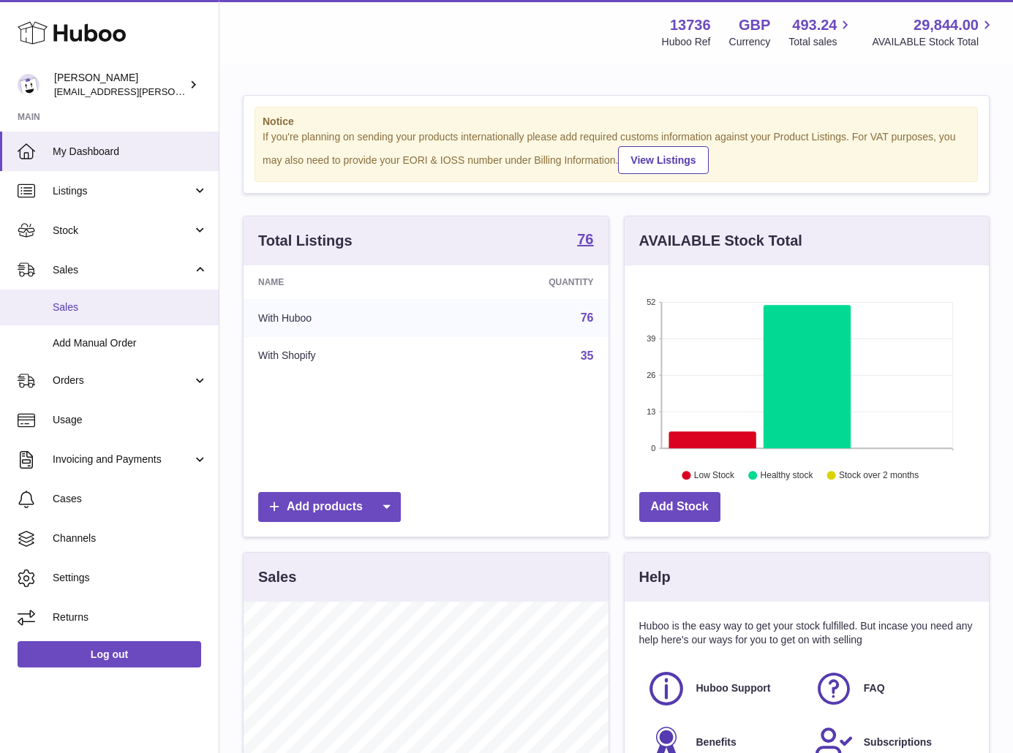
click at [106, 305] on span "Sales" at bounding box center [130, 308] width 155 height 14
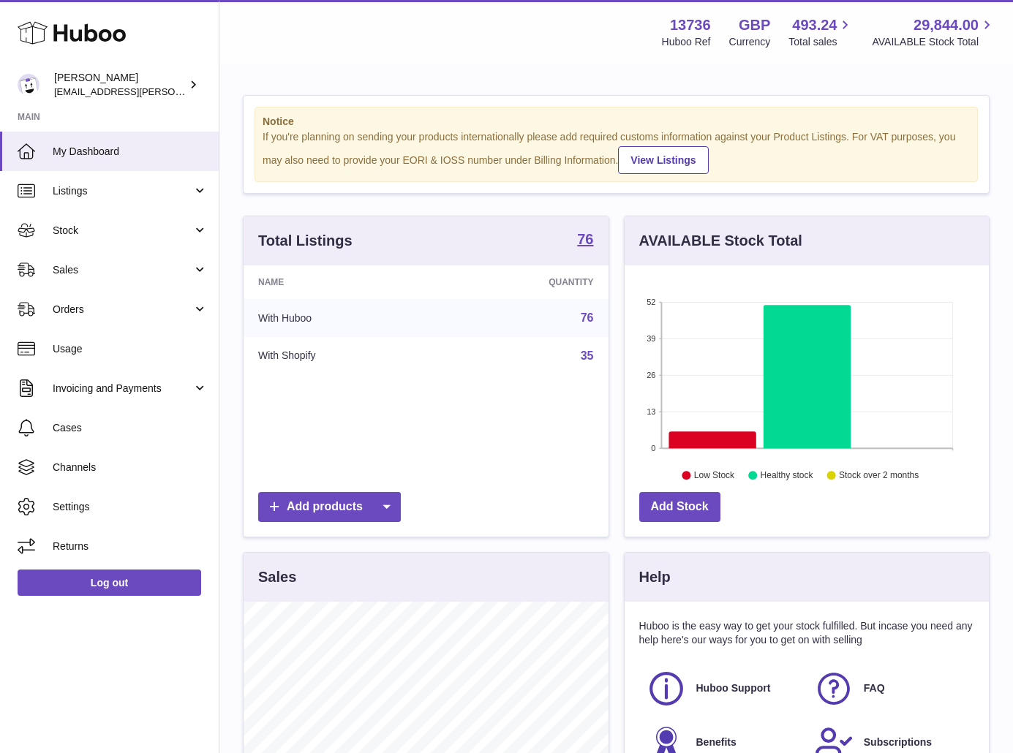
scroll to position [228, 364]
click at [91, 306] on span "Orders" at bounding box center [123, 310] width 140 height 14
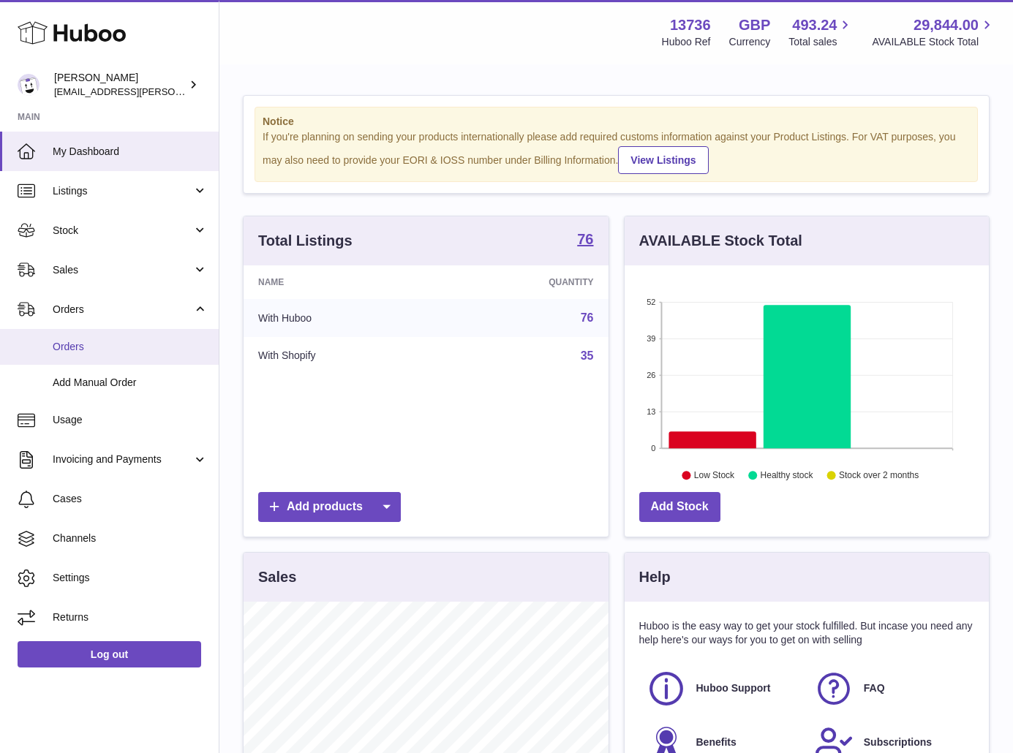
click at [90, 335] on link "Orders" at bounding box center [109, 347] width 219 height 36
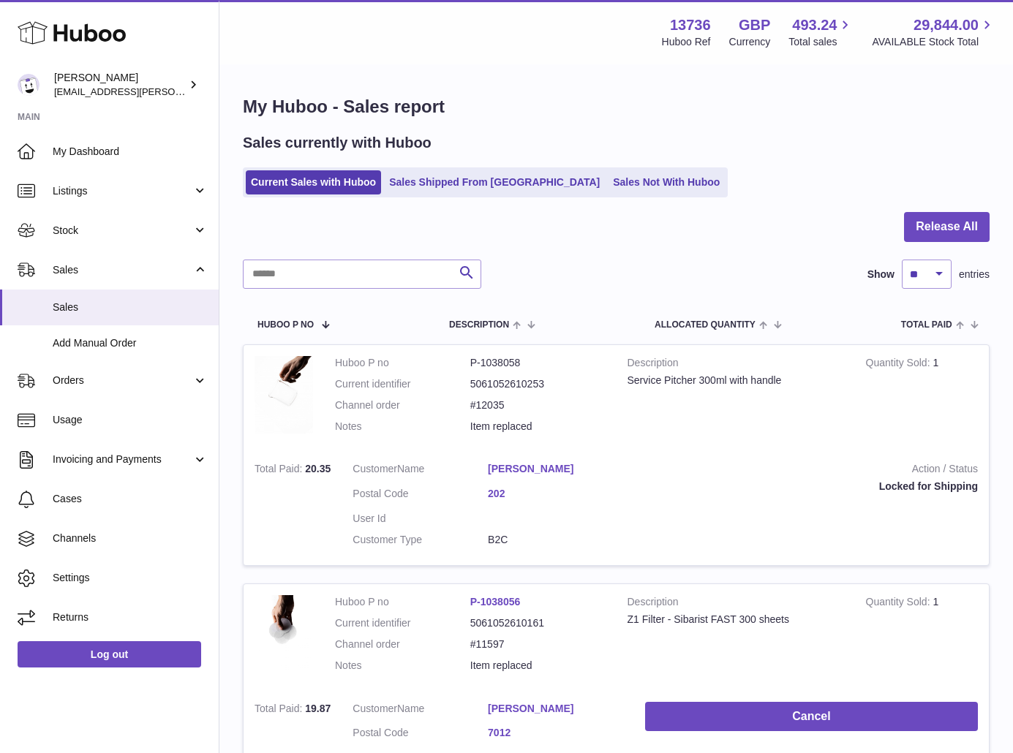
click at [494, 162] on div "Sales currently with Huboo Current Sales with Huboo Sales Shipped From [GEOGRAP…" at bounding box center [616, 165] width 747 height 64
click at [486, 173] on link "Sales Shipped From [GEOGRAPHIC_DATA]" at bounding box center [494, 182] width 221 height 24
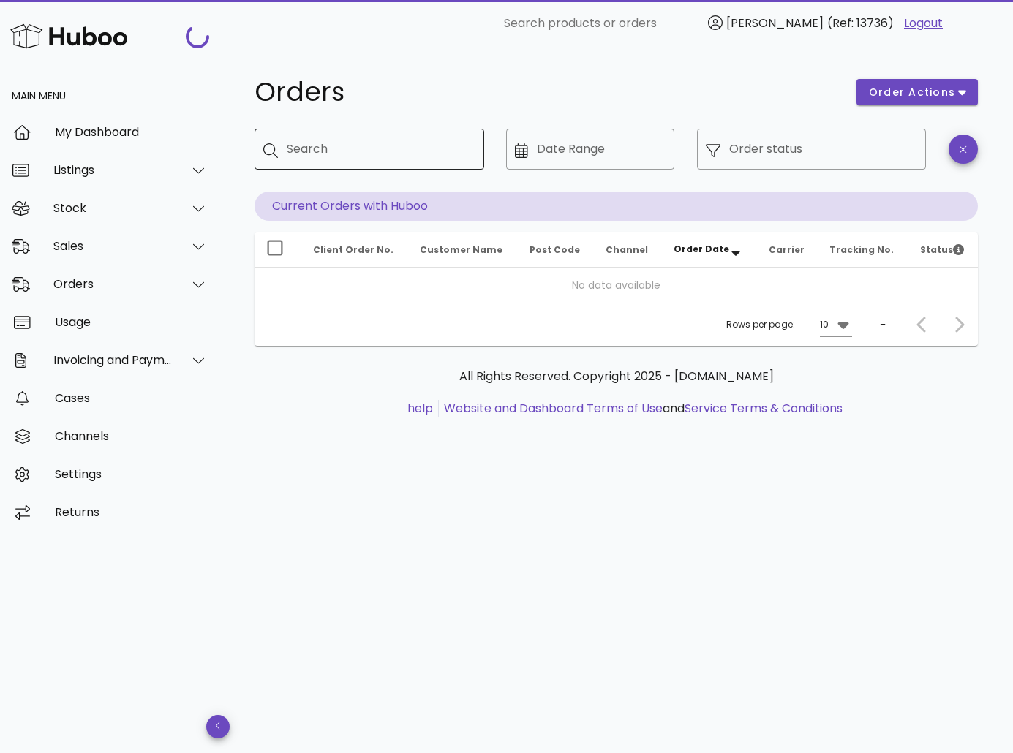
click at [349, 141] on input "Search" at bounding box center [380, 149] width 186 height 23
paste input "*****"
type input "*****"
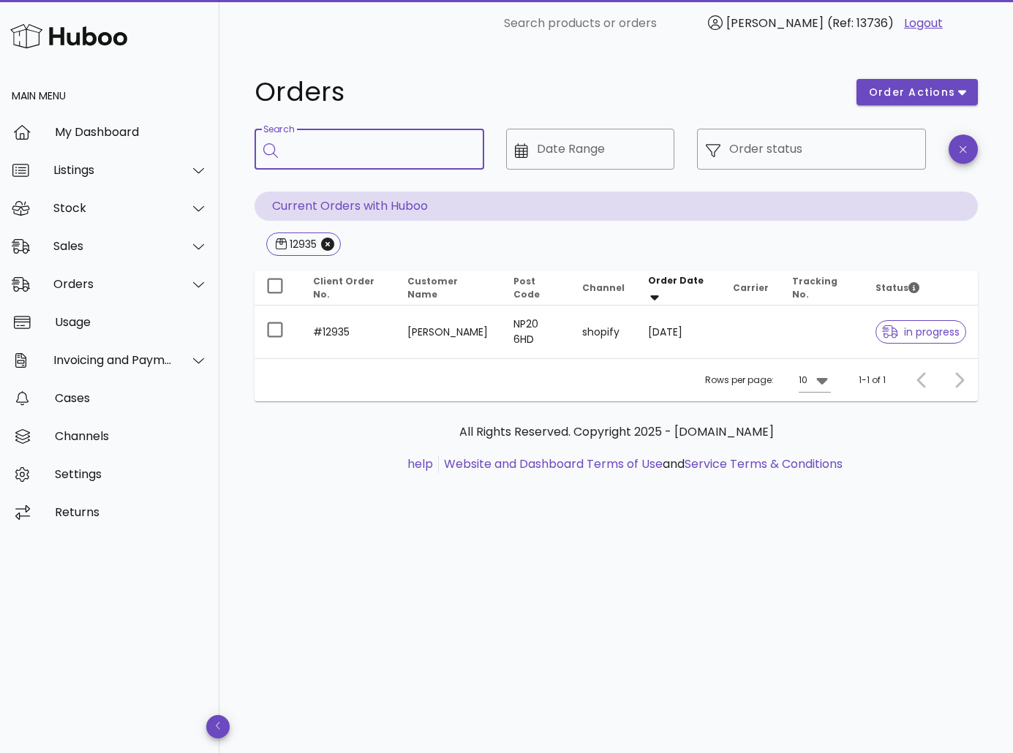
click at [397, 282] on th "Customer Name" at bounding box center [448, 288] width 105 height 35
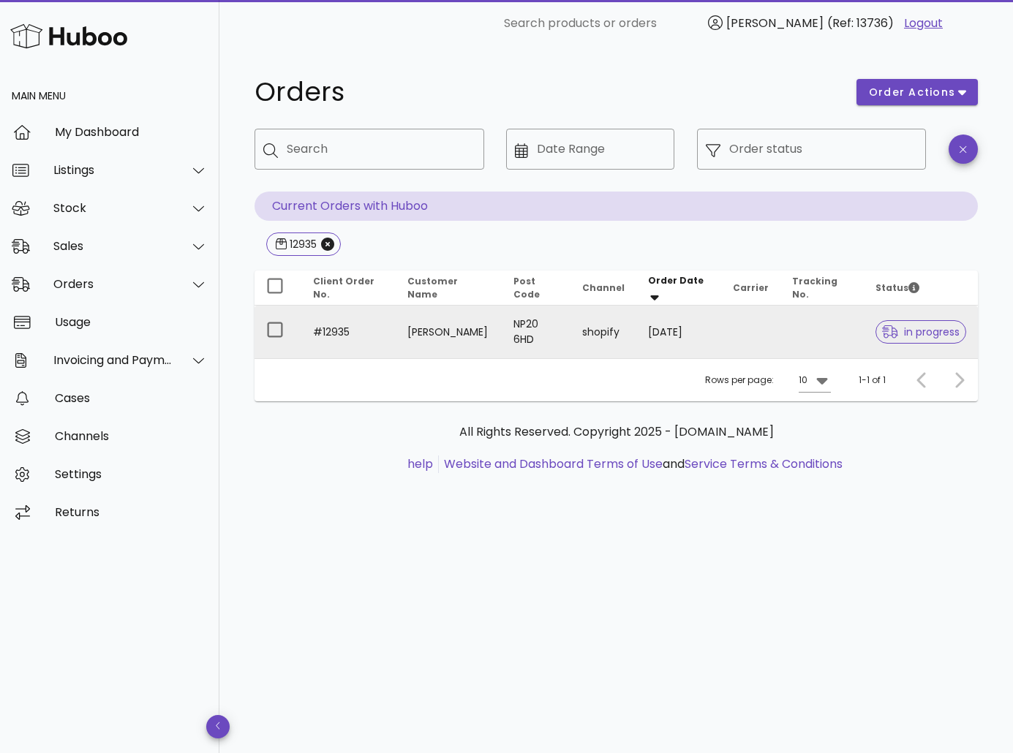
click at [389, 323] on td "#12935" at bounding box center [348, 332] width 94 height 53
click at [377, 334] on td "#12935" at bounding box center [348, 332] width 94 height 53
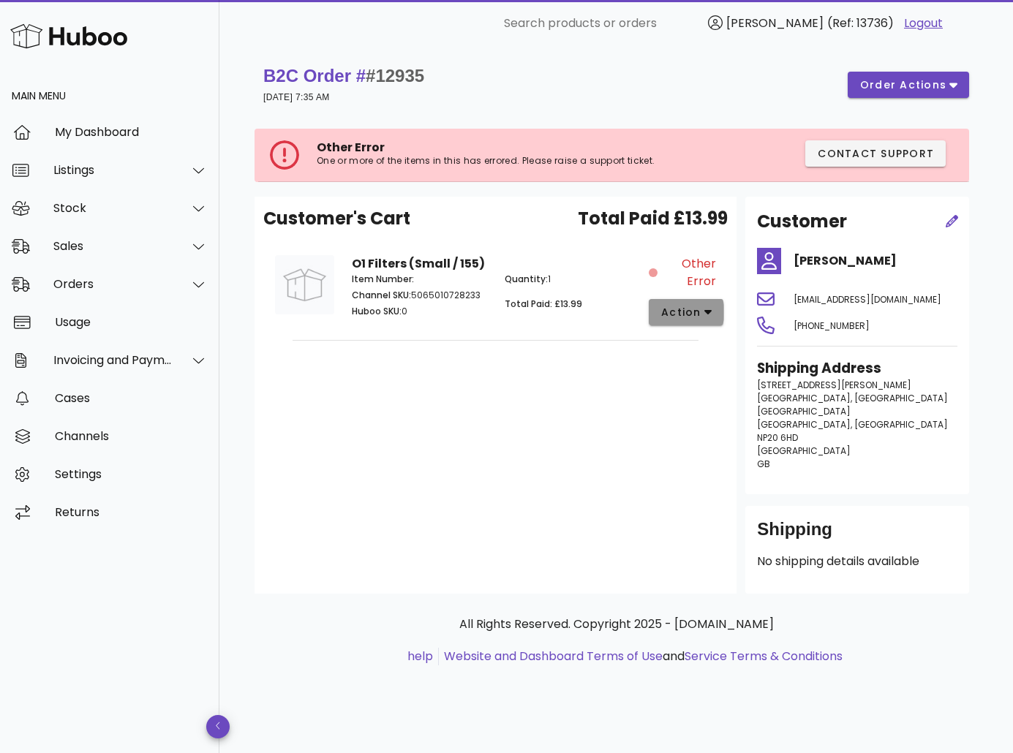
click at [704, 306] on icon "button" at bounding box center [708, 312] width 8 height 13
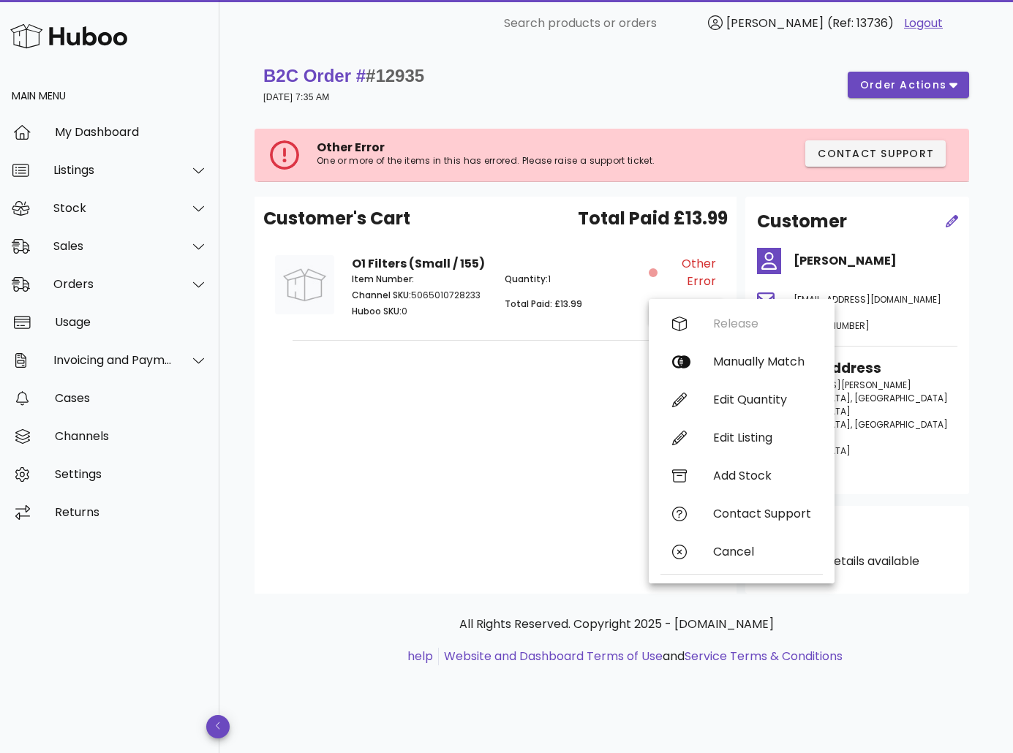
click at [534, 385] on div "Customer's Cart Total Paid £13.99 O1 Filters (Small / 155) Item Number: Channel…" at bounding box center [496, 395] width 482 height 397
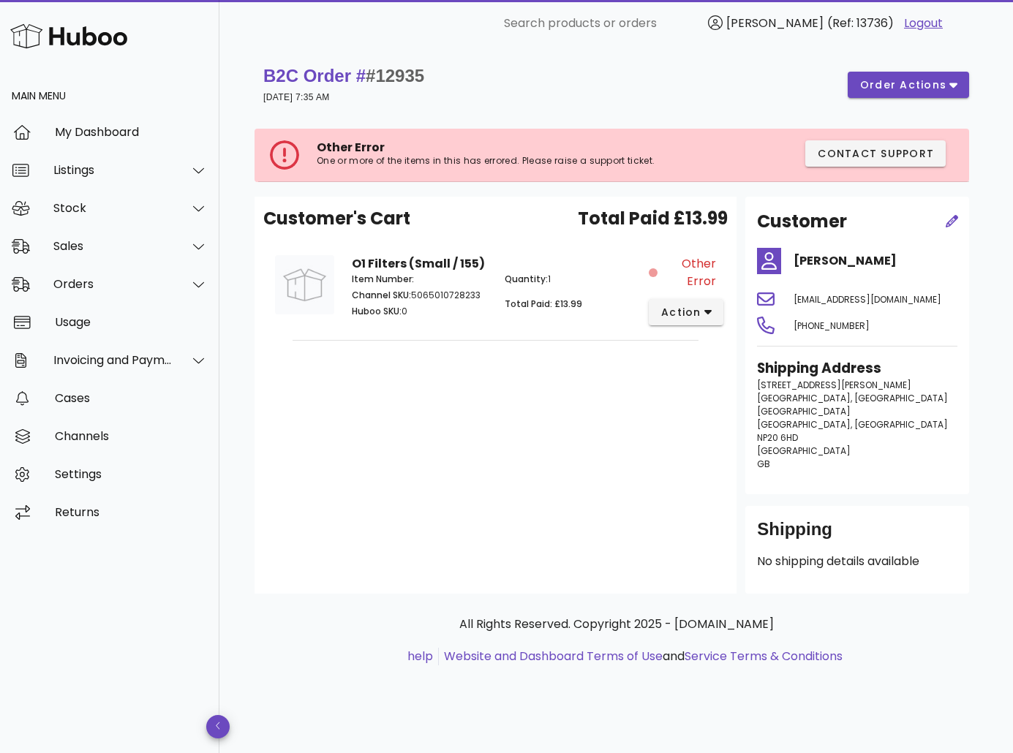
click at [404, 80] on span "#12935" at bounding box center [395, 76] width 59 height 20
copy span "12935"
click at [684, 317] on span "action" at bounding box center [680, 312] width 41 height 15
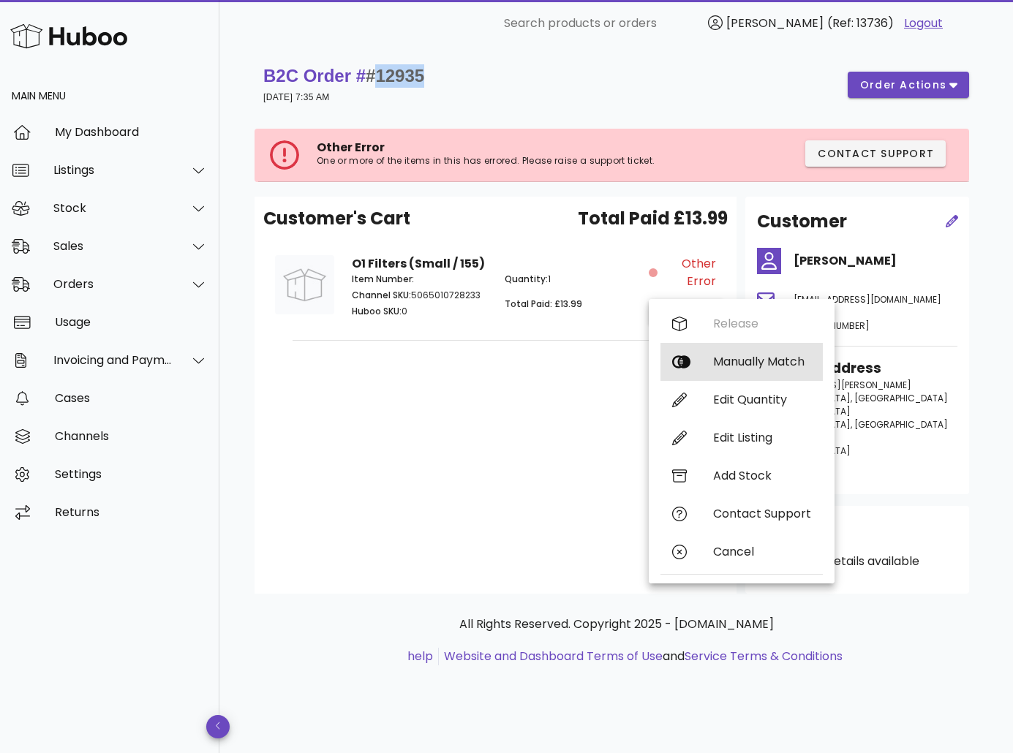
click at [723, 360] on div "Manually Match" at bounding box center [762, 362] width 98 height 14
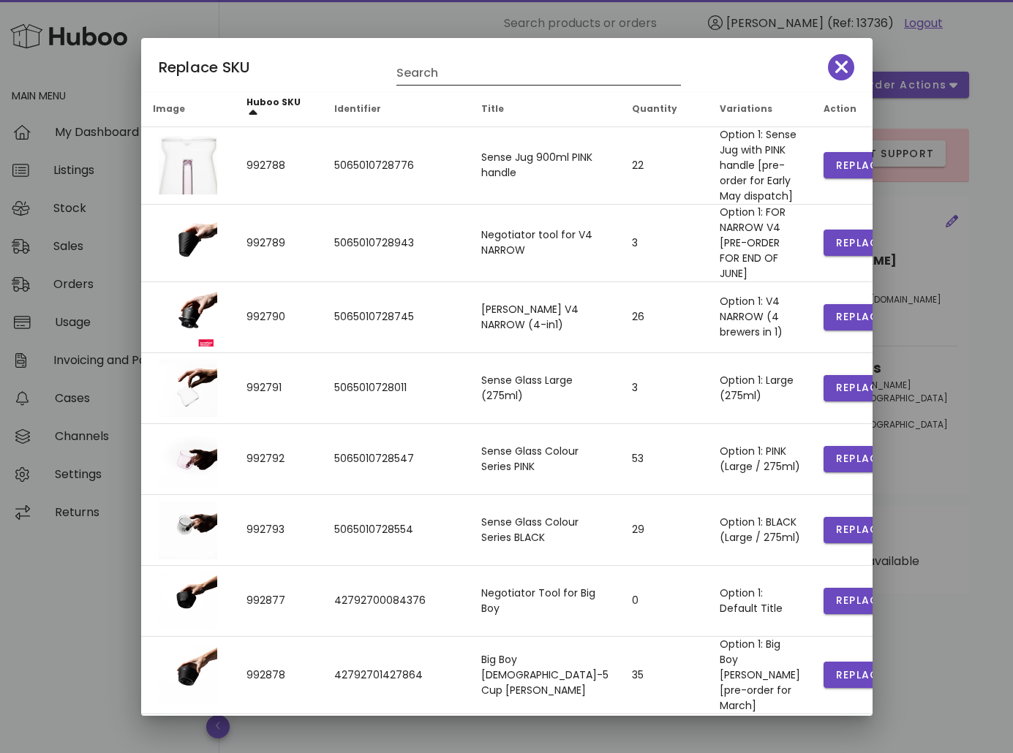
click at [494, 69] on input "Search" at bounding box center [528, 72] width 264 height 23
type input "********"
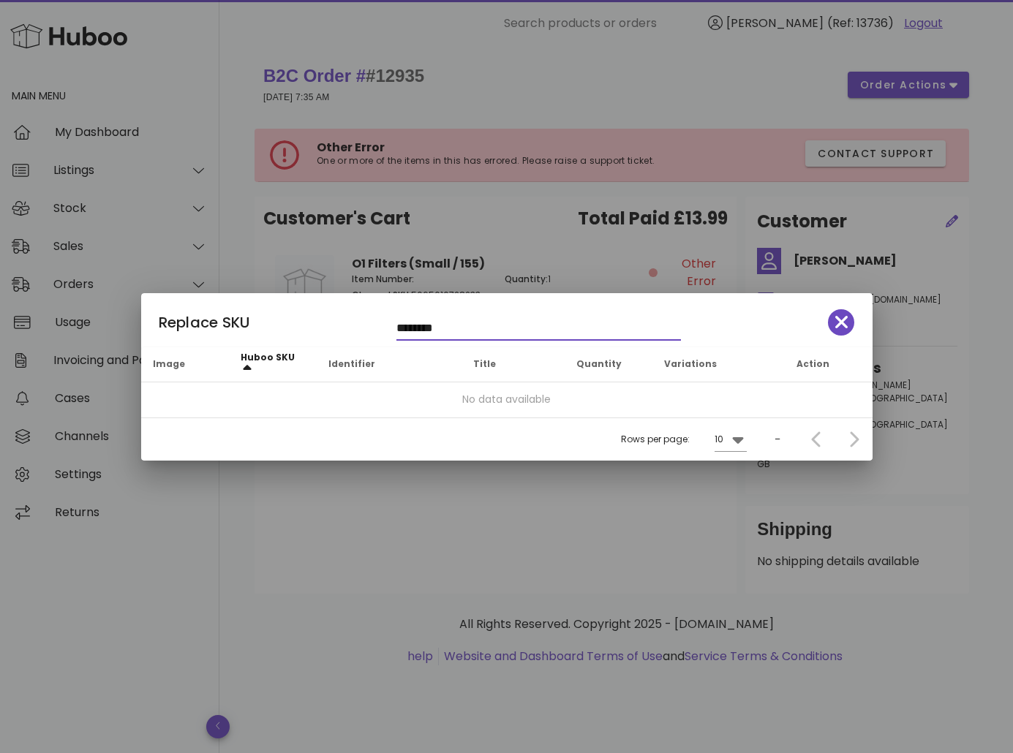
click at [477, 318] on input "********" at bounding box center [528, 328] width 264 height 23
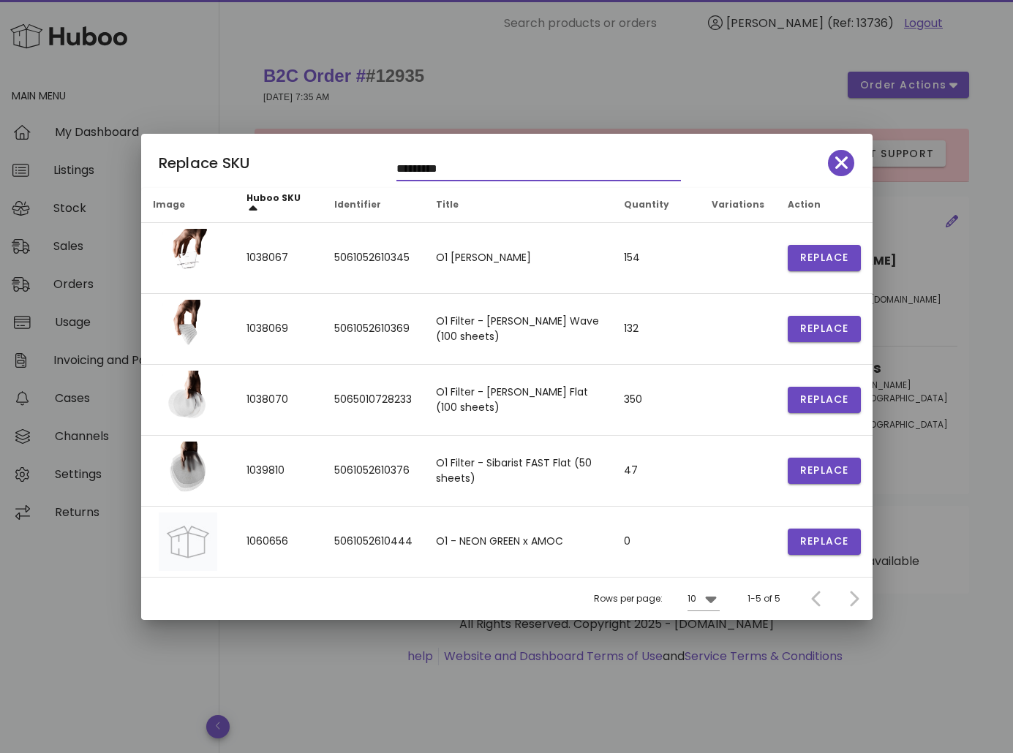
type input "*********"
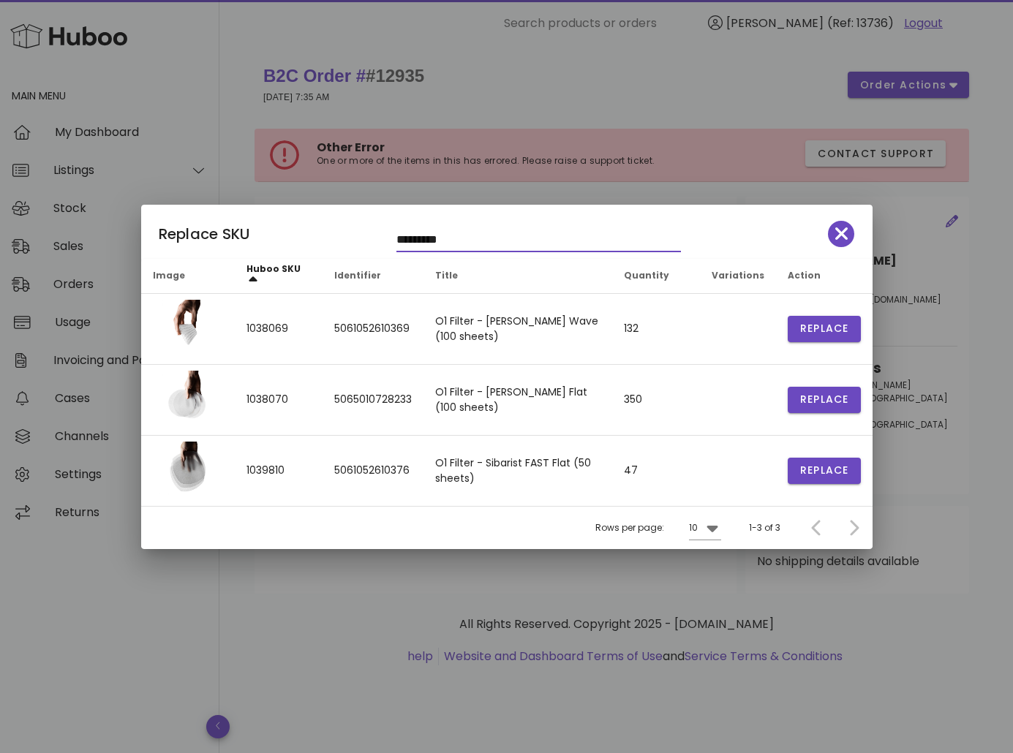
click at [496, 243] on input "*********" at bounding box center [528, 239] width 264 height 23
type input "*****"
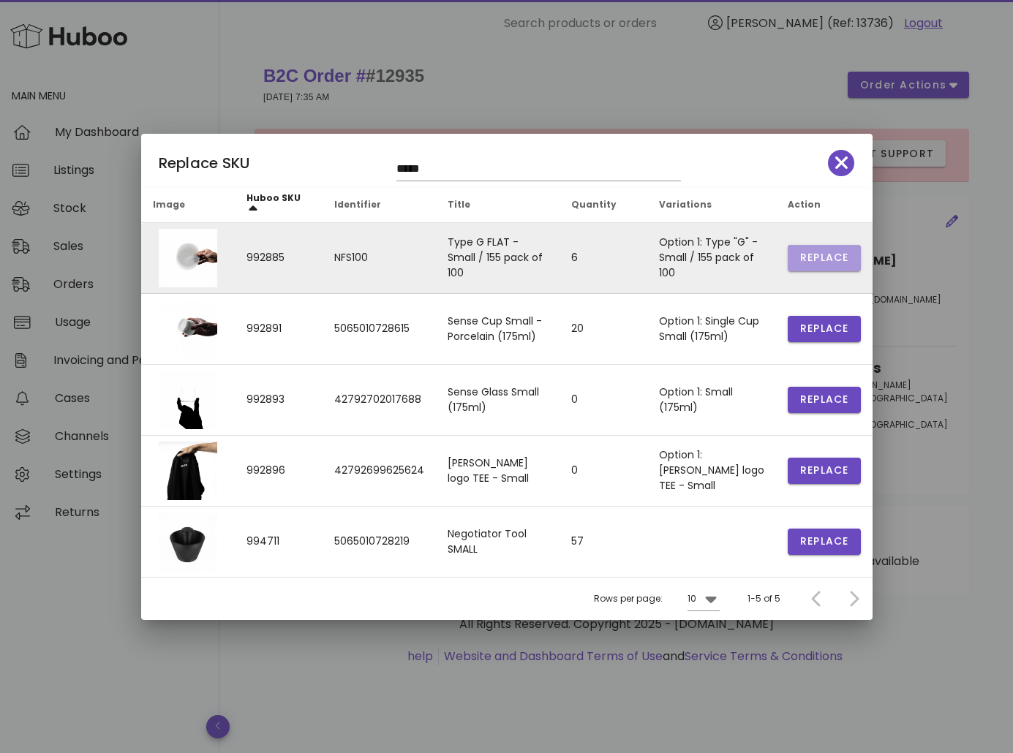
click at [824, 261] on span "Replace" at bounding box center [824, 257] width 50 height 15
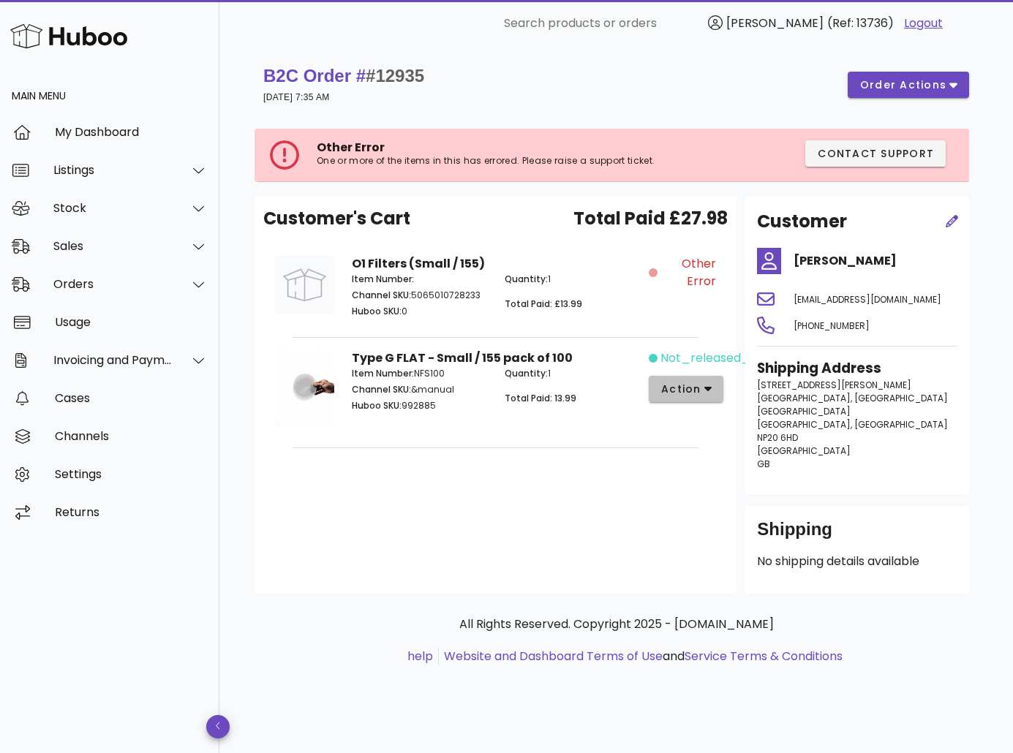
click at [695, 385] on span "action" at bounding box center [680, 389] width 41 height 15
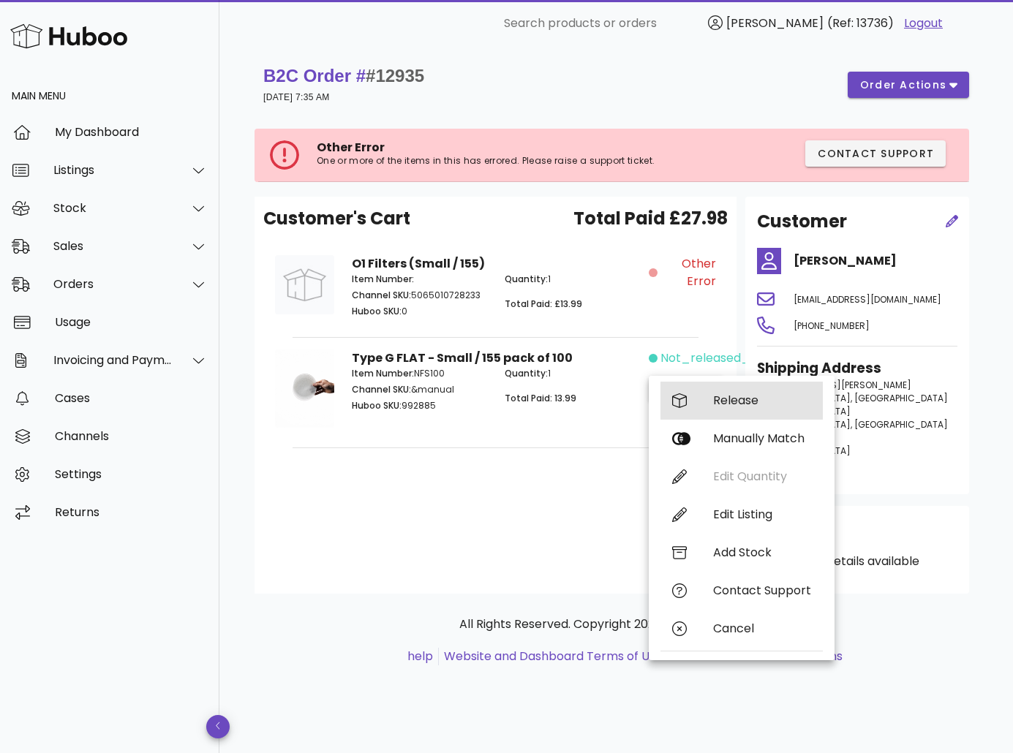
click at [697, 393] on div "Release" at bounding box center [741, 401] width 162 height 38
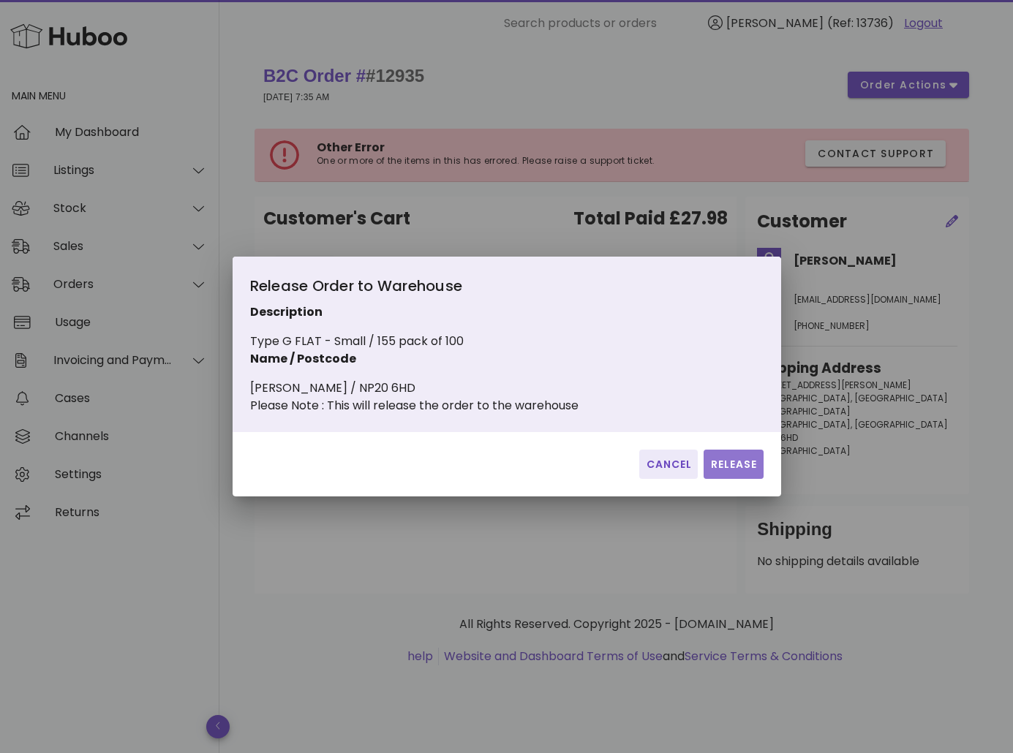
click at [728, 471] on span "Release" at bounding box center [733, 464] width 48 height 15
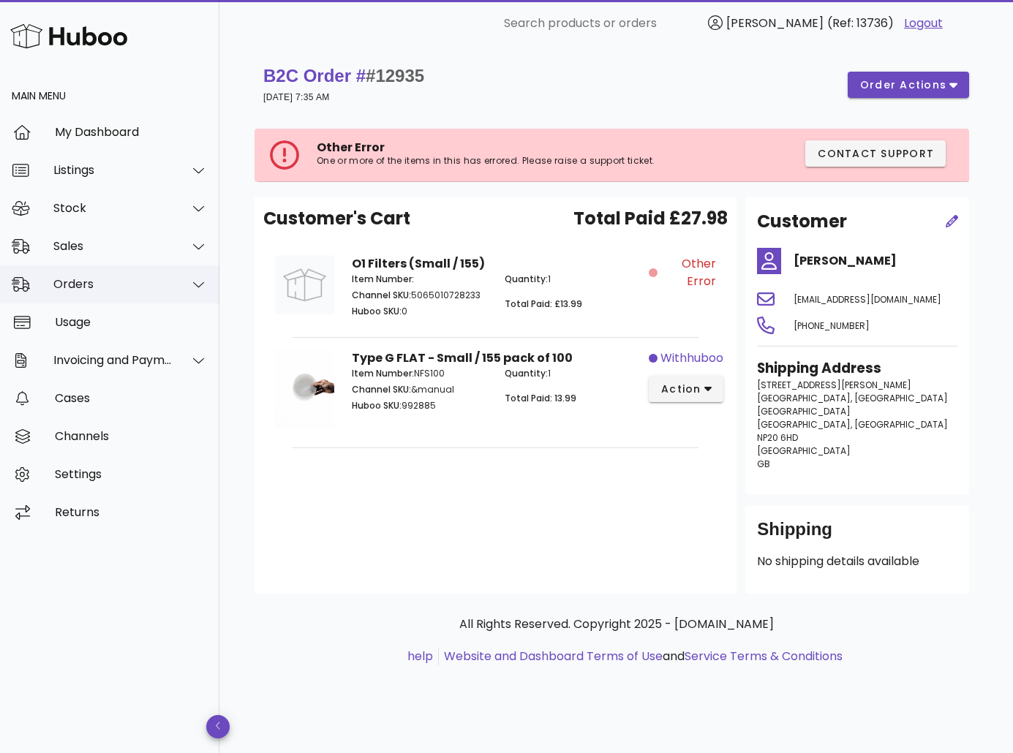
click at [111, 284] on div "Orders" at bounding box center [112, 284] width 119 height 14
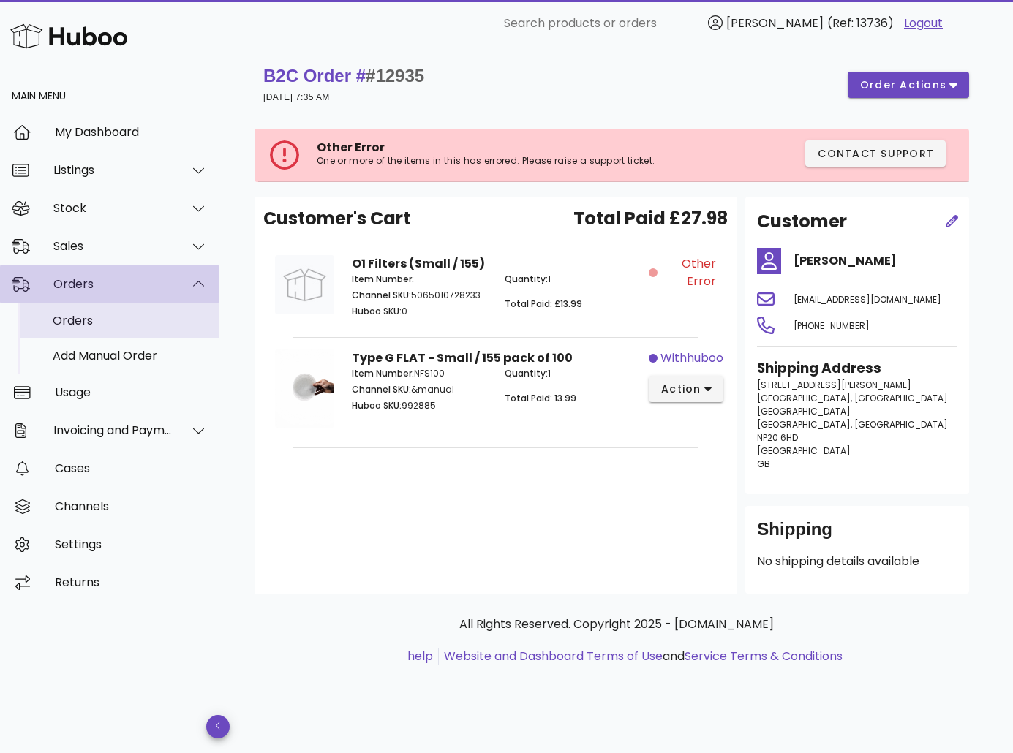
click at [112, 317] on div "Orders" at bounding box center [130, 321] width 155 height 14
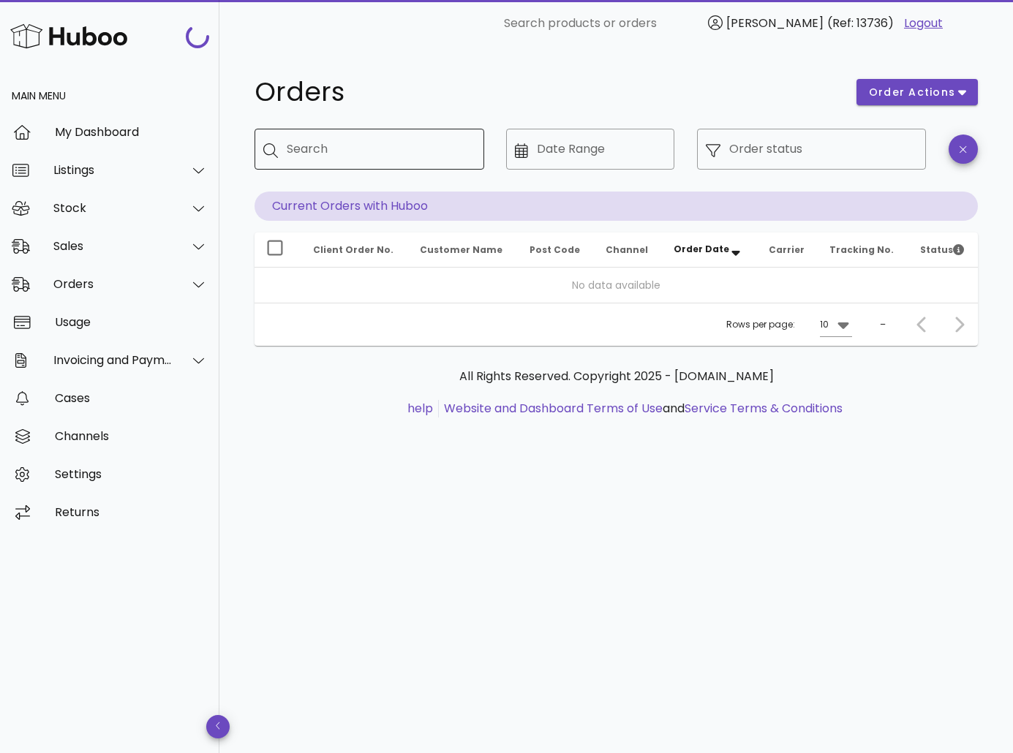
click at [385, 157] on input "Search" at bounding box center [380, 149] width 186 height 23
paste input "*****"
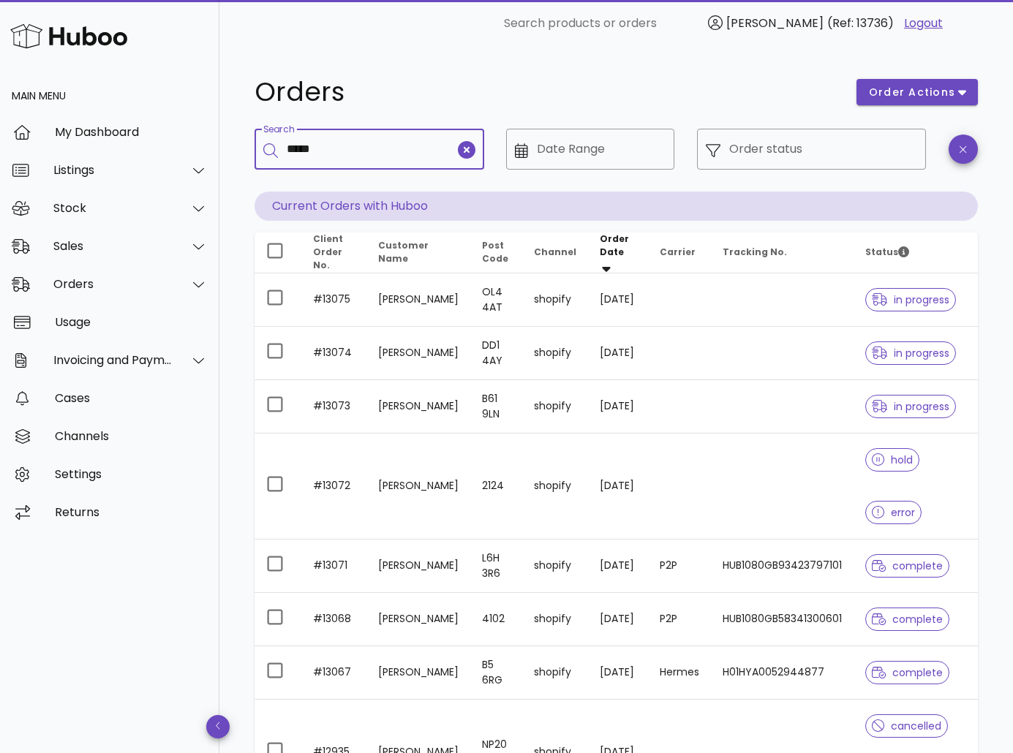
type input "*****"
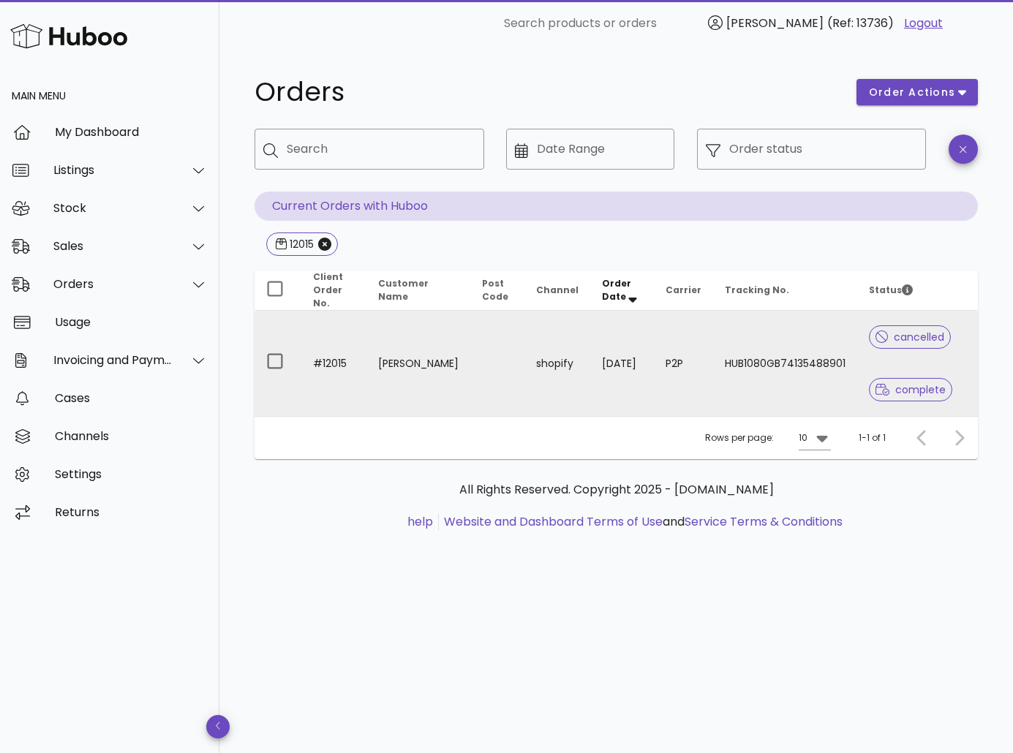
click at [433, 334] on td "[PERSON_NAME]" at bounding box center [418, 363] width 105 height 105
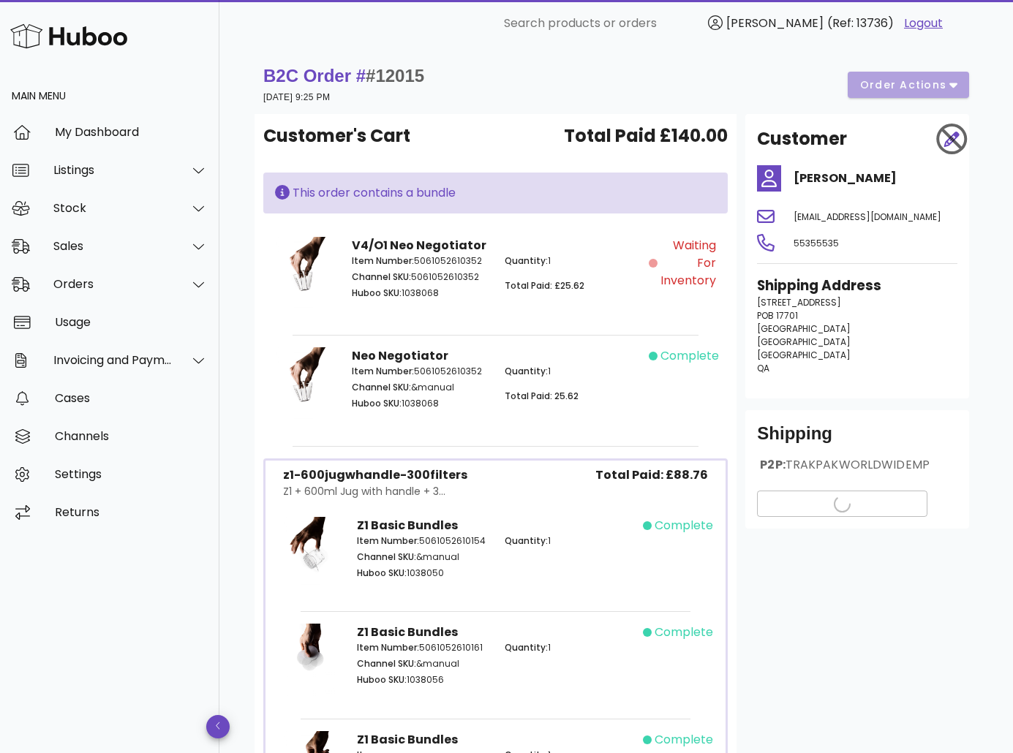
click at [413, 81] on span "#12015" at bounding box center [395, 76] width 59 height 20
copy span "12015"
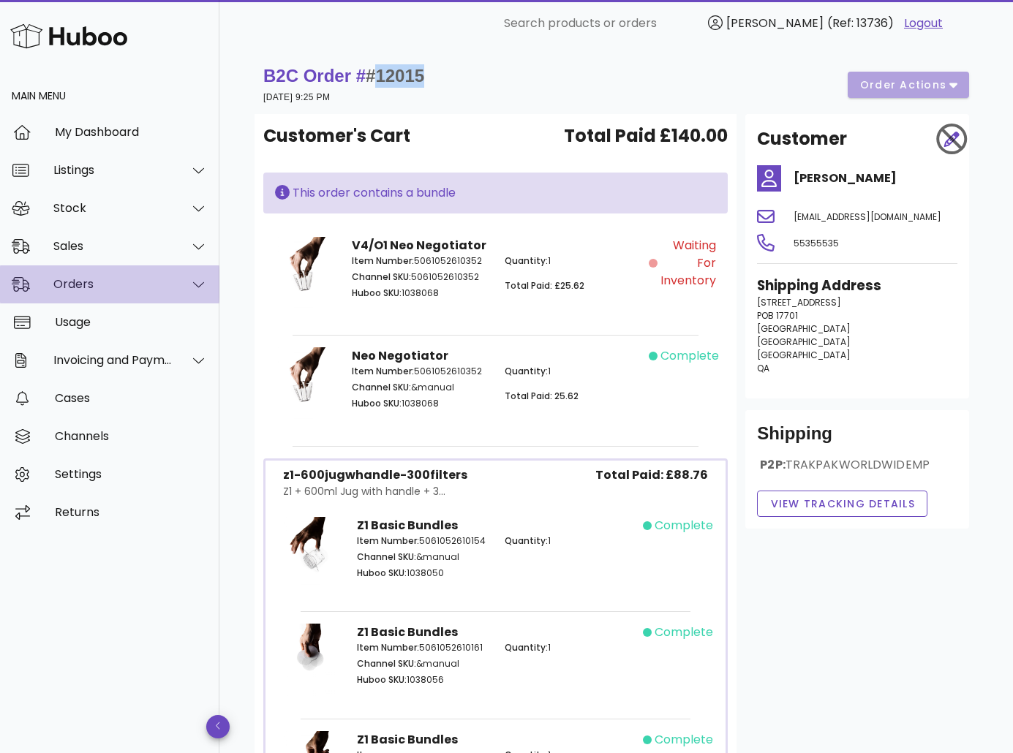
click at [121, 288] on div "Orders" at bounding box center [112, 284] width 119 height 14
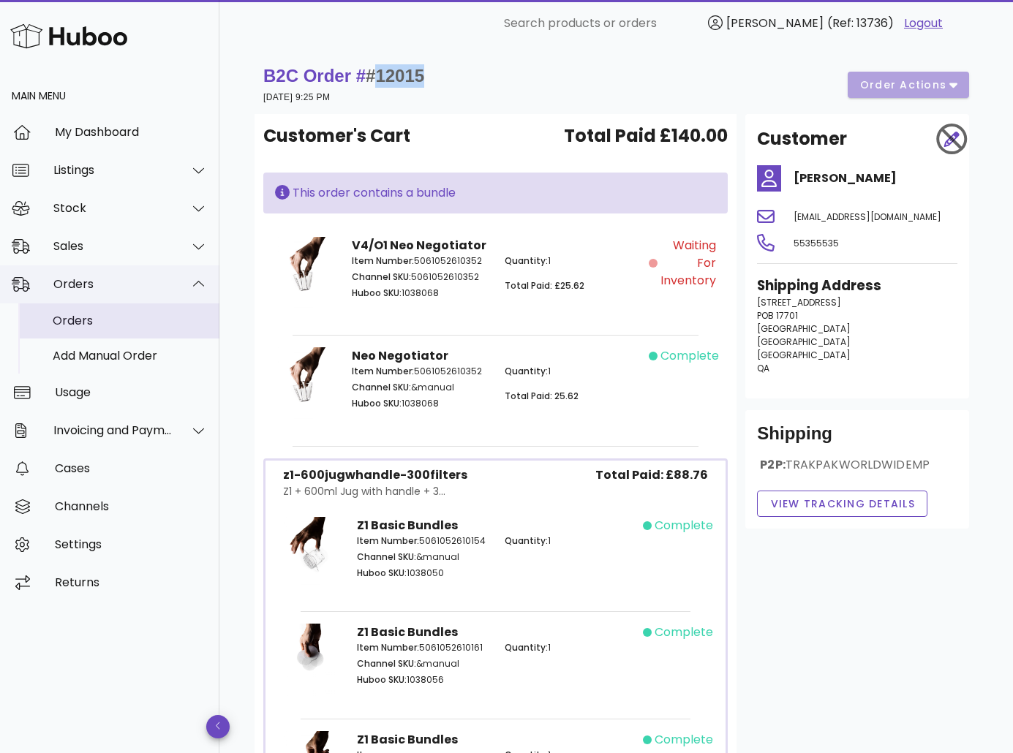
click at [110, 325] on div "Orders" at bounding box center [130, 321] width 155 height 14
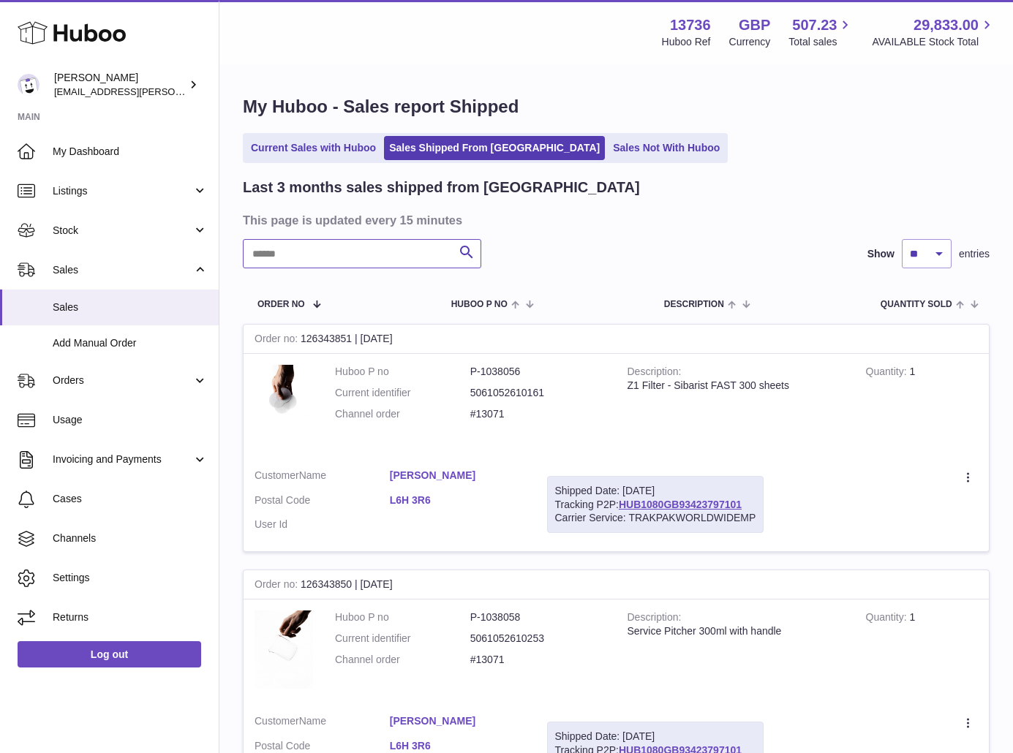
click at [311, 255] on input "text" at bounding box center [362, 253] width 238 height 29
paste input "*****"
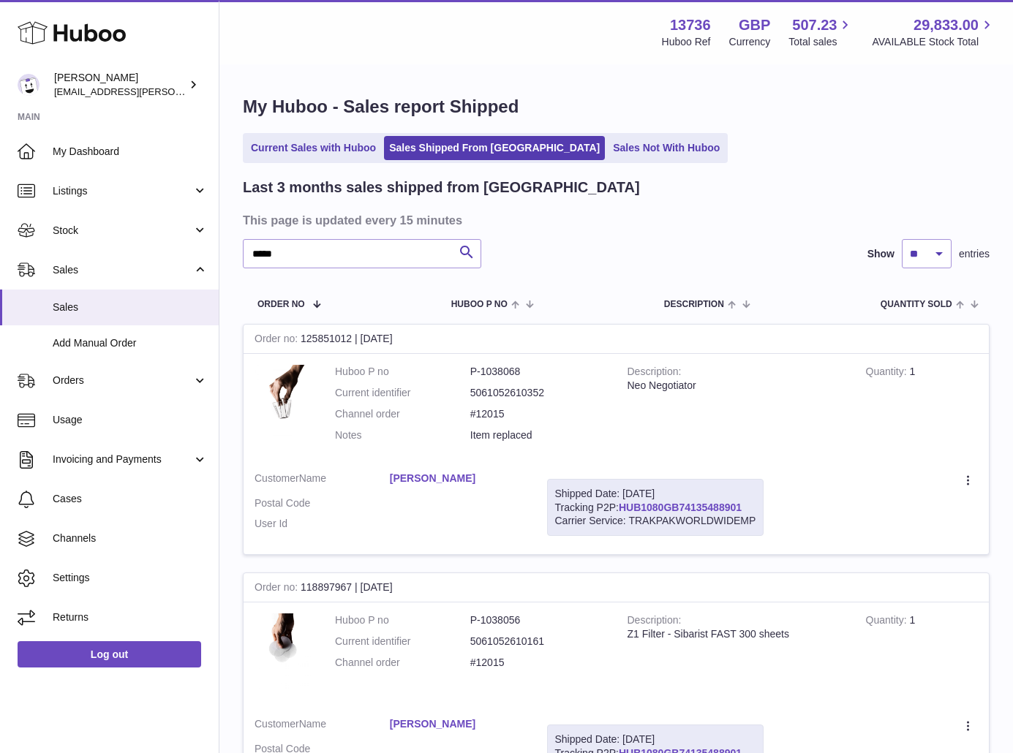
click at [668, 508] on link "HUB1080GB74135488901" at bounding box center [680, 508] width 123 height 12
click at [323, 248] on input "*****" at bounding box center [362, 253] width 238 height 29
paste input "text"
type input "*****"
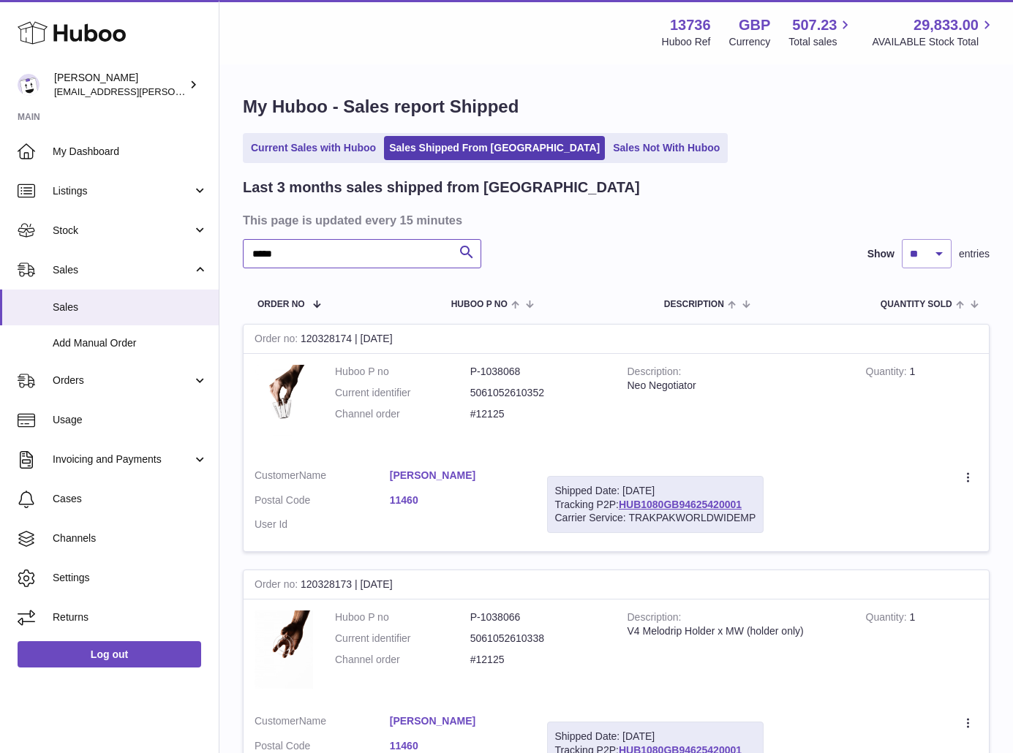
click at [366, 266] on input "*****" at bounding box center [362, 253] width 238 height 29
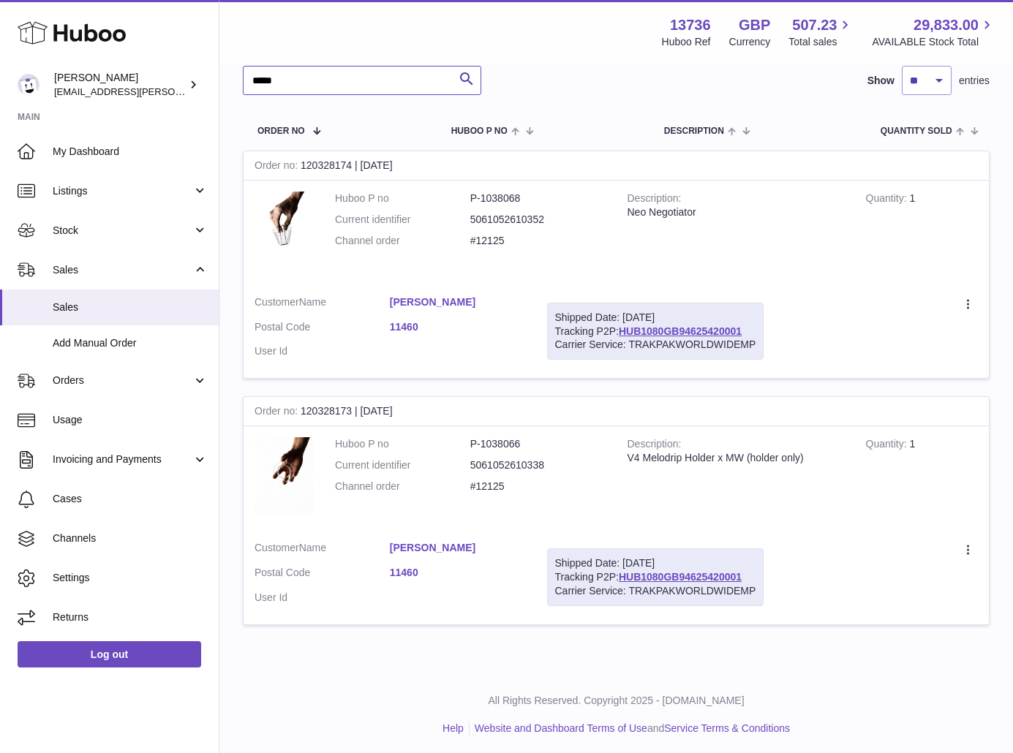
scroll to position [178, 0]
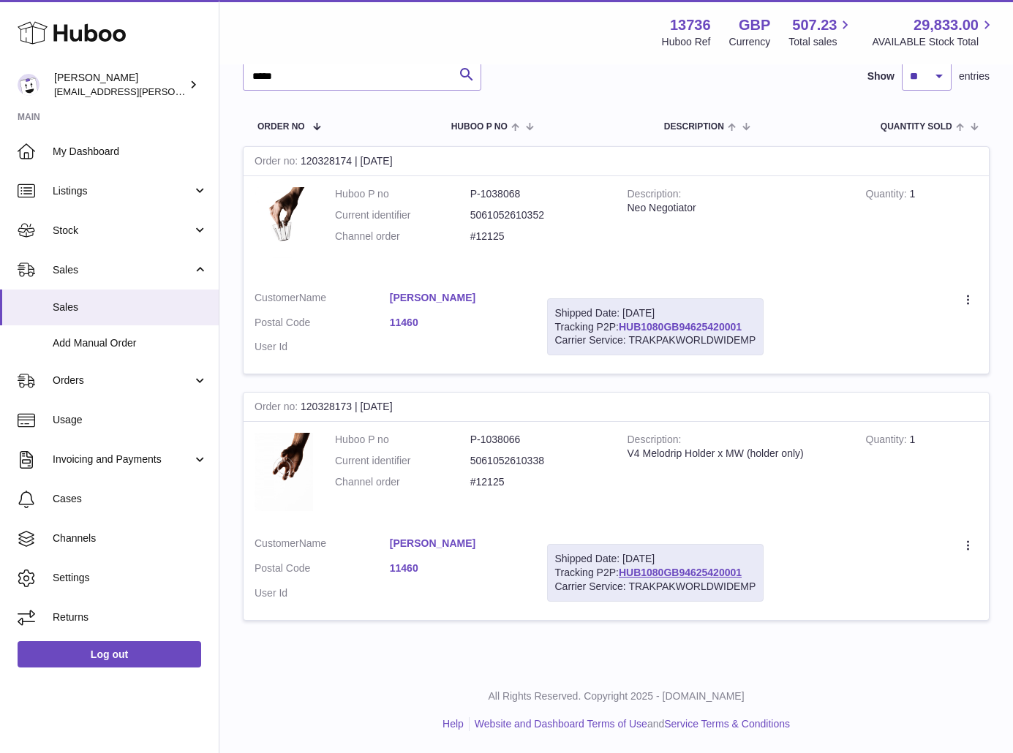
click at [657, 330] on link "HUB1080GB94625420001" at bounding box center [680, 327] width 123 height 12
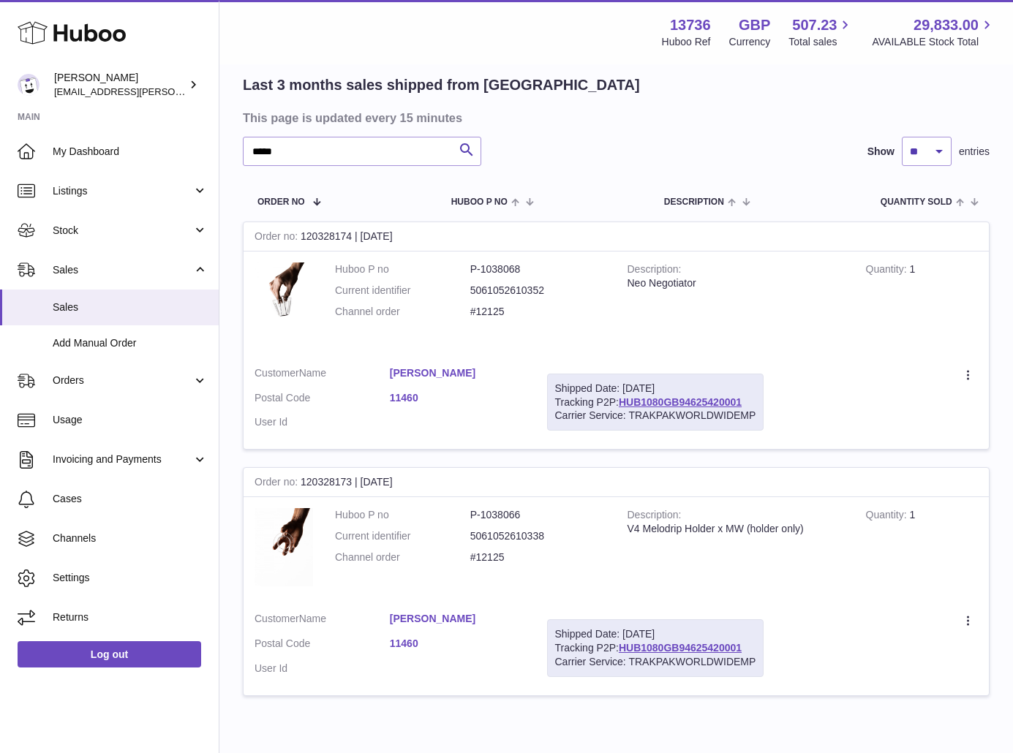
scroll to position [0, 0]
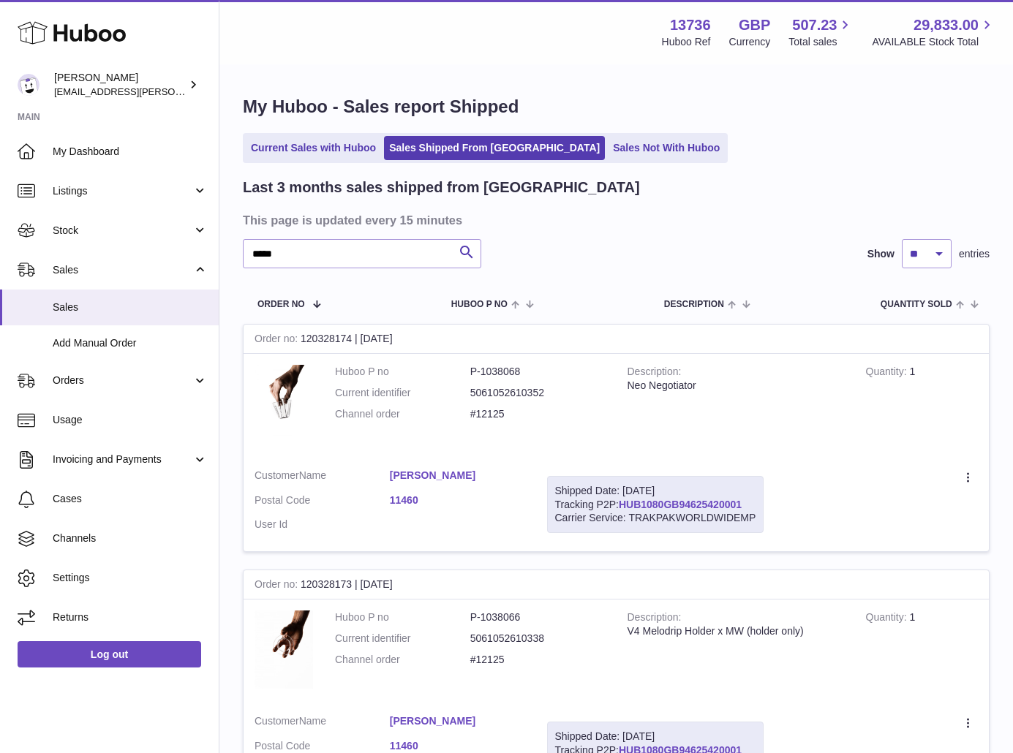
click at [666, 506] on link "HUB1080GB94625420001" at bounding box center [680, 505] width 123 height 12
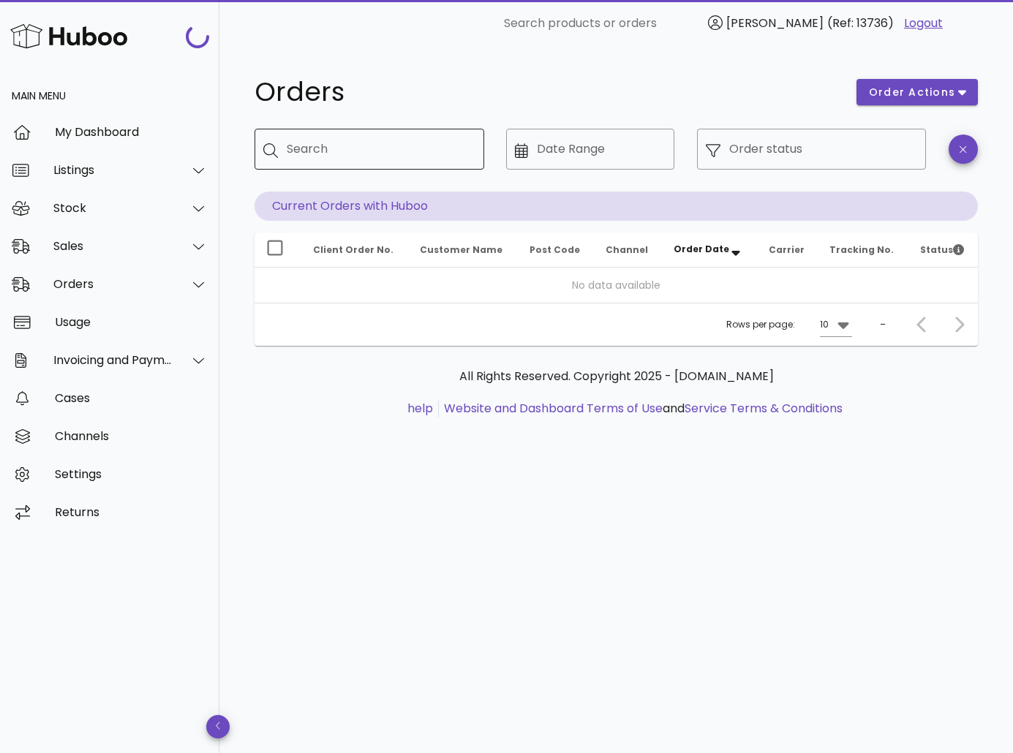
click at [330, 152] on input "Search" at bounding box center [380, 149] width 186 height 23
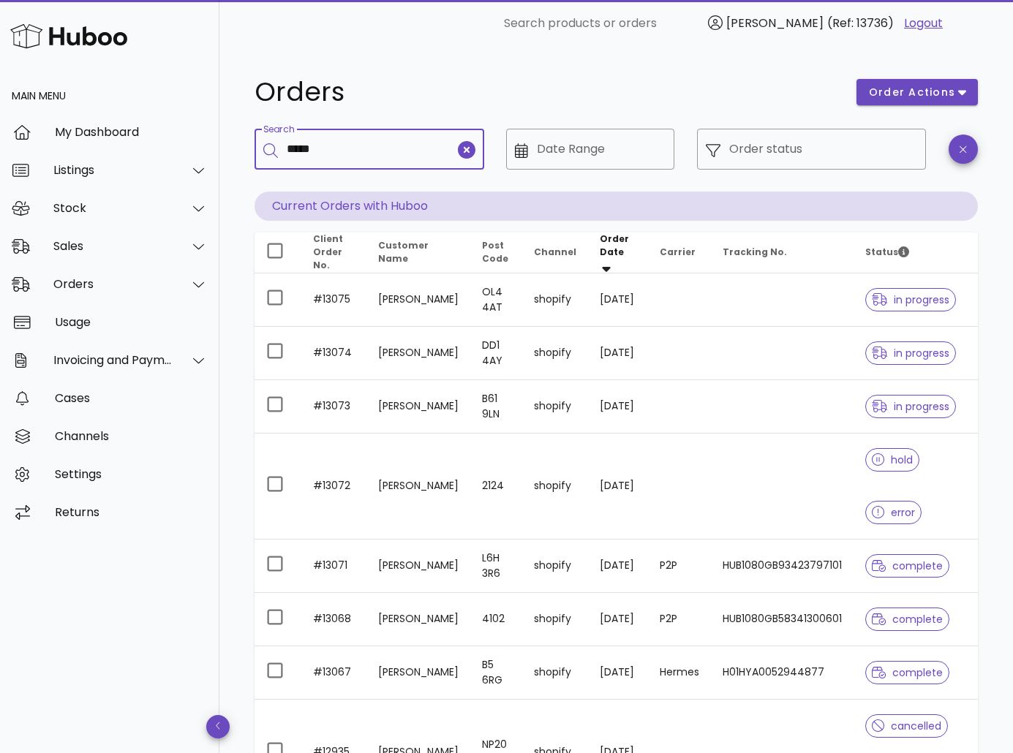
type input "*****"
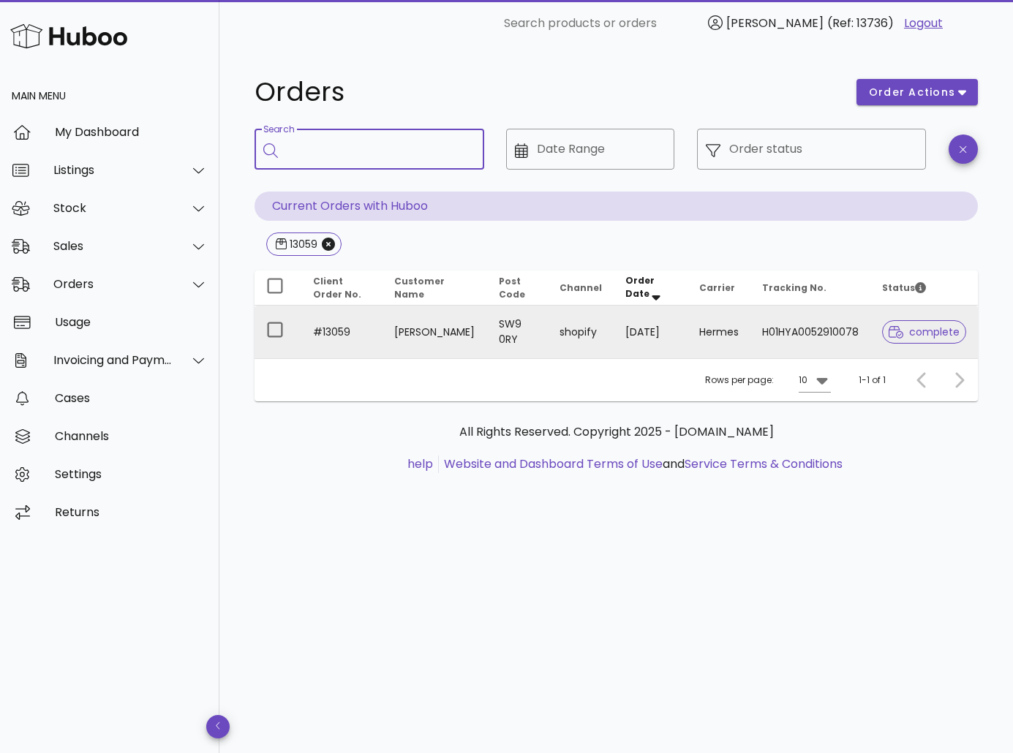
click at [487, 343] on td "SW9 0RY" at bounding box center [517, 332] width 61 height 53
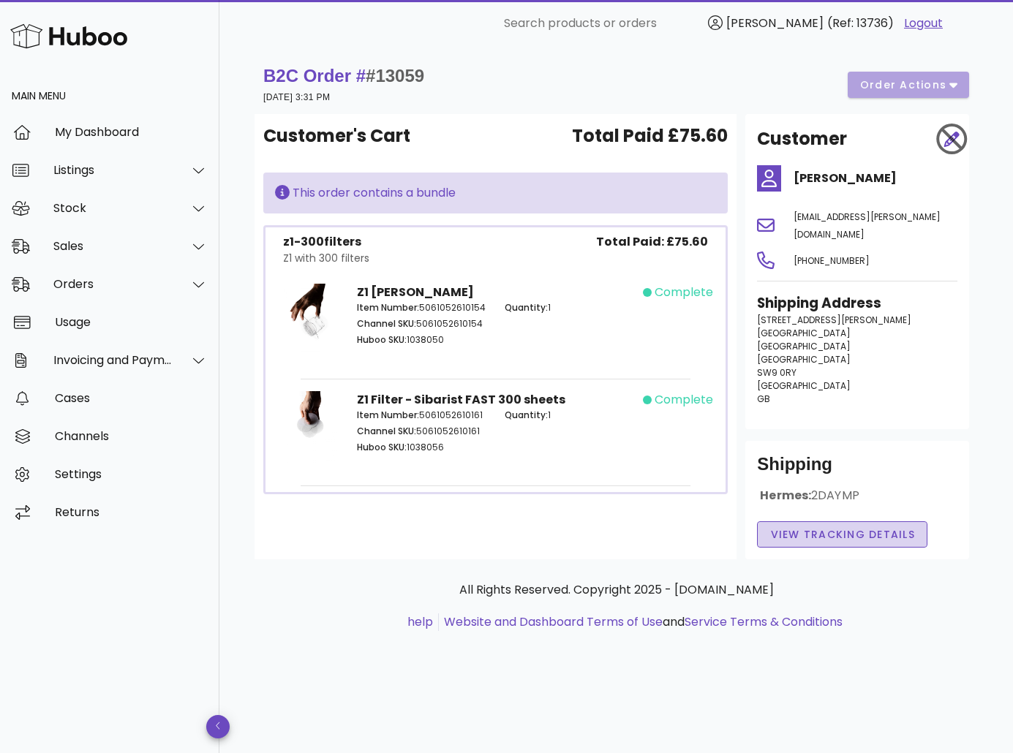
click at [848, 527] on span "View Tracking details" at bounding box center [842, 534] width 146 height 15
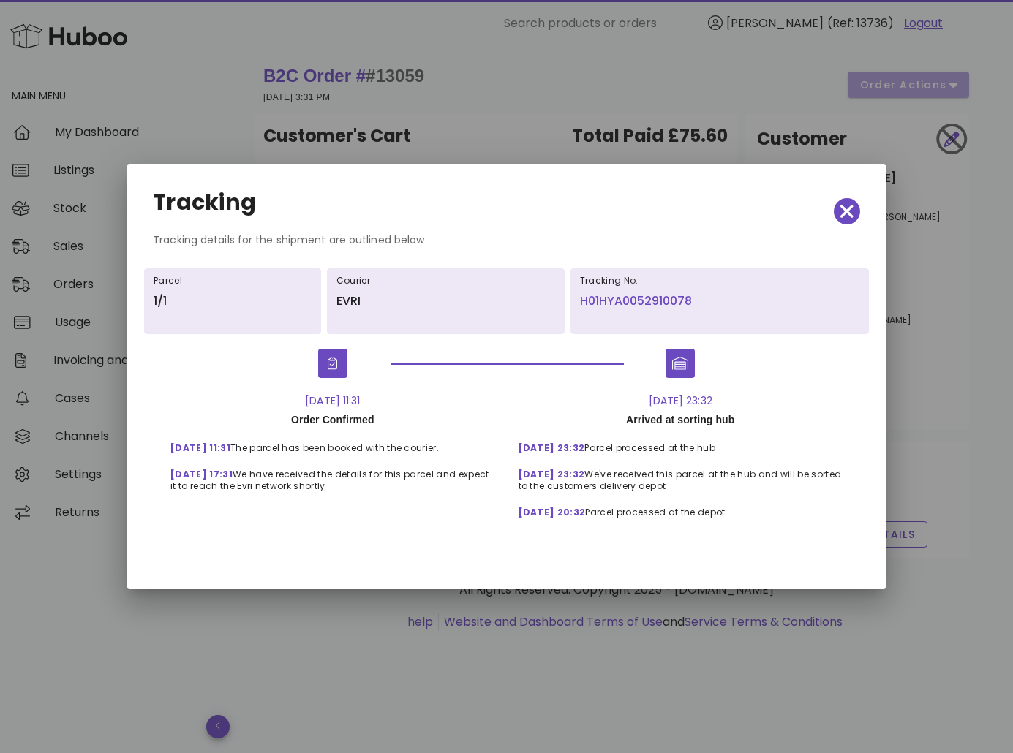
click at [658, 298] on link "H01HYA0052910078" at bounding box center [719, 302] width 279 height 18
click at [602, 74] on div at bounding box center [506, 376] width 1013 height 753
